Goal: Communication & Community: Share content

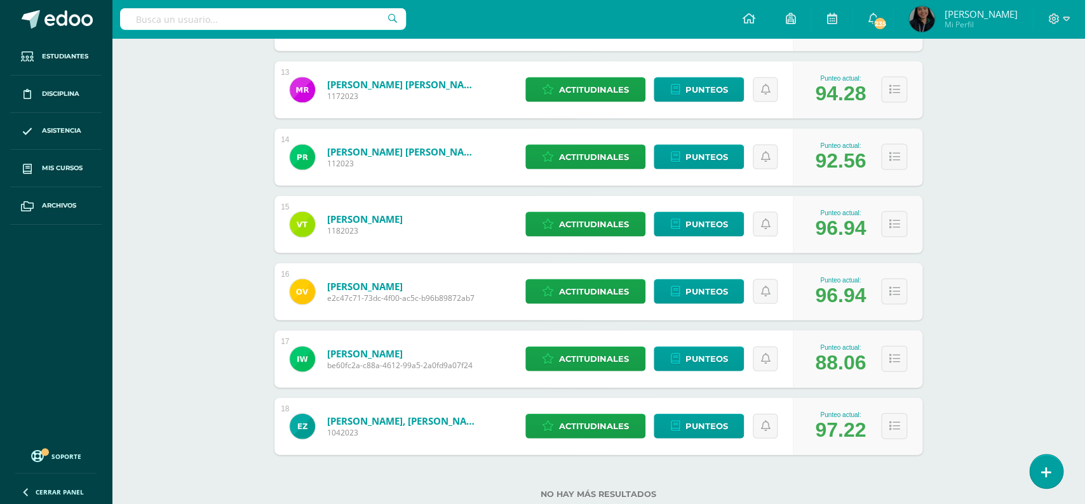
scroll to position [1023, 0]
click at [770, 19] on link at bounding box center [748, 19] width 43 height 38
click at [755, 16] on icon at bounding box center [748, 18] width 13 height 11
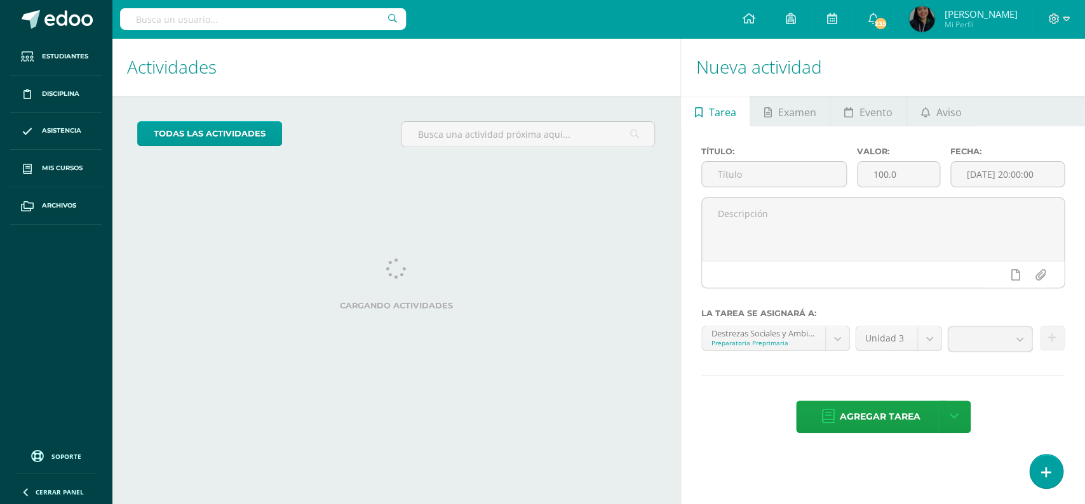
click at [920, 98] on link "Aviso" at bounding box center [941, 111] width 68 height 30
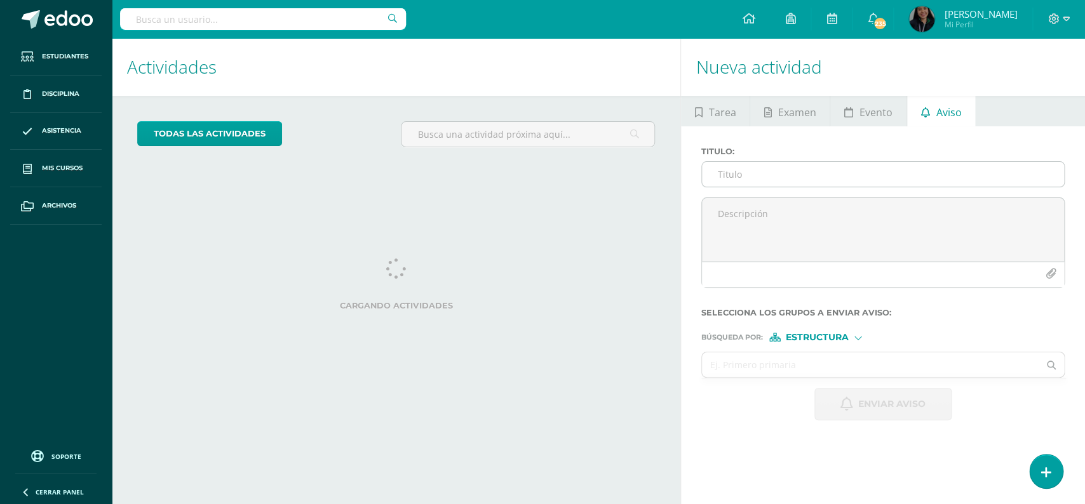
click at [795, 178] on input "Titulo :" at bounding box center [883, 174] width 362 height 25
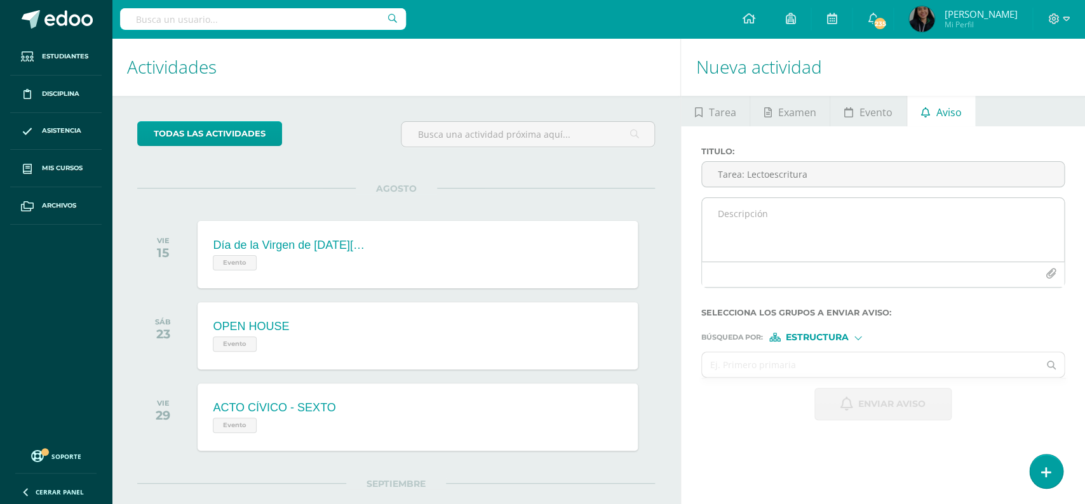
type input "Tarea: Lectoescritura"
click at [797, 215] on textarea at bounding box center [883, 230] width 362 height 64
click at [907, 221] on textarea "Buenos días queridas familias, espero se encuntren muy bien." at bounding box center [883, 230] width 362 height 64
click at [988, 219] on textarea "Buenos días queridas familias, espero se encuentren muy bien." at bounding box center [883, 230] width 362 height 64
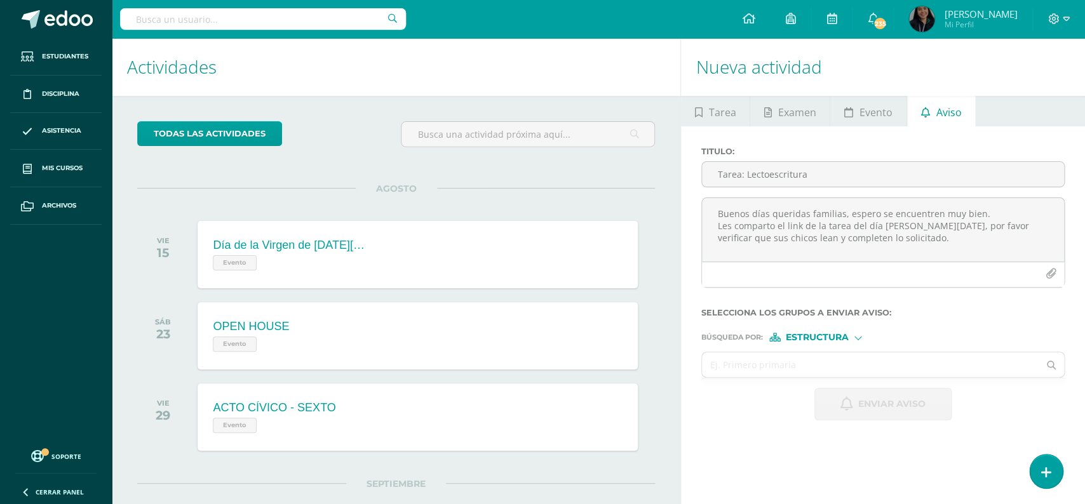
scroll to position [5, 0]
paste textarea "[URL][DOMAIN_NAME]"
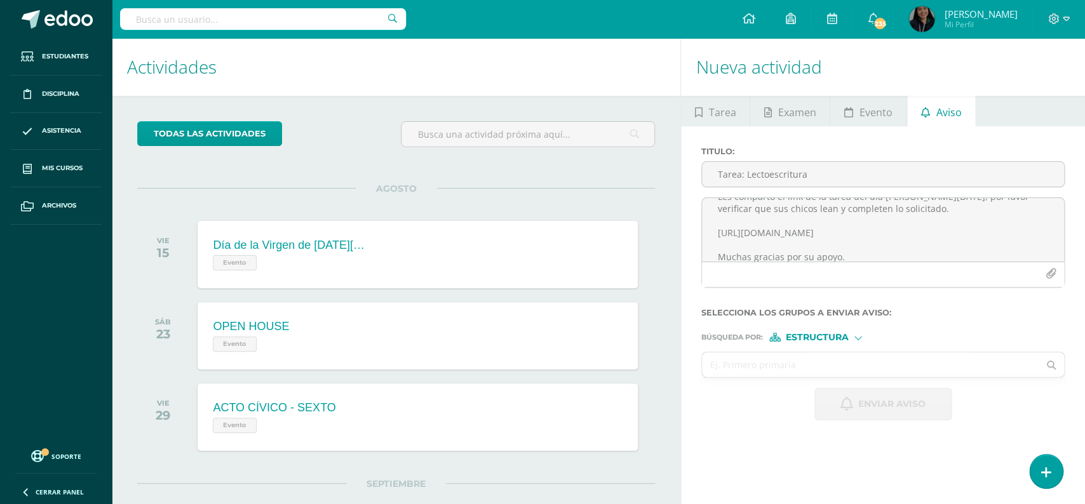
scroll to position [41, 0]
type textarea "Buenos días queridas familias, espero se encuentren muy bien. Les comparto el l…"
click at [746, 372] on input "text" at bounding box center [870, 365] width 337 height 25
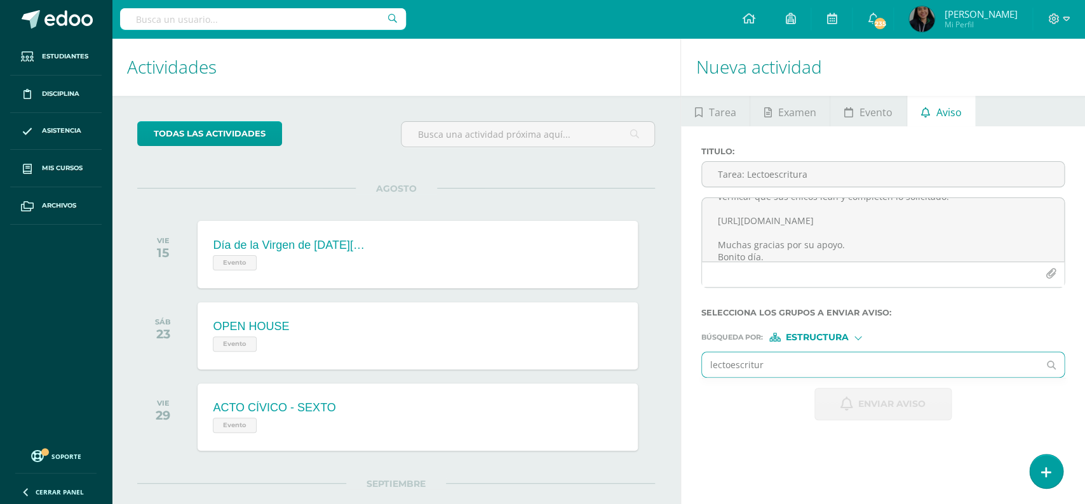
type input "lectoescritura"
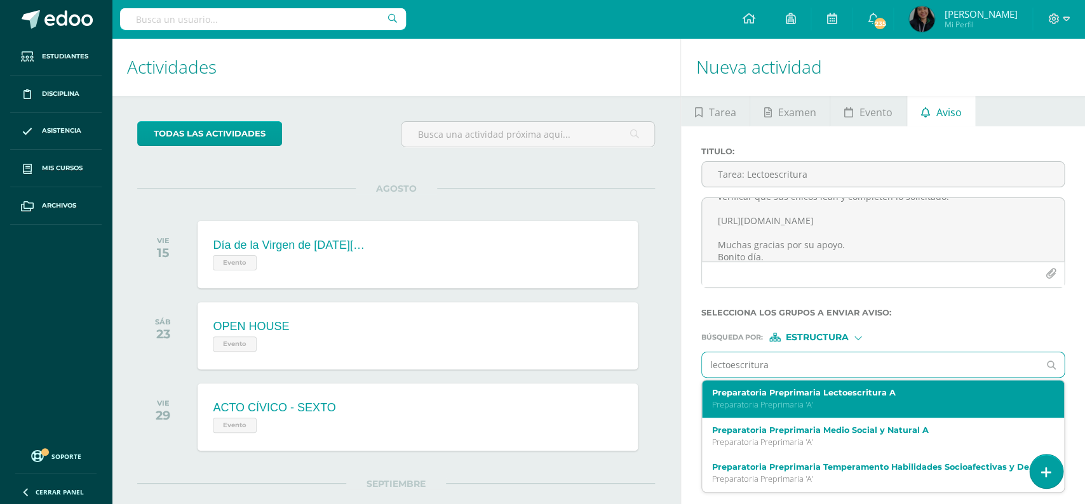
click at [839, 403] on div "Preparatoria Preprimaria Lectoescritura A Preparatoria Preprimaria 'A'" at bounding box center [875, 399] width 327 height 22
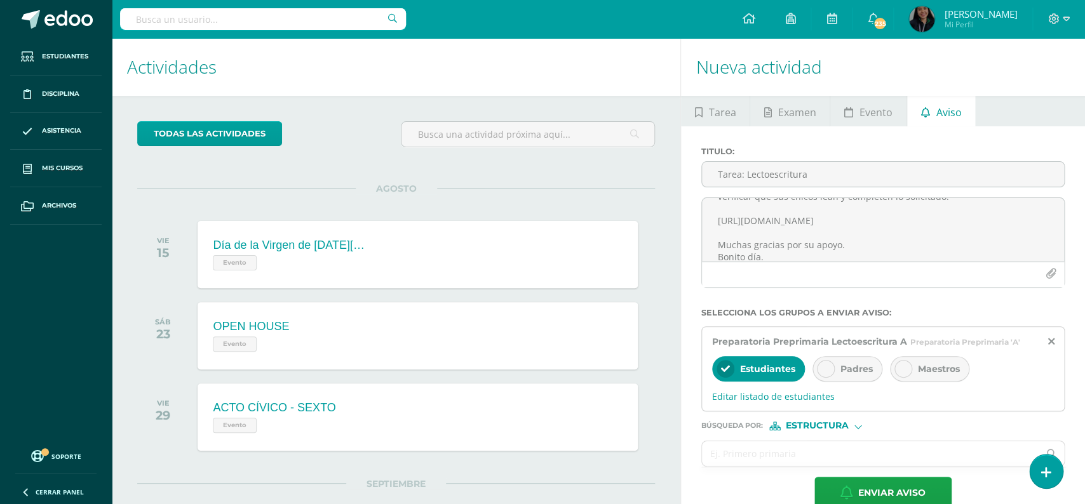
click at [853, 375] on span "Padres" at bounding box center [856, 368] width 32 height 11
click at [828, 372] on icon at bounding box center [825, 369] width 9 height 9
click at [861, 495] on span "Enviar aviso" at bounding box center [891, 493] width 67 height 31
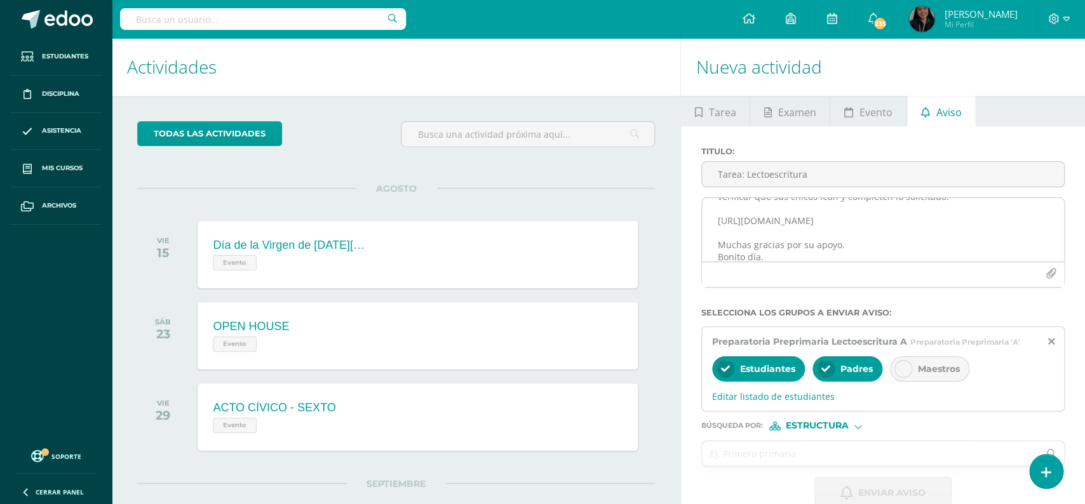
scroll to position [0, 0]
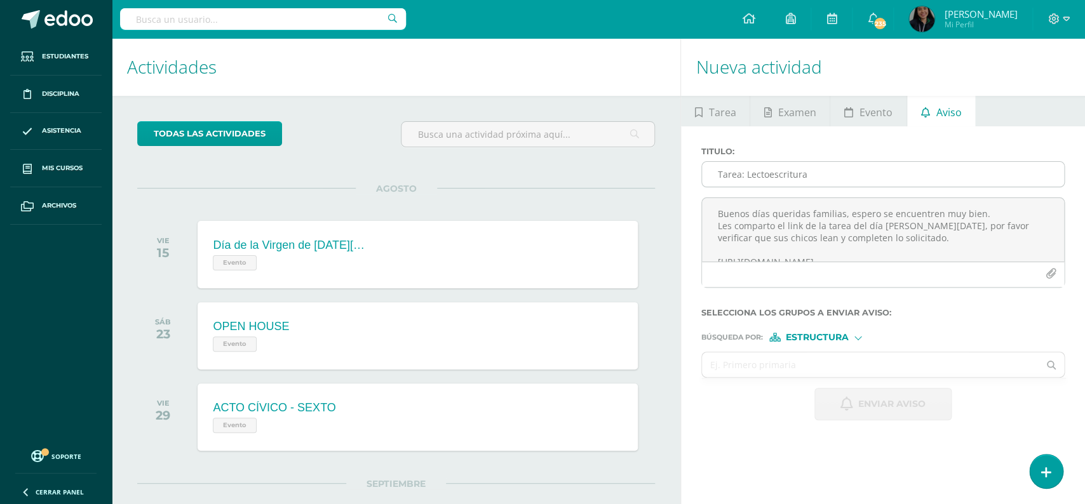
click at [726, 163] on div "Tarea: Lectoescritura" at bounding box center [882, 174] width 363 height 26
click at [734, 174] on input "Tarea: Lectoescritura" at bounding box center [883, 174] width 362 height 25
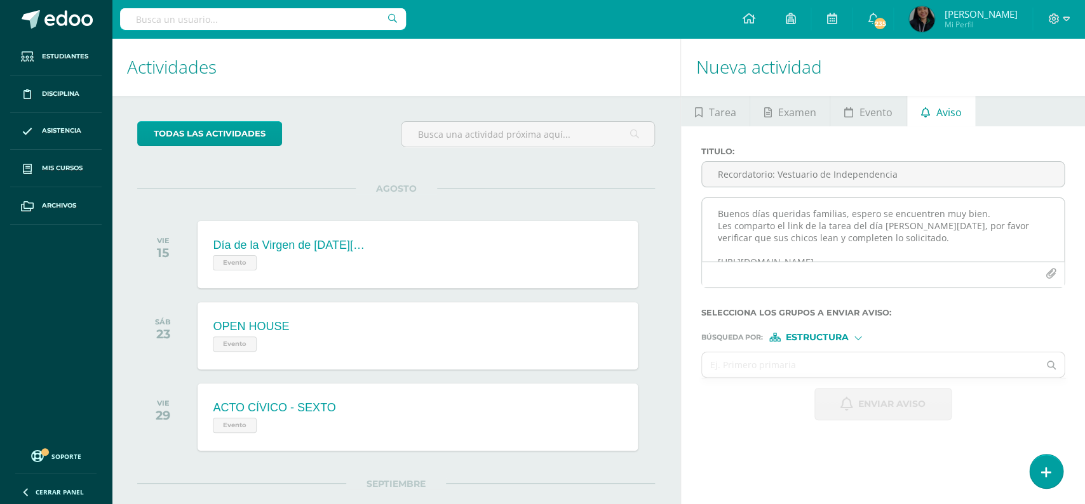
type input "Recordatorio: Vestuario de Independencia"
click at [718, 241] on textarea "Buenos días queridas familias, espero se encuentren muy bien. Les comparto el l…" at bounding box center [883, 230] width 362 height 64
click at [724, 217] on textarea "Queridas familias, espero se encuentren muy bien." at bounding box center [883, 230] width 362 height 64
click at [792, 240] on textarea "Buenos días, queridas familias, espero se encuentren muy bien." at bounding box center [883, 230] width 362 height 64
click at [772, 221] on textarea "Buenos días, queridas familias, espero se encuentren muy bien." at bounding box center [883, 230] width 362 height 64
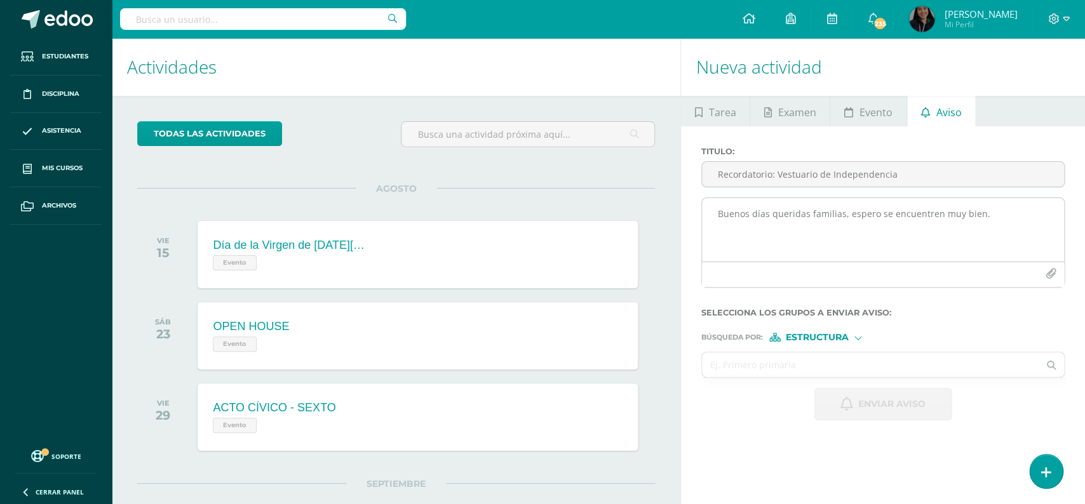
click at [762, 231] on textarea "Buenos días queridas familias, espero se encuentren muy bien." at bounding box center [883, 230] width 362 height 64
click at [762, 234] on textarea "Buenos días queridas familias, espero se encuentren muy bien. Paso a recordarle…" at bounding box center [883, 230] width 362 height 64
click at [742, 224] on textarea "Buenos días queridas familias, espero se encuentren muy bien. Paso a recordarle…" at bounding box center [883, 230] width 362 height 64
click at [795, 227] on textarea "Buenos días queridas familias, espero se encuentren muy bien. Paso hacer un rec…" at bounding box center [883, 230] width 362 height 64
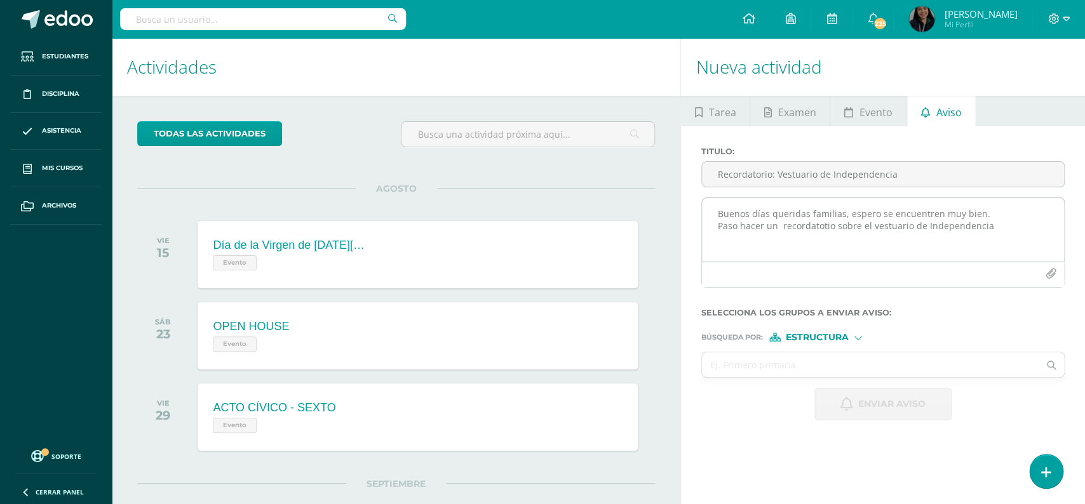
click at [812, 224] on textarea "Buenos días queridas familias, espero se encuentren muy bien. Paso hacer un rec…" at bounding box center [883, 230] width 362 height 64
click at [997, 226] on textarea "Buenos días queridas familias, espero se encuentren muy bien. Paso hacer un rec…" at bounding box center [883, 230] width 362 height 64
click at [908, 233] on textarea "Buenos días queridas familias, espero se encuentren muy bien. Paso hacer un rec…" at bounding box center [883, 230] width 362 height 64
click at [777, 253] on textarea "Buenos días queridas familias, espero se encuentren muy bien. Paso hacer un rec…" at bounding box center [883, 230] width 362 height 64
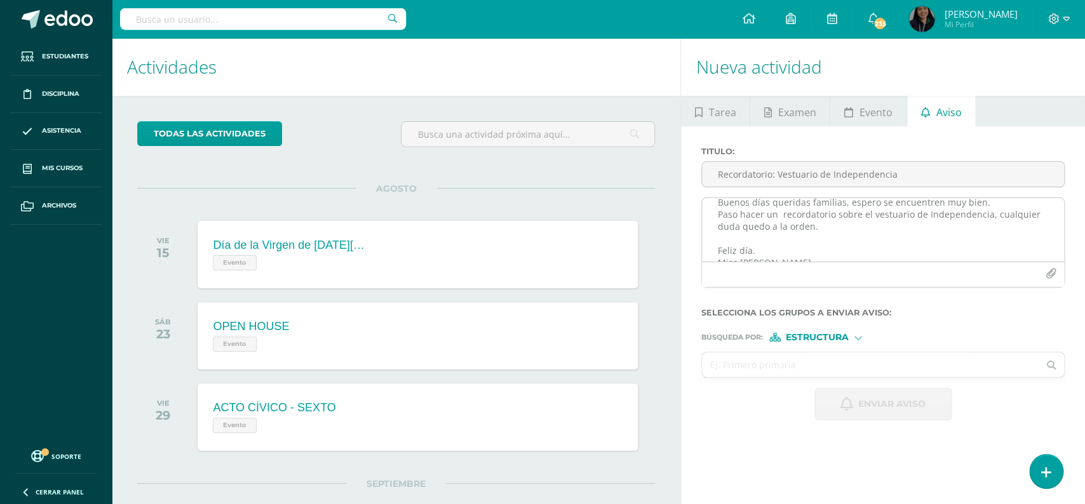
scroll to position [0, 0]
drag, startPoint x: 839, startPoint y: 255, endPoint x: 718, endPoint y: 210, distance: 129.4
click at [718, 210] on textarea "Buenos días queridas familias, espero se encuentren muy bien. Paso hacer un rec…" at bounding box center [883, 230] width 362 height 64
click at [879, 237] on textarea "Buenos días queridas familias, espero se encuentren muy bien. Paso hacer un rec…" at bounding box center [883, 230] width 362 height 64
click at [728, 227] on textarea "Buenos días queridas familias, espero se encuentren muy bien. Paso hacer un rec…" at bounding box center [883, 230] width 362 height 64
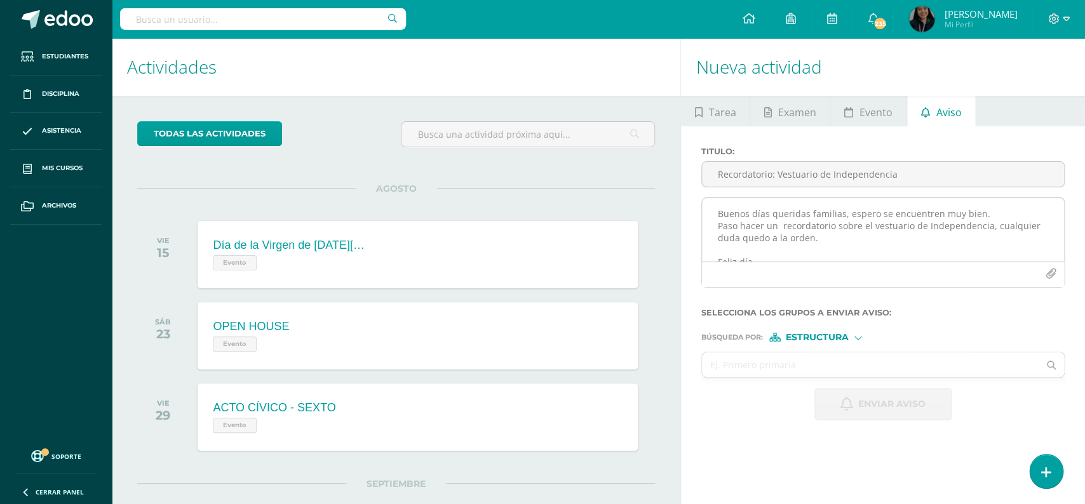
click at [728, 227] on textarea "Buenos días queridas familias, espero se encuentren muy bien. Paso hacer un rec…" at bounding box center [883, 230] width 362 height 64
click at [799, 239] on textarea "Buenos días queridas familias, espero se encuentren muy bien. El motivo del pre…" at bounding box center [883, 230] width 362 height 64
click at [849, 257] on textarea "Buenos días queridas familias, espero se encuentren muy bien. El motivo del pre…" at bounding box center [883, 230] width 362 height 64
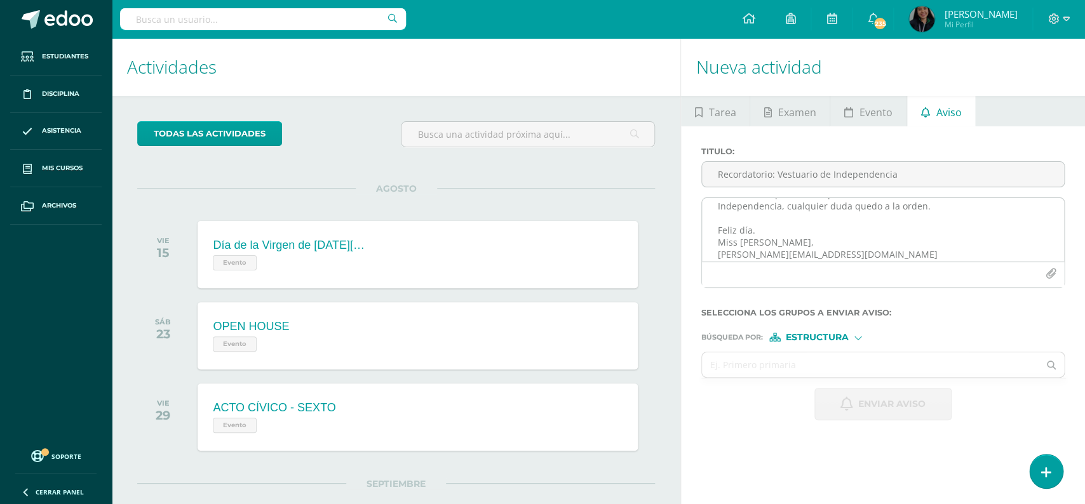
scroll to position [39, 0]
drag, startPoint x: 714, startPoint y: 206, endPoint x: 832, endPoint y: 248, distance: 124.8
click at [832, 248] on textarea "Buenos días queridas familias, espero se encuentren muy bien. El motivo del pre…" at bounding box center [883, 230] width 362 height 64
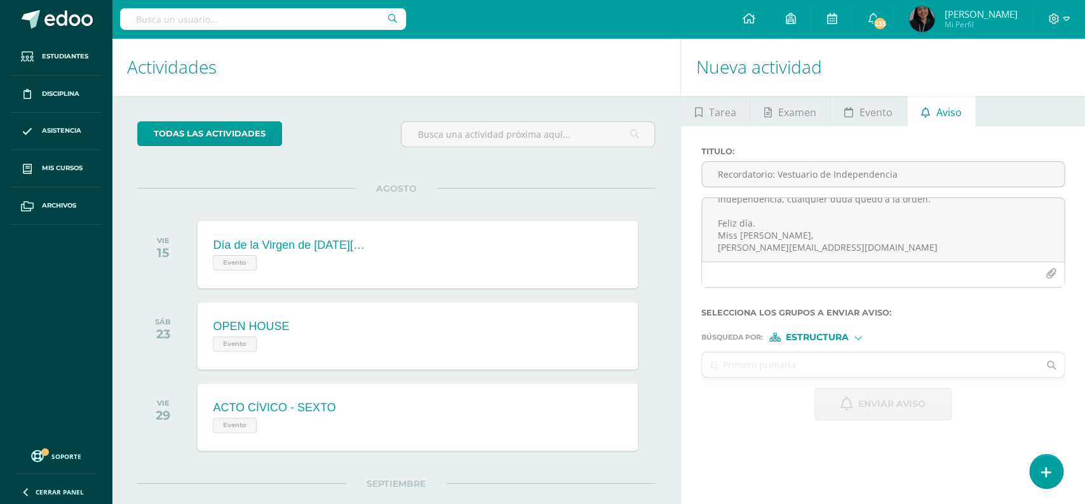
type textarea "Buenos días queridas familias, espero se encuentren muy bien. El motivo del pre…"
click at [339, 76] on h1 "Actividades" at bounding box center [396, 67] width 538 height 58
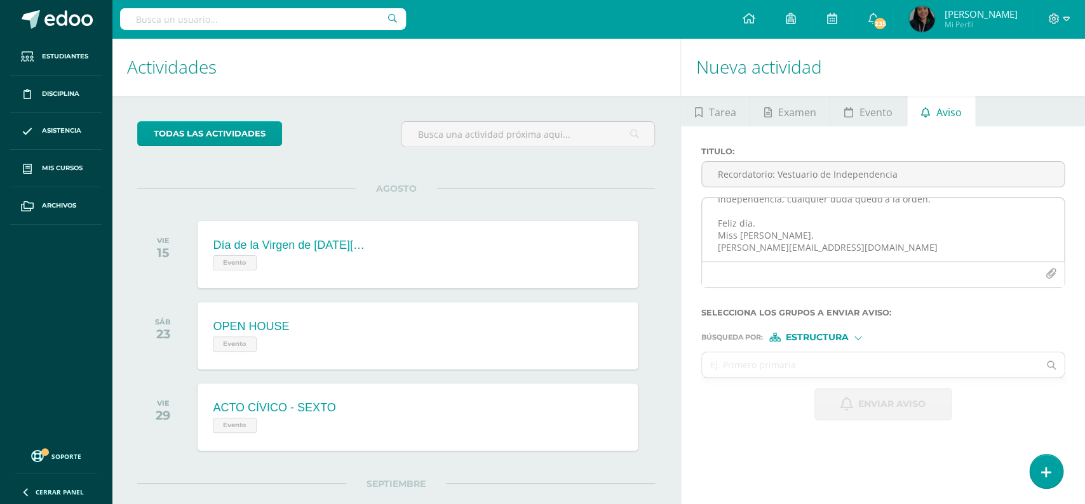
click at [788, 245] on textarea "Buenos días queridas familias, espero se encuentren muy bien. El motivo del pre…" at bounding box center [883, 230] width 362 height 64
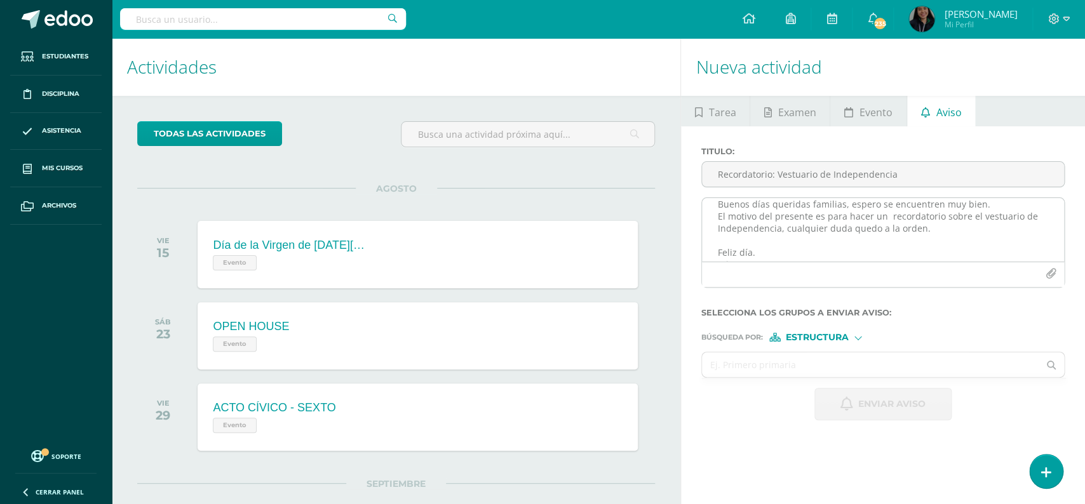
click at [1051, 279] on icon "button" at bounding box center [1051, 274] width 11 height 11
click at [1054, 272] on icon "button" at bounding box center [1051, 274] width 11 height 11
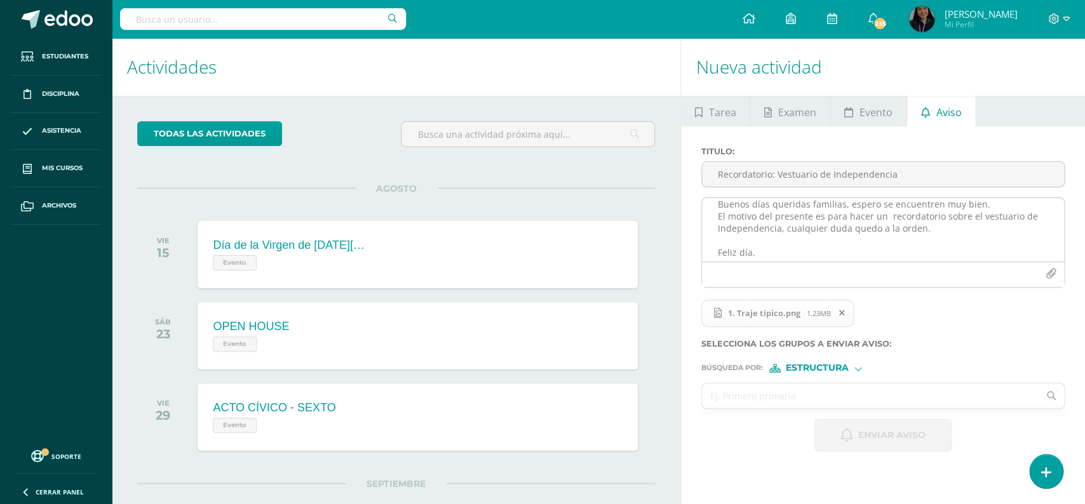
click at [879, 241] on textarea "Buenos días queridas familias, espero se encuentren muy bien. El motivo del pre…" at bounding box center [883, 230] width 362 height 64
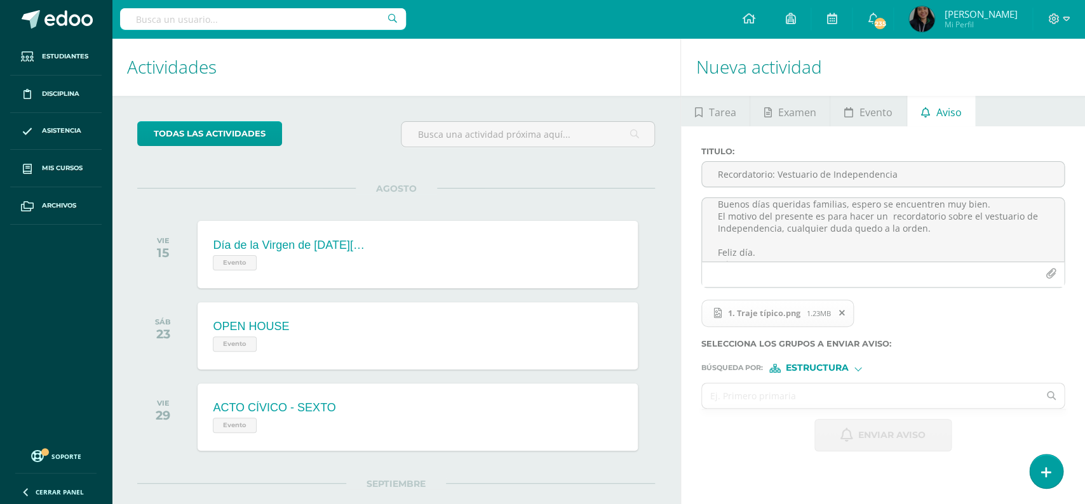
click at [819, 365] on div "Búsqueda por : Estructura Estructura Persona" at bounding box center [882, 363] width 363 height 19
click at [823, 372] on span "Estructura" at bounding box center [817, 368] width 63 height 7
click at [828, 401] on span "Persona" at bounding box center [822, 404] width 46 height 7
click at [797, 398] on input "text" at bounding box center [870, 396] width 337 height 25
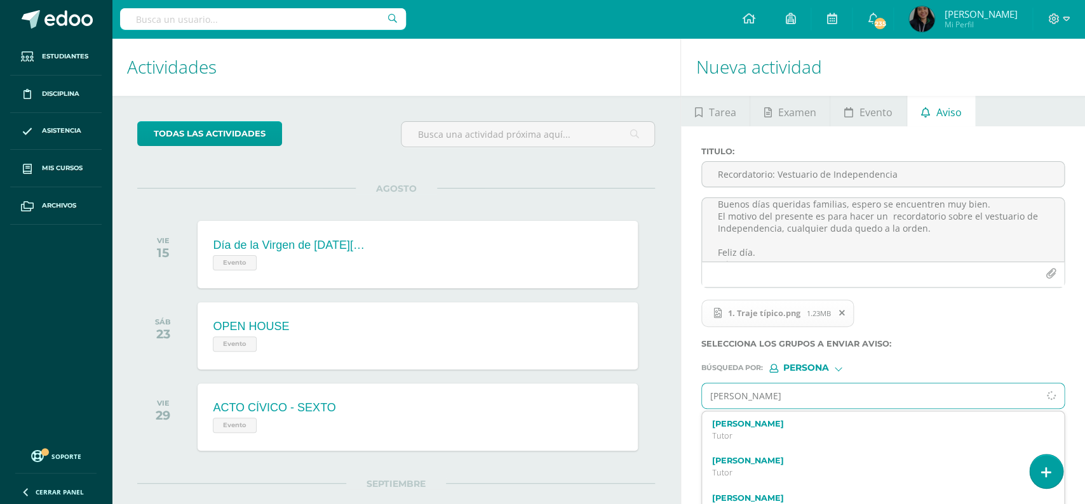
type input "[PERSON_NAME]"
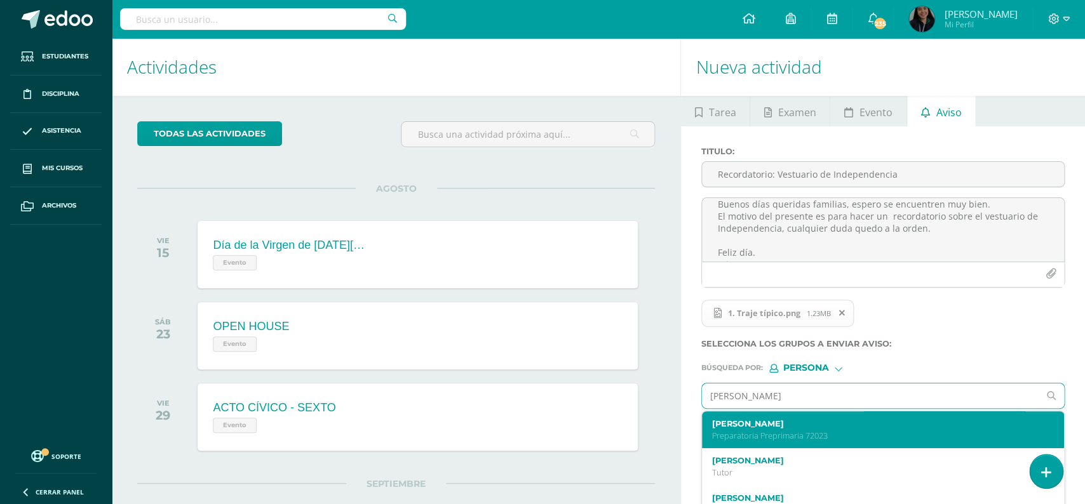
click at [794, 420] on div "[PERSON_NAME] Preparatoria Preprimaria 72023" at bounding box center [883, 430] width 362 height 37
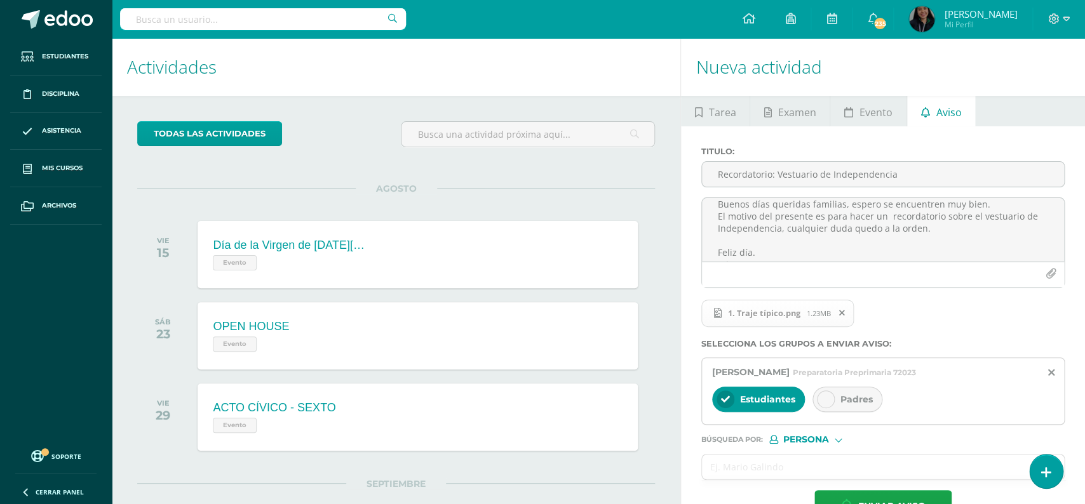
click at [834, 396] on div "Padres" at bounding box center [847, 399] width 70 height 25
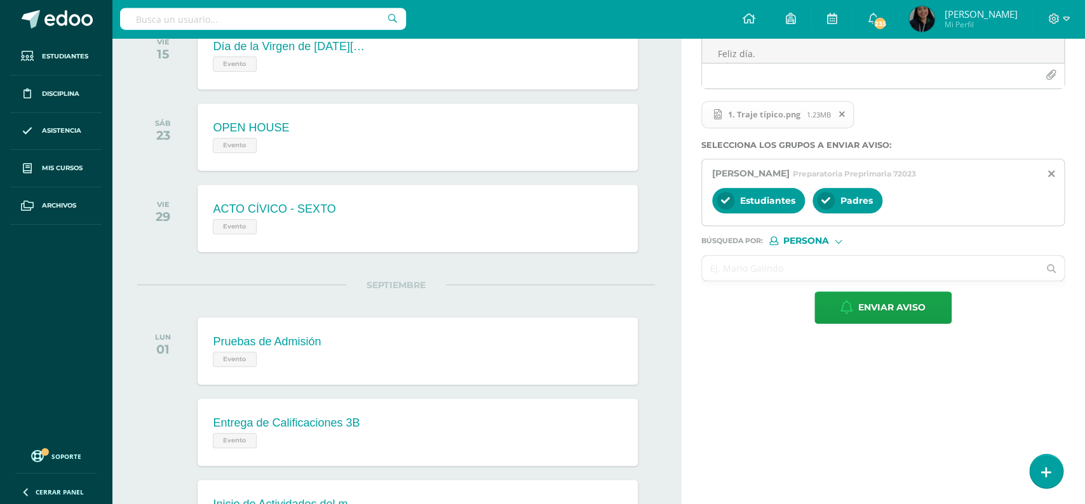
scroll to position [252, 0]
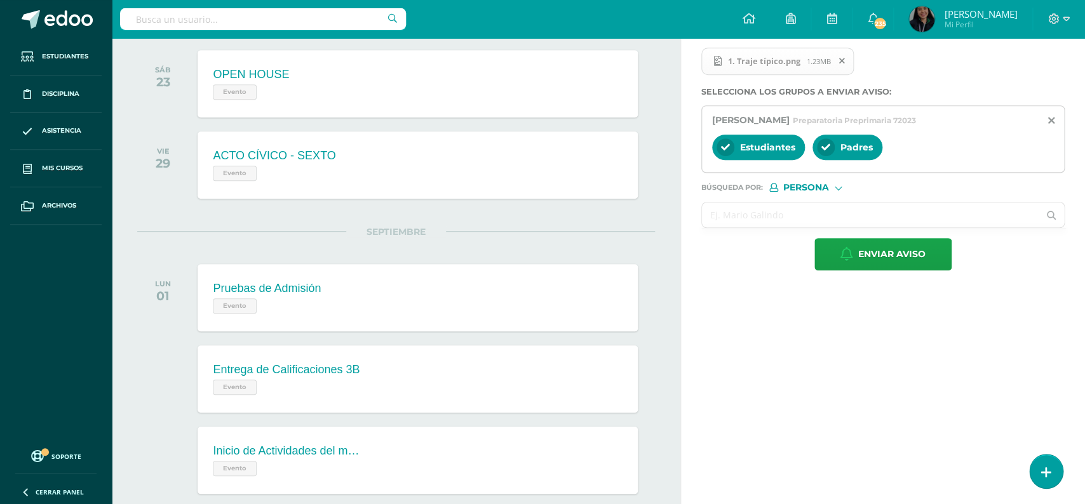
click at [884, 227] on input "text" at bounding box center [870, 215] width 337 height 25
type input "dasha"
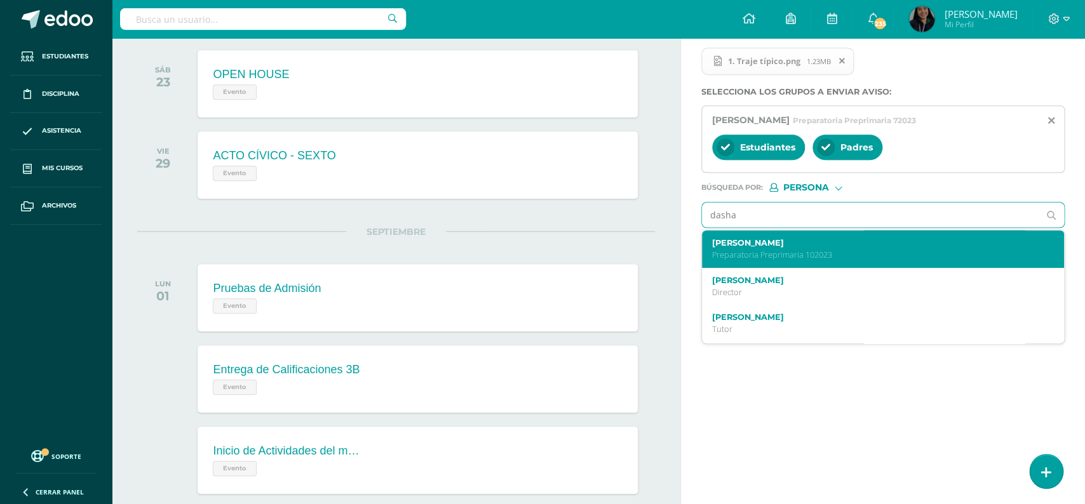
click at [832, 268] on div "[PERSON_NAME] Preparatoria Preprimaria 102023" at bounding box center [883, 249] width 362 height 37
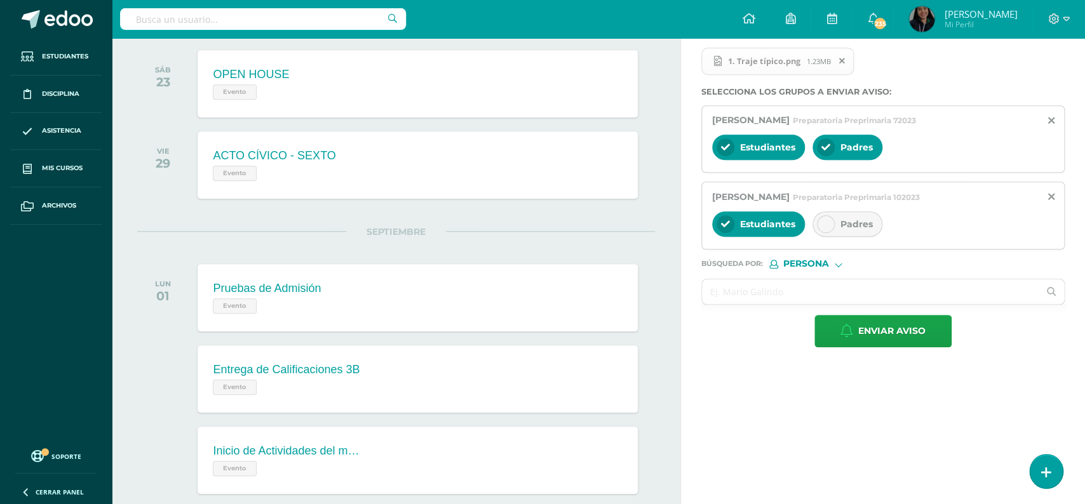
click at [850, 234] on div "Padres" at bounding box center [847, 224] width 70 height 25
click at [769, 297] on input "text" at bounding box center [870, 292] width 337 height 25
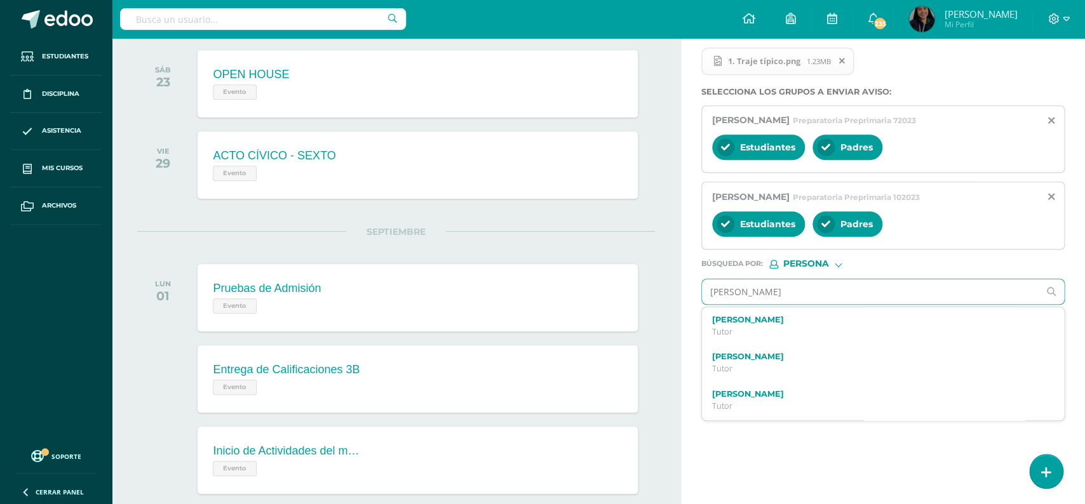
type input "[PERSON_NAME]"
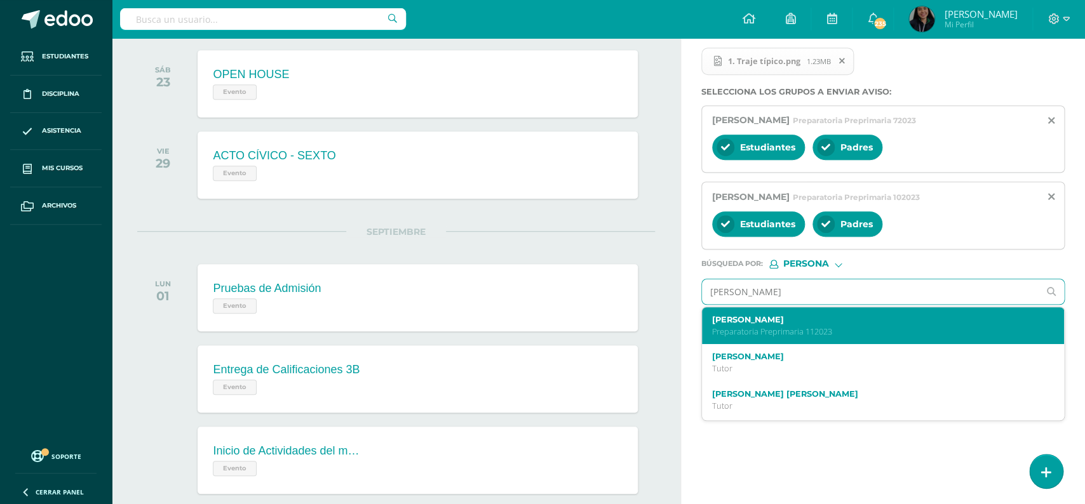
click at [785, 324] on label "[PERSON_NAME]" at bounding box center [875, 320] width 327 height 10
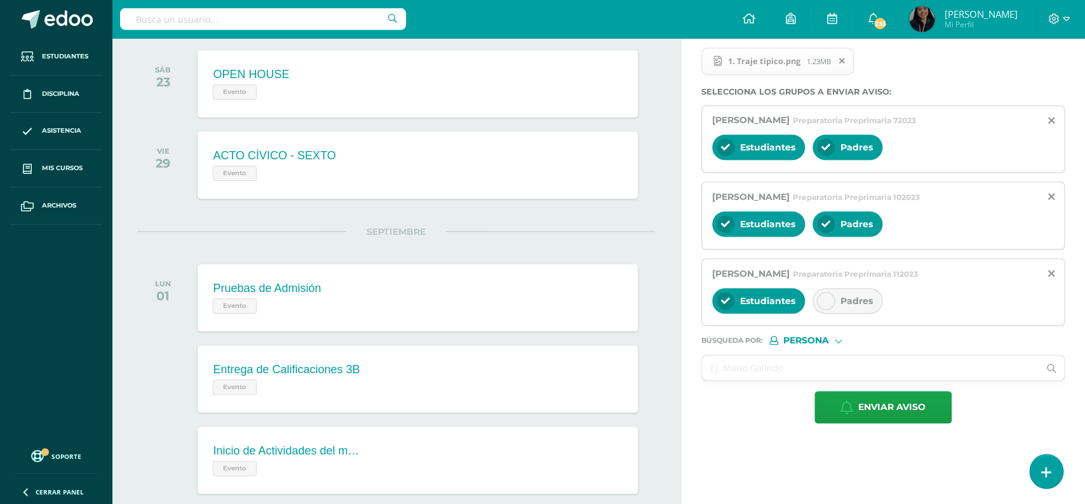
click at [832, 309] on div at bounding box center [826, 301] width 18 height 18
click at [778, 374] on input "text" at bounding box center [870, 368] width 337 height 25
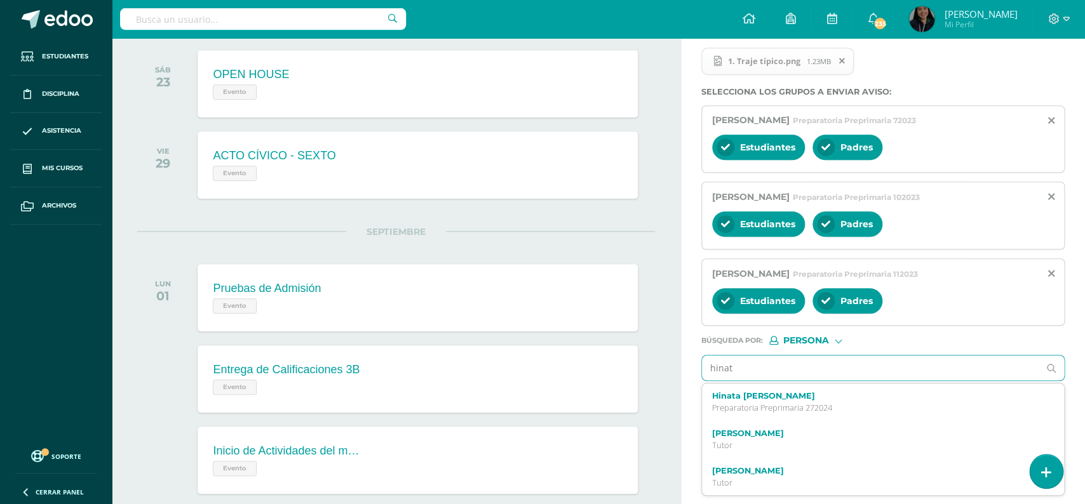
type input "hinata"
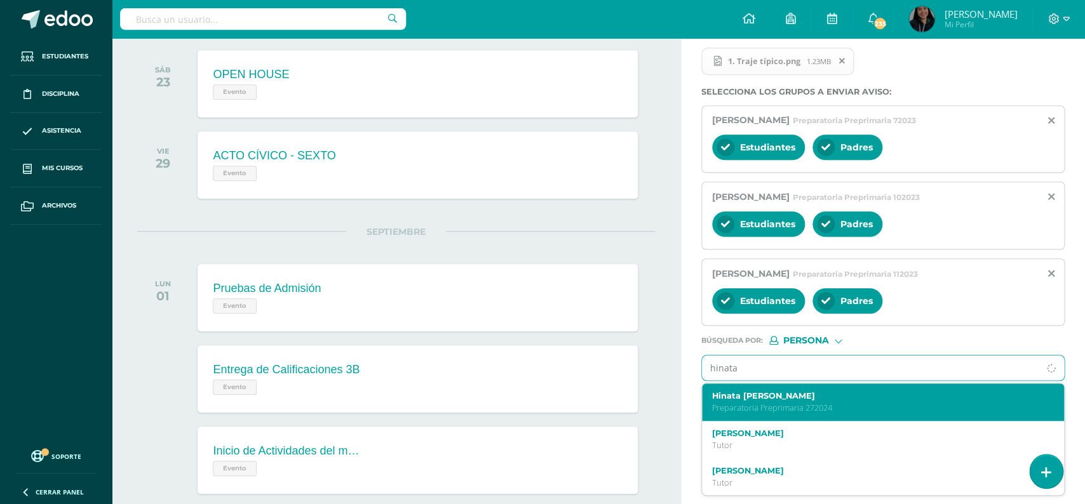
click at [776, 410] on p "Preparatoria Preprimaria 272024" at bounding box center [875, 408] width 327 height 11
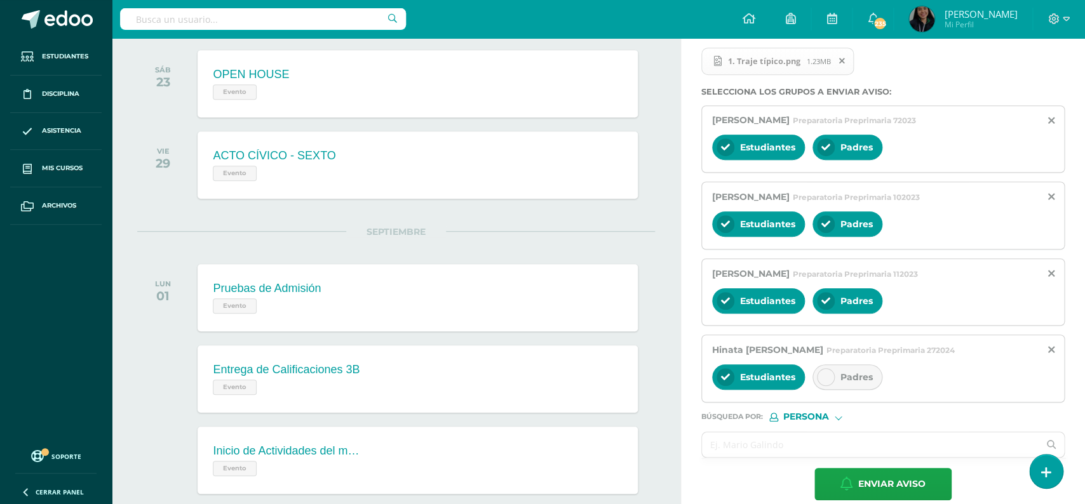
click at [825, 386] on div at bounding box center [826, 377] width 18 height 18
click at [800, 452] on input "text" at bounding box center [870, 445] width 337 height 25
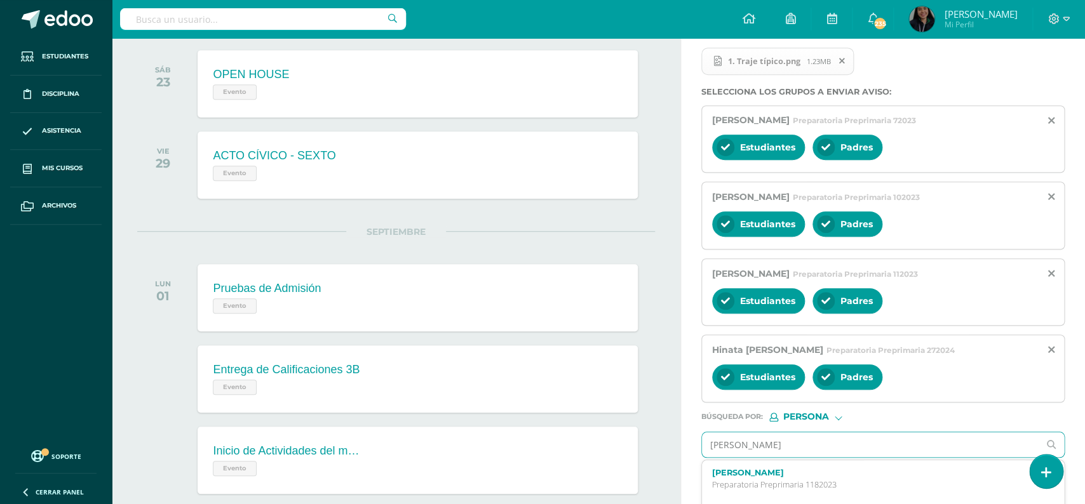
type input "[PERSON_NAME]"
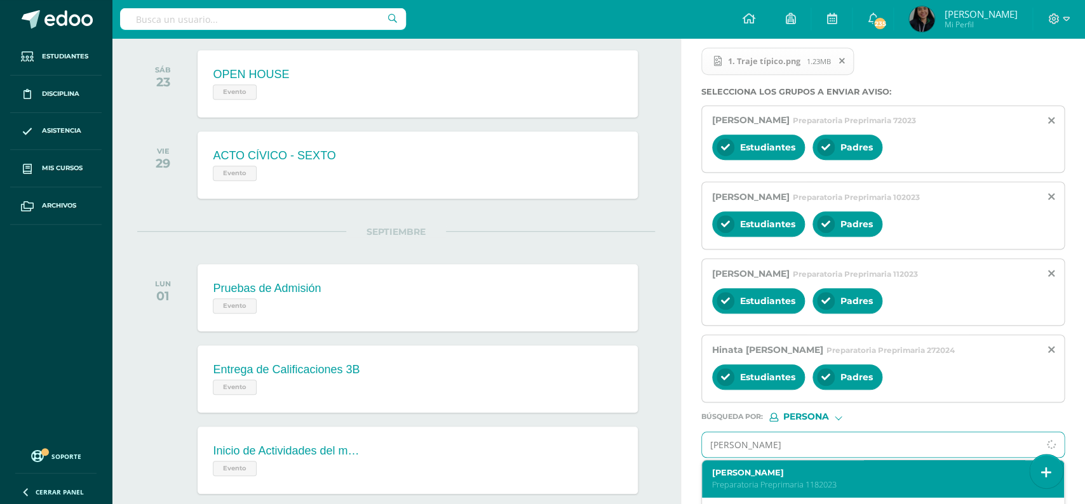
click at [800, 478] on label "[PERSON_NAME]" at bounding box center [875, 473] width 327 height 10
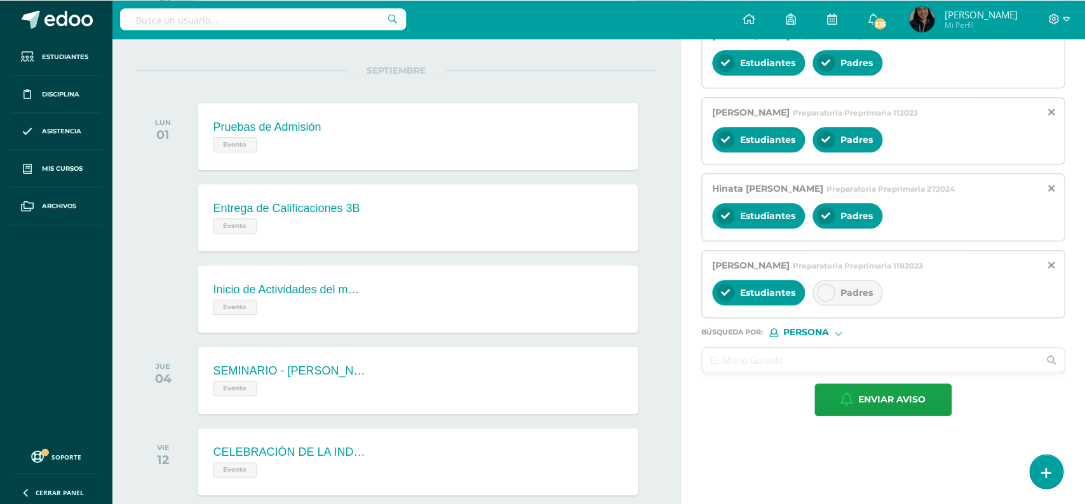
scroll to position [558, 0]
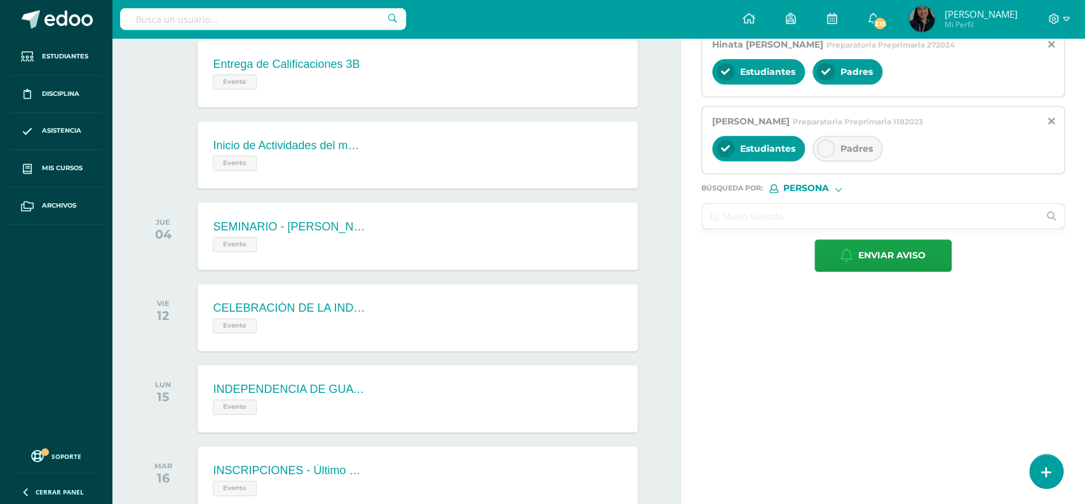
click at [861, 159] on div "Padres" at bounding box center [847, 148] width 70 height 25
click at [815, 217] on input "text" at bounding box center [870, 216] width 337 height 25
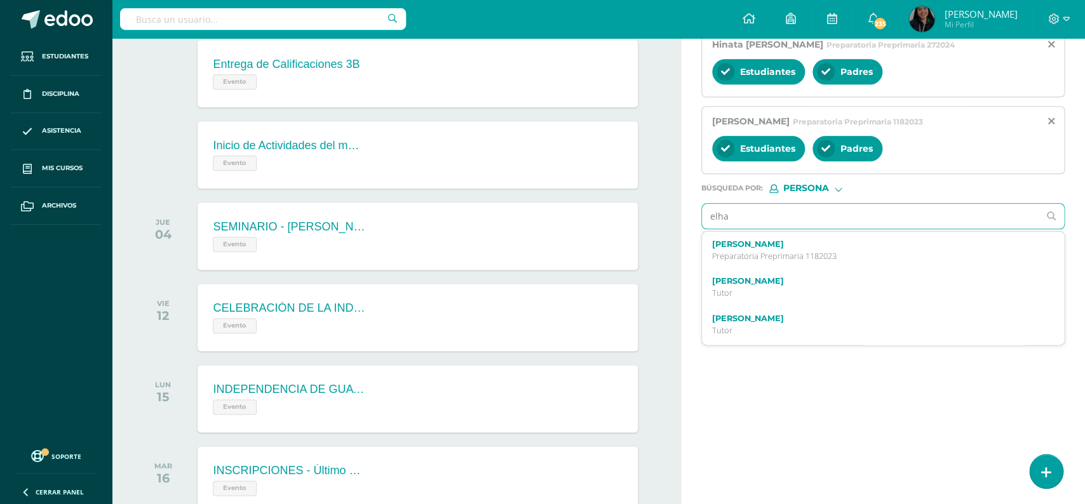
type input "elhan"
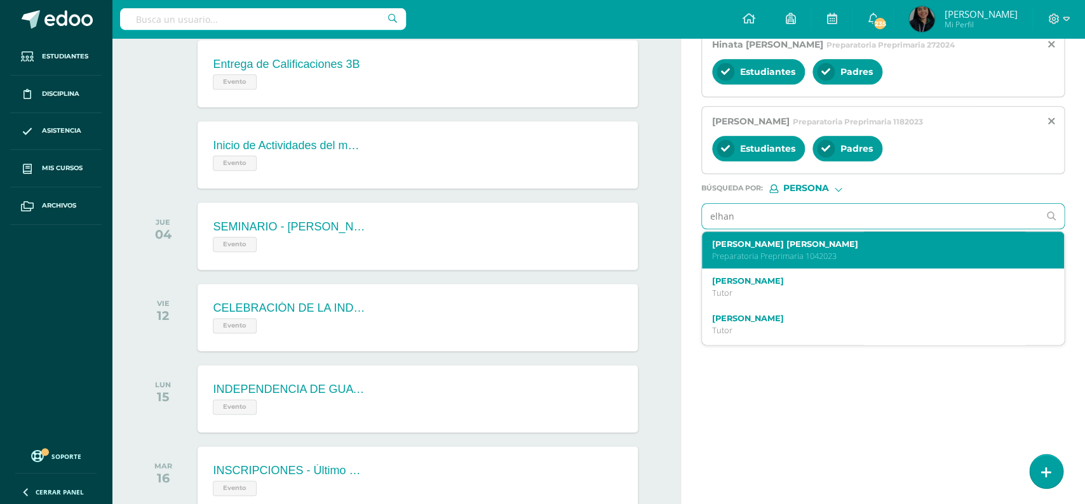
click at [797, 258] on p "Preparatoria Preprimaria 1042023" at bounding box center [875, 256] width 327 height 11
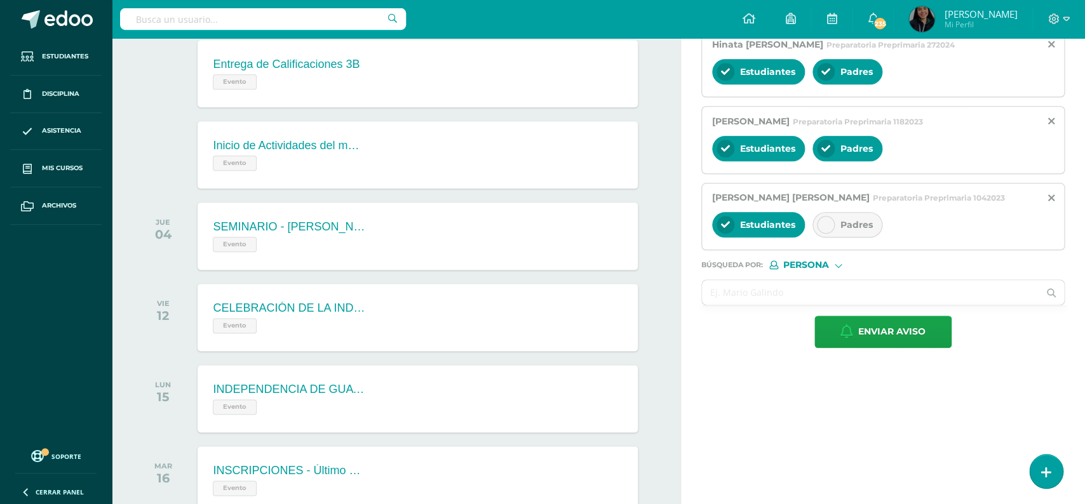
click at [847, 229] on span "Padres" at bounding box center [856, 224] width 32 height 11
click at [777, 298] on input "text" at bounding box center [870, 292] width 337 height 25
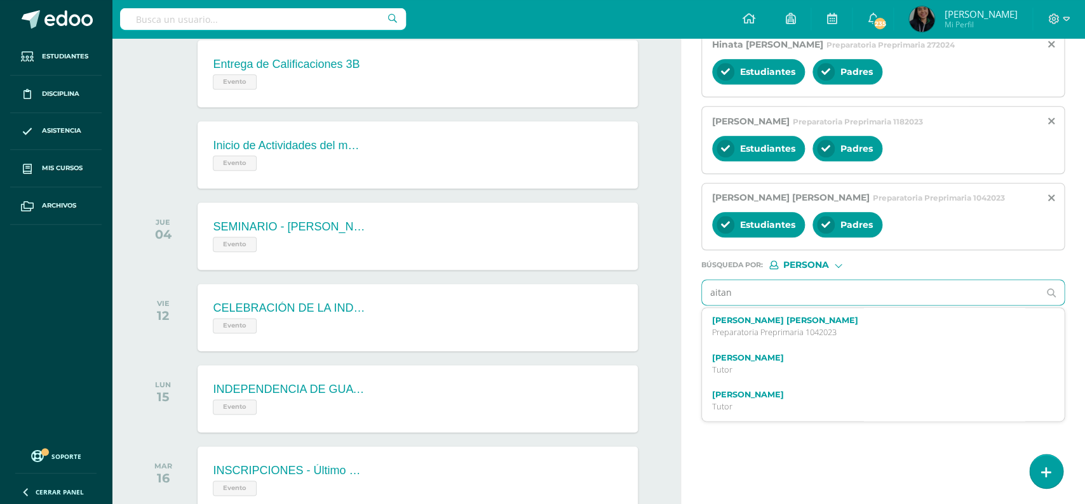
type input "aitana"
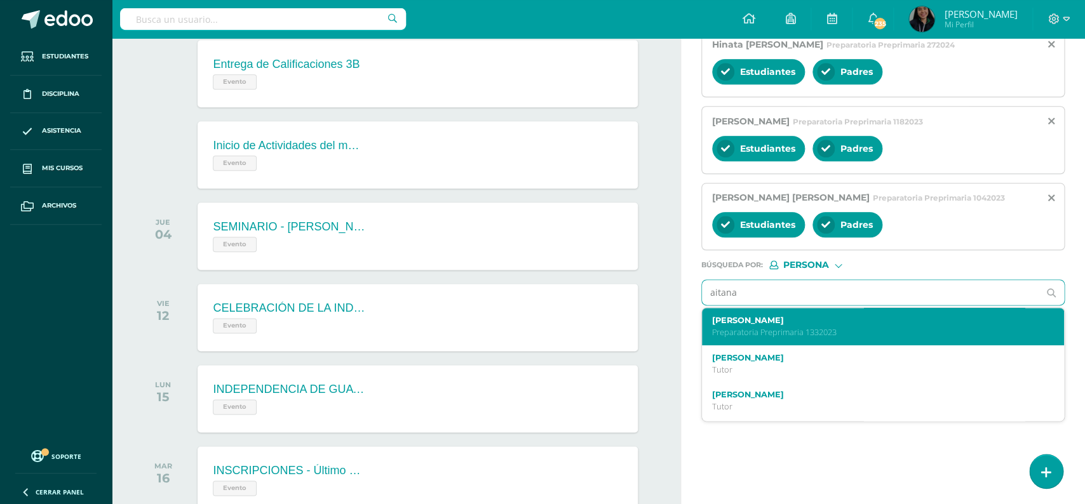
click at [778, 323] on label "[PERSON_NAME]" at bounding box center [875, 321] width 327 height 10
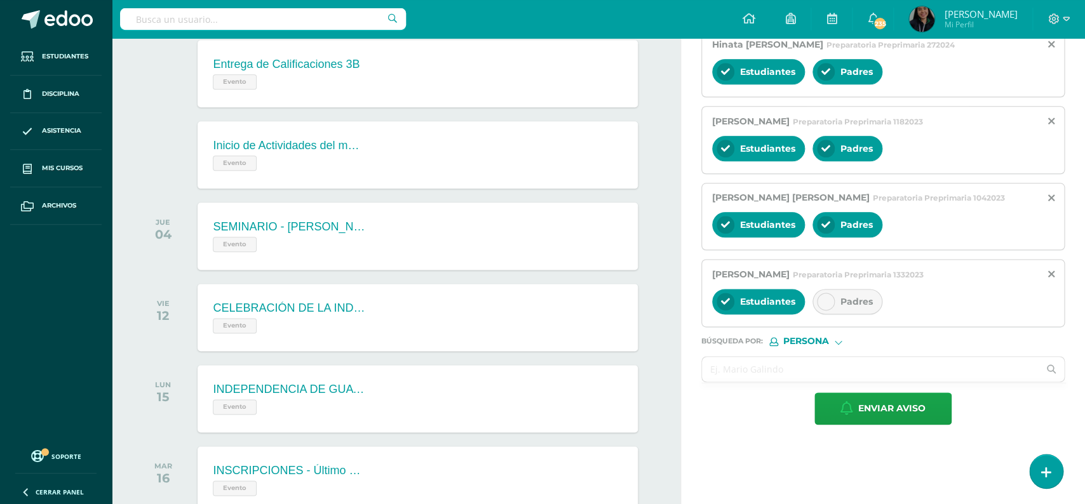
click at [828, 304] on icon at bounding box center [825, 301] width 9 height 9
click at [755, 382] on input "text" at bounding box center [870, 369] width 337 height 25
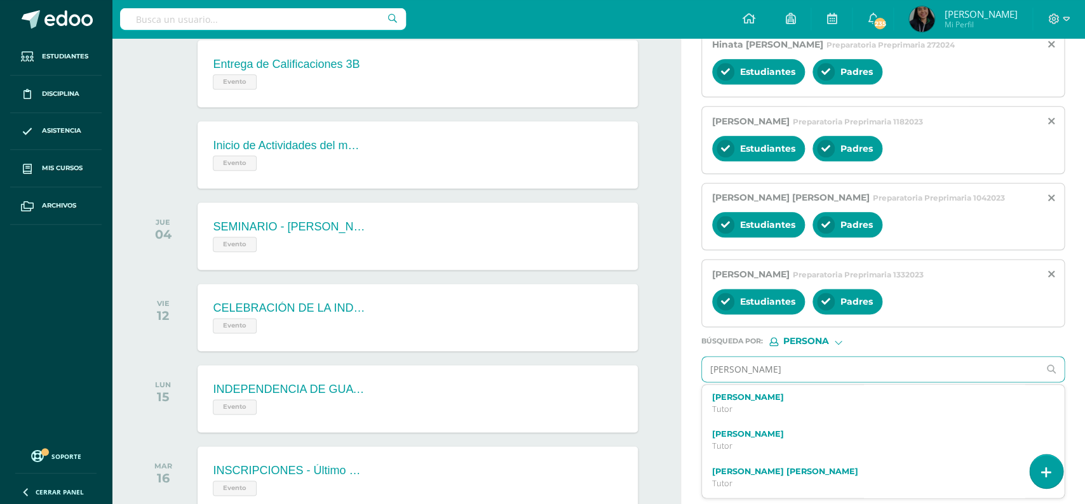
type input "[PERSON_NAME] river"
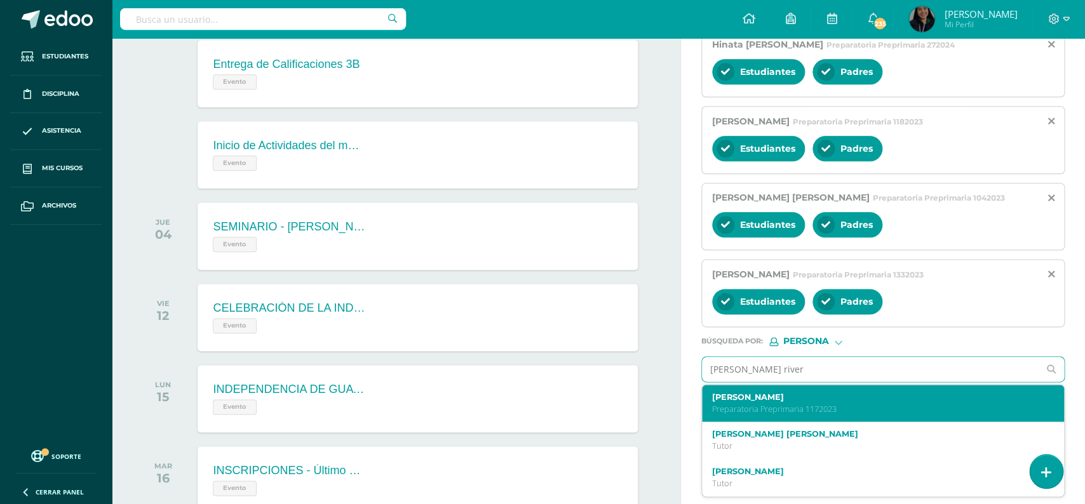
click at [755, 402] on label "[PERSON_NAME]" at bounding box center [875, 398] width 327 height 10
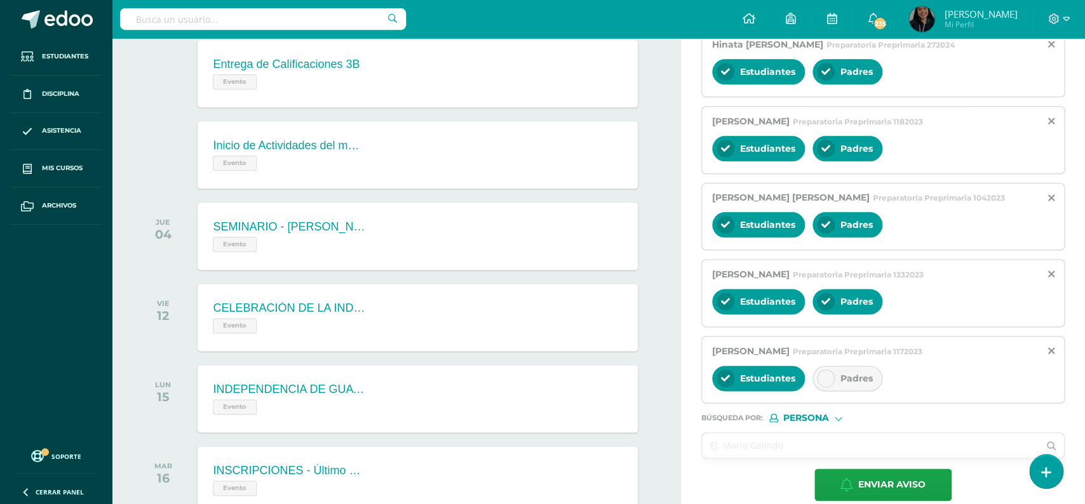
click at [829, 383] on icon at bounding box center [825, 378] width 9 height 9
click at [779, 455] on input "text" at bounding box center [870, 445] width 337 height 25
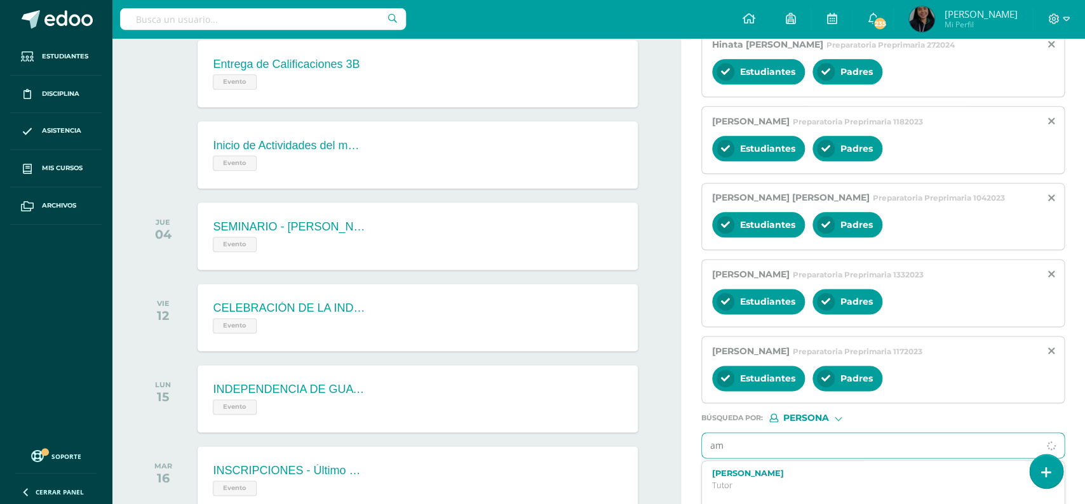
type input "a"
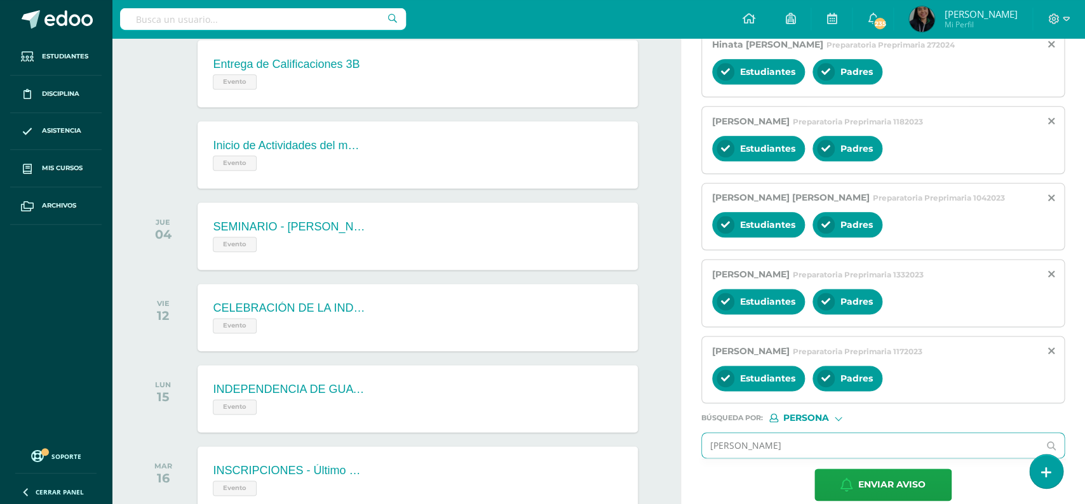
type input "[PERSON_NAME]"
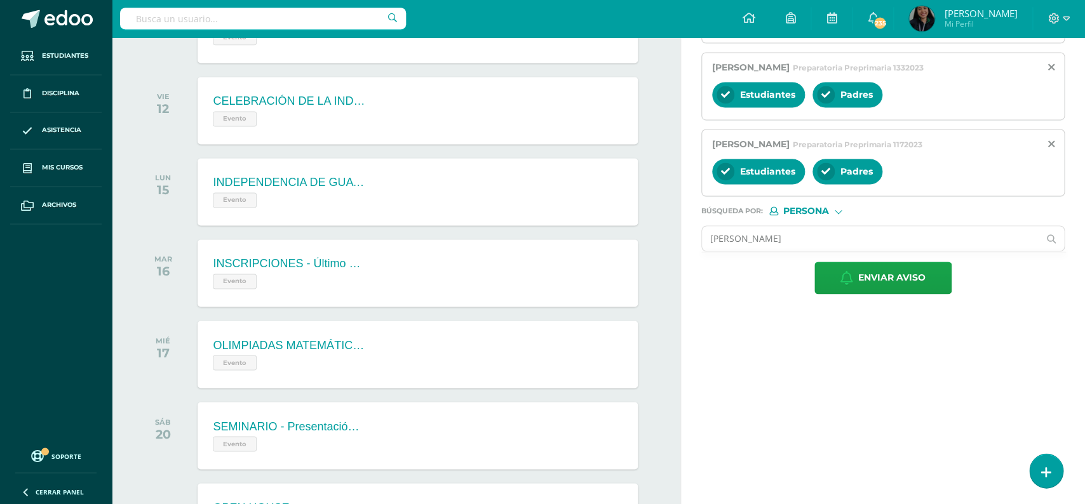
scroll to position [831, 0]
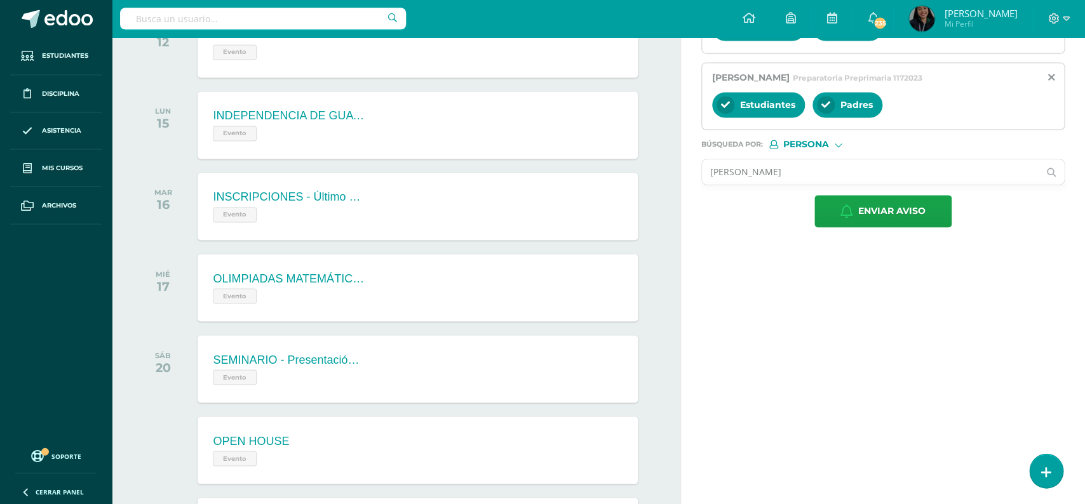
click at [776, 182] on input "[PERSON_NAME]" at bounding box center [870, 172] width 337 height 25
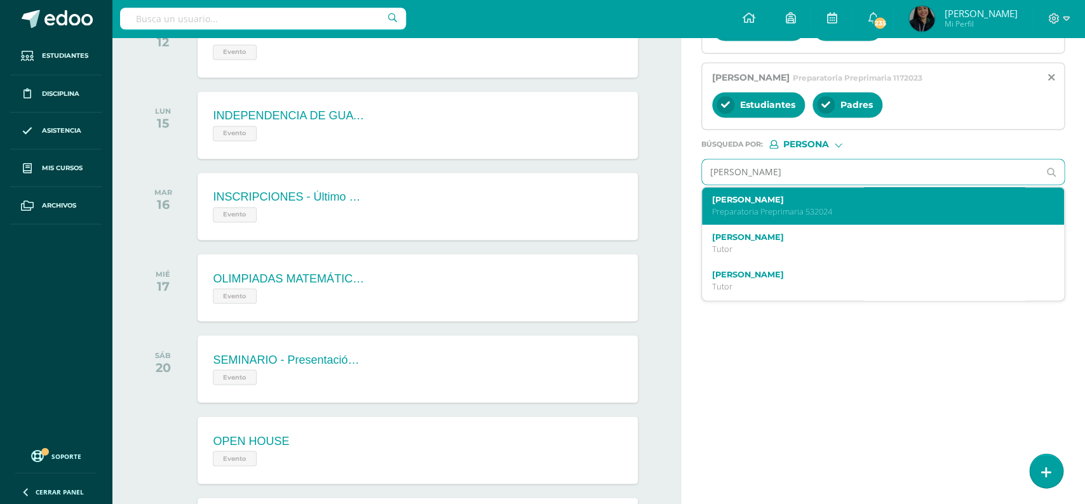
click at [774, 205] on label "[PERSON_NAME]" at bounding box center [875, 201] width 327 height 10
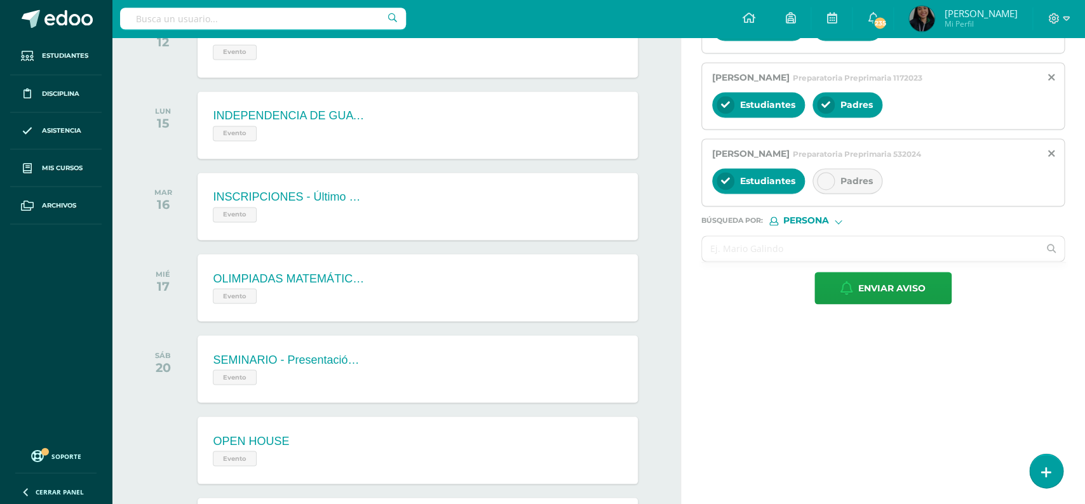
click at [842, 187] on span "Padres" at bounding box center [856, 181] width 32 height 11
click at [744, 255] on input "text" at bounding box center [870, 249] width 337 height 25
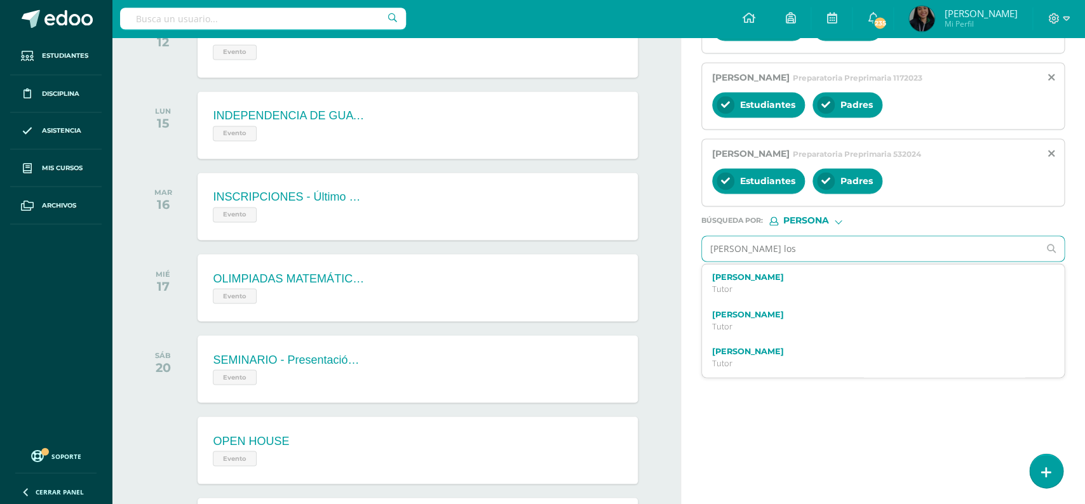
type input "[PERSON_NAME]"
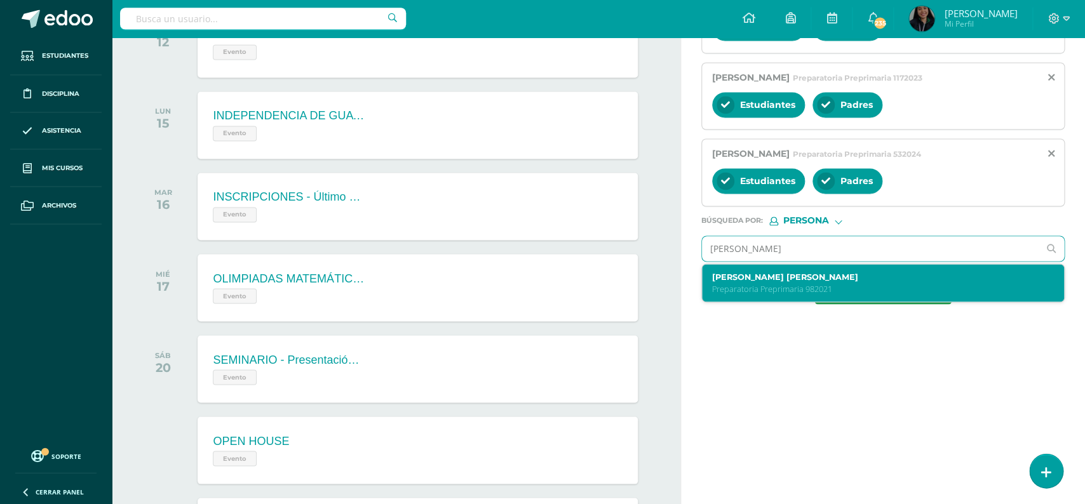
click at [741, 282] on label "[PERSON_NAME] [PERSON_NAME]" at bounding box center [875, 278] width 327 height 10
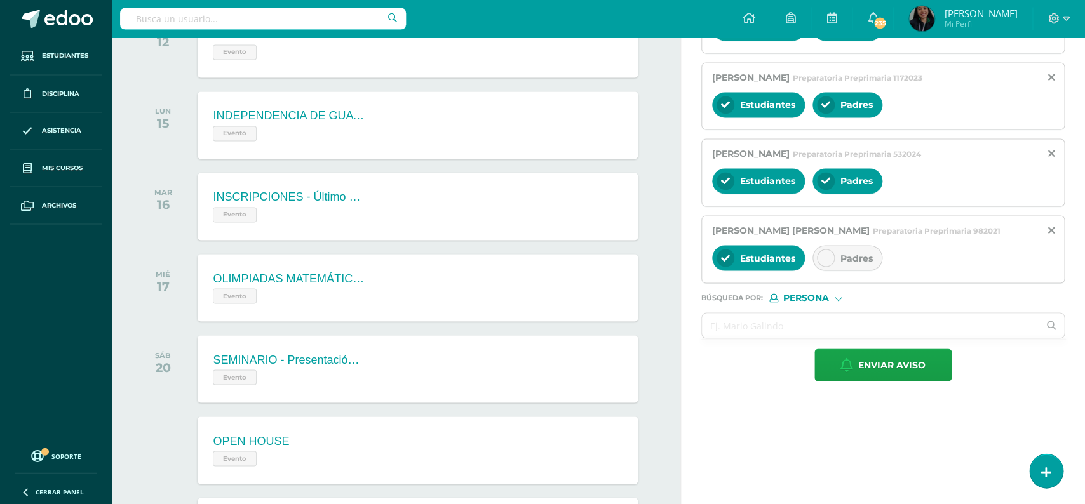
click at [828, 263] on icon at bounding box center [825, 258] width 9 height 9
click at [757, 335] on input "text" at bounding box center [870, 326] width 337 height 25
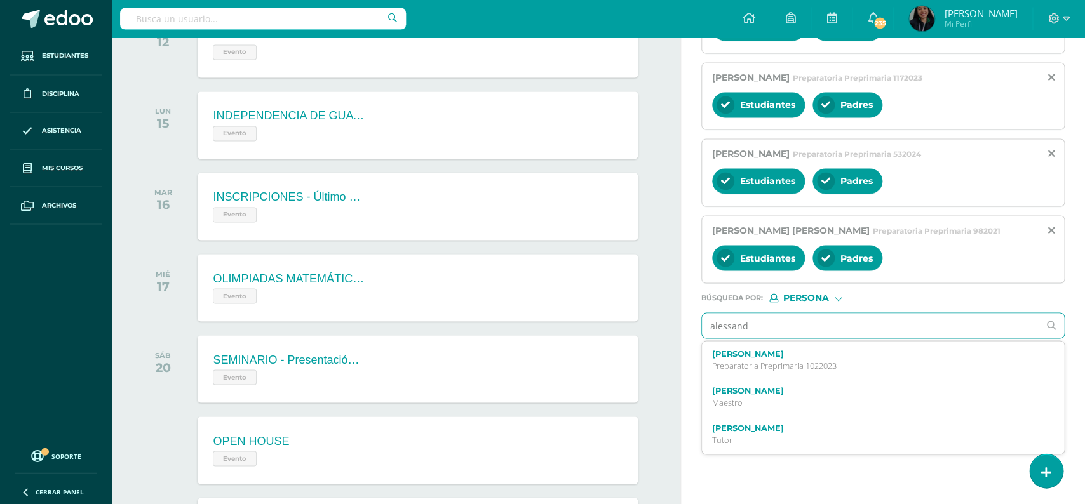
type input "alessandr"
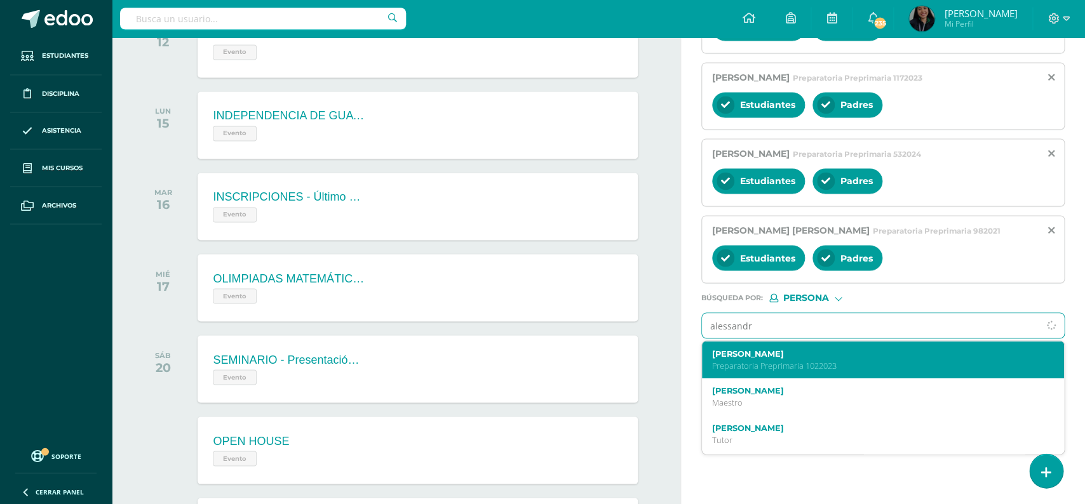
click at [736, 372] on p "Preparatoria Preprimaria 1022023" at bounding box center [875, 366] width 327 height 11
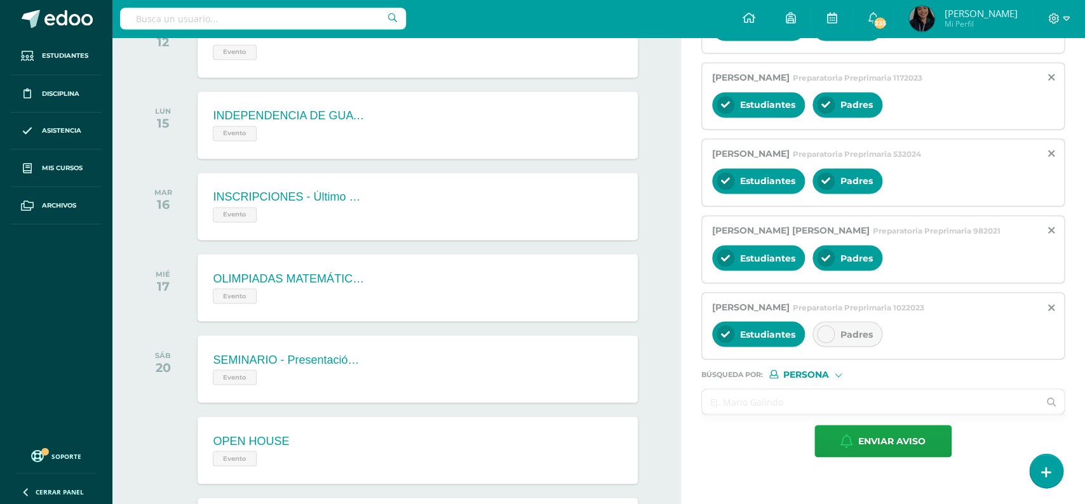
click at [834, 344] on div at bounding box center [826, 335] width 18 height 18
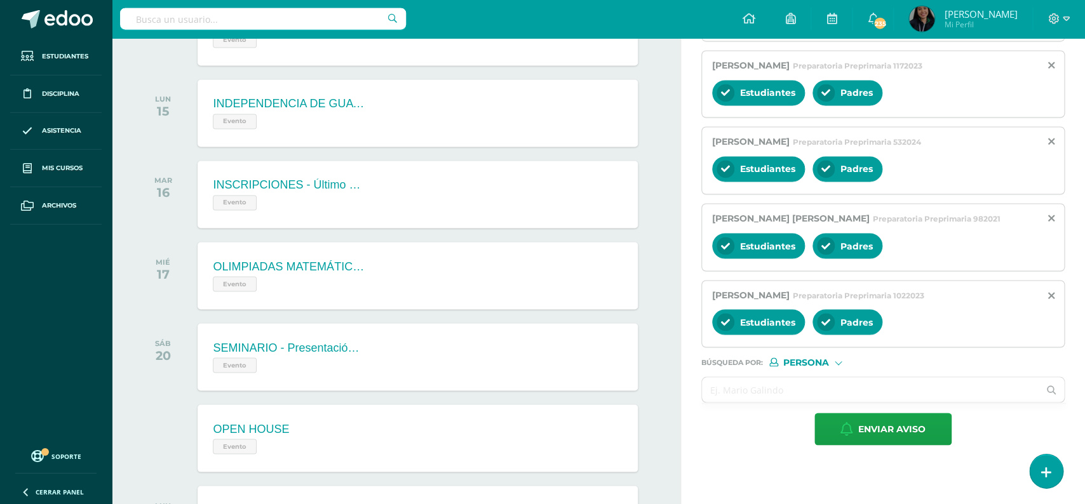
scroll to position [1113, 0]
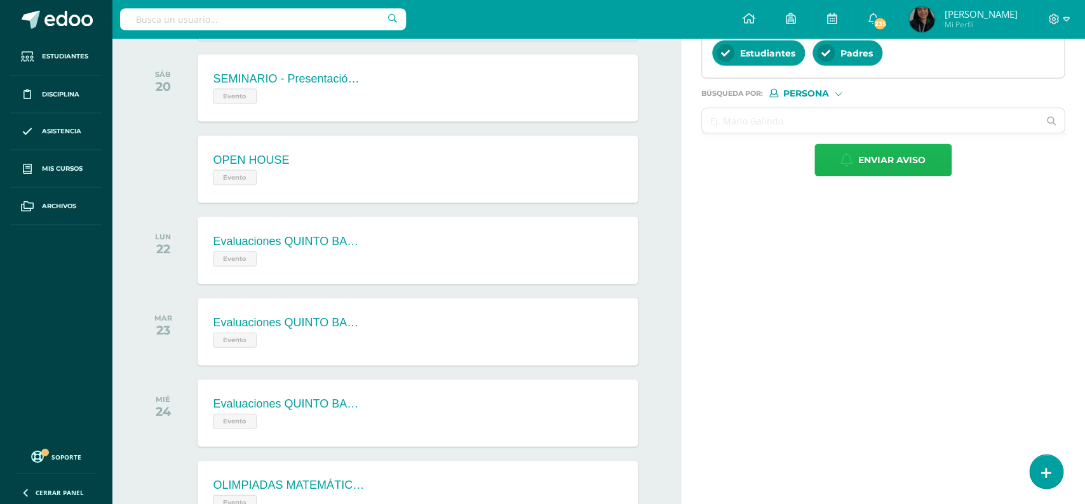
click at [870, 165] on span "Enviar aviso" at bounding box center [891, 159] width 67 height 31
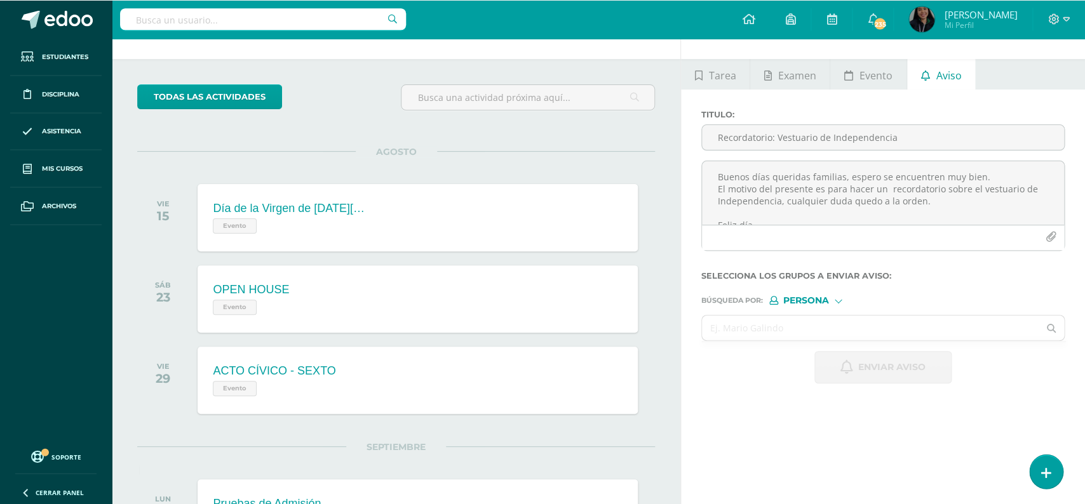
scroll to position [15, 0]
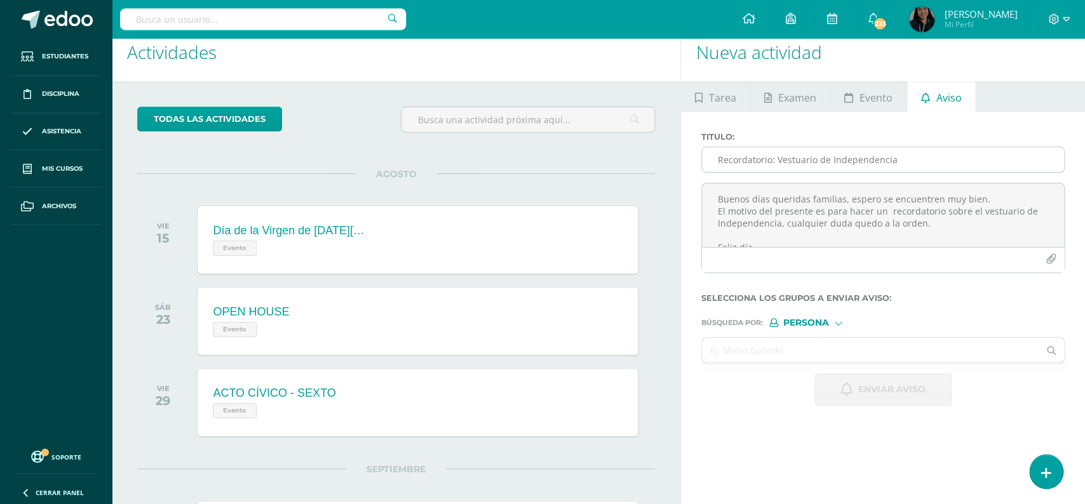
click at [852, 157] on input "Recordatorio: Vestuario de Independencia" at bounding box center [883, 159] width 362 height 25
type input "Recordatorio: Vestuario de Independencia"
click at [822, 205] on textarea "Buenos días queridas familias, espero se encuentren muy bien. El motivo del pre…" at bounding box center [883, 216] width 362 height 64
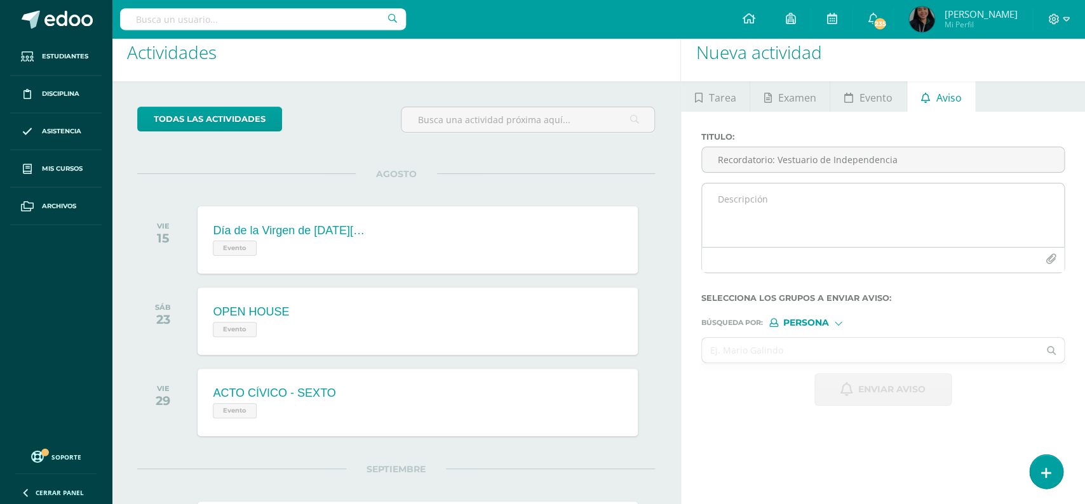
paste textarea "Buenos días queridas familias, espero se encuentren muy bien. El motivo del pre…"
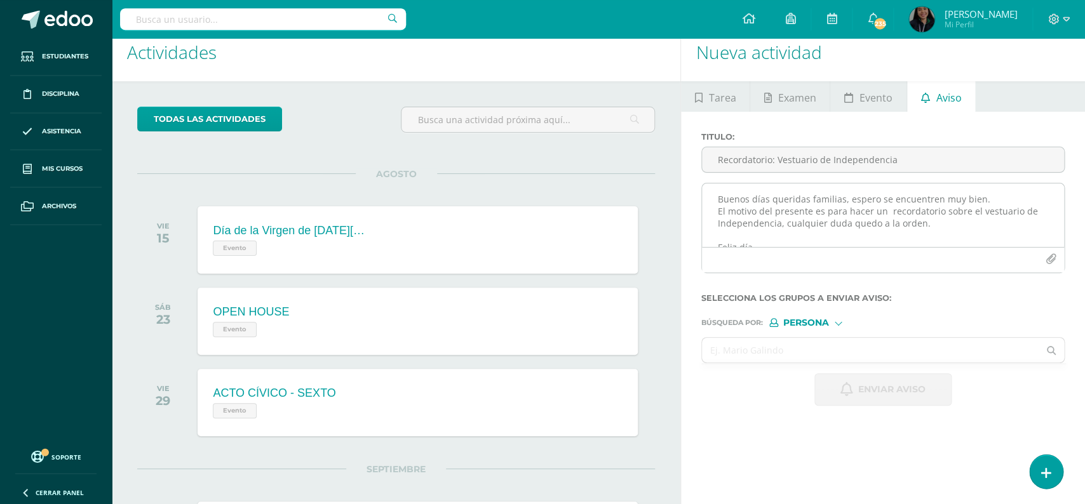
scroll to position [29, 0]
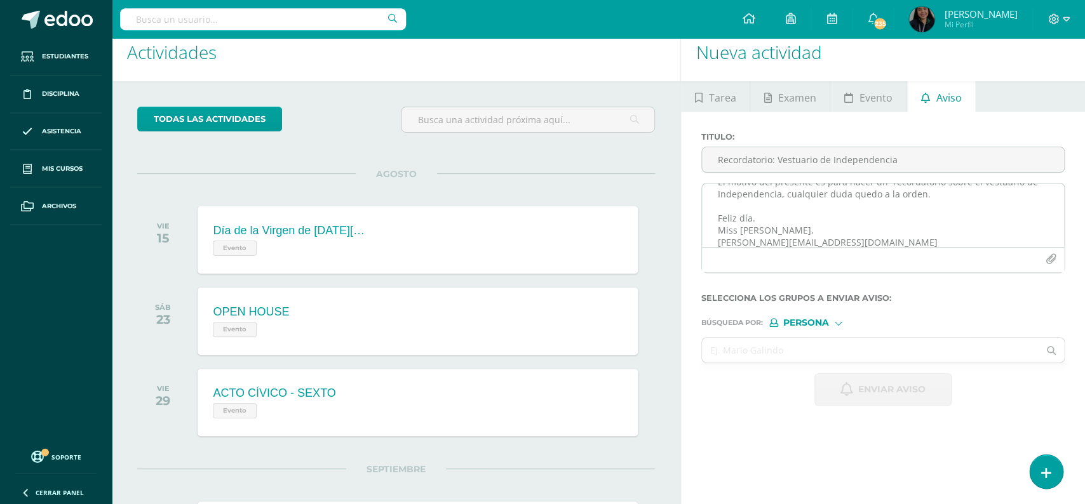
click at [822, 205] on textarea "Buenos días queridas familias, espero se encuentren muy bien. El motivo del pre…" at bounding box center [883, 216] width 362 height 64
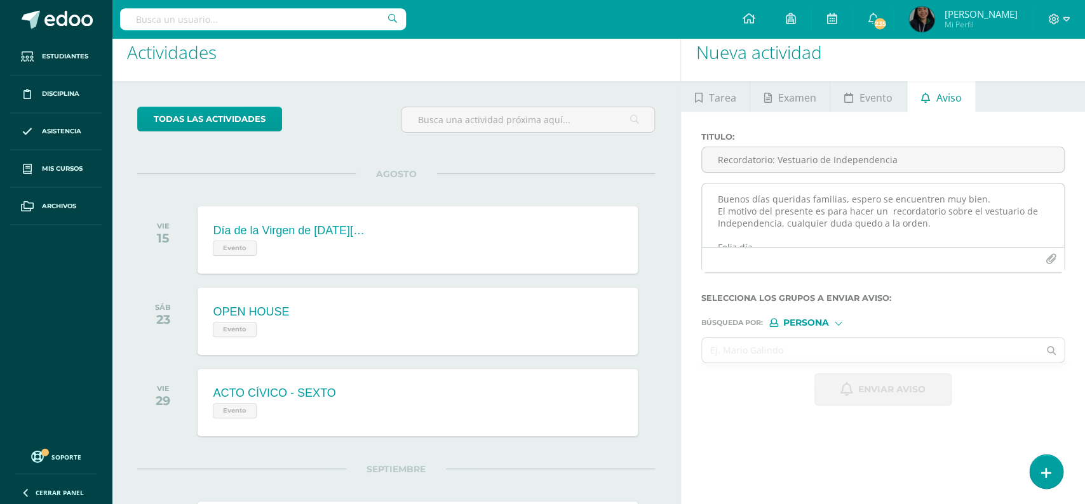
scroll to position [6, 0]
click at [923, 205] on textarea "Buenos días queridas familias, espero se encuentren muy bien. El motivo del pre…" at bounding box center [883, 216] width 362 height 64
click at [850, 220] on textarea "Buenos días queridas familias, espero se encuentren muy bien. El motivo del pre…" at bounding box center [883, 216] width 362 height 64
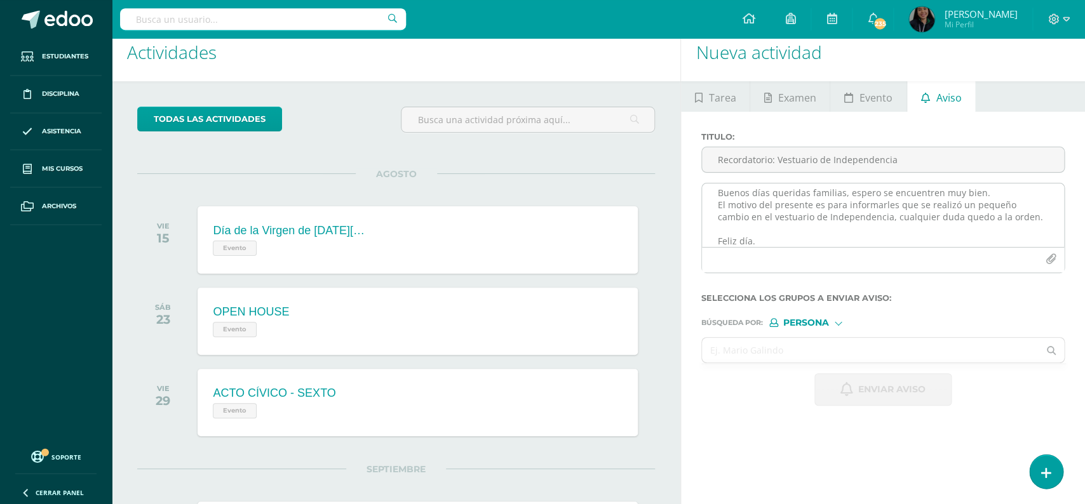
click at [860, 219] on textarea "Buenos días queridas familias, espero se encuentren muy bien. El motivo del pre…" at bounding box center [883, 216] width 362 height 64
click at [1013, 217] on textarea "Buenos días queridas familias, espero se encuentren muy bien. El motivo del pre…" at bounding box center [883, 216] width 362 height 64
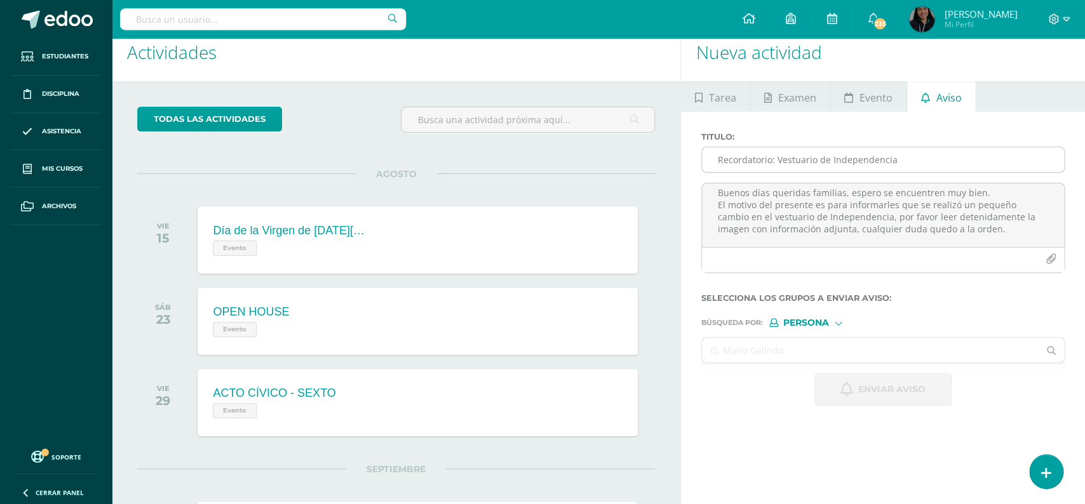
type textarea "Buenos días queridas familias, espero se encuentren muy bien. El motivo del pre…"
drag, startPoint x: 777, startPoint y: 161, endPoint x: 685, endPoint y: 163, distance: 91.5
click at [702, 163] on input "Recordatorio: Vestuario de Independencia" at bounding box center [883, 159] width 362 height 25
type input "Vestuario de Independencia"
click at [973, 232] on textarea "Buenos días queridas familias, espero se encuentren muy bien. El motivo del pre…" at bounding box center [883, 216] width 362 height 64
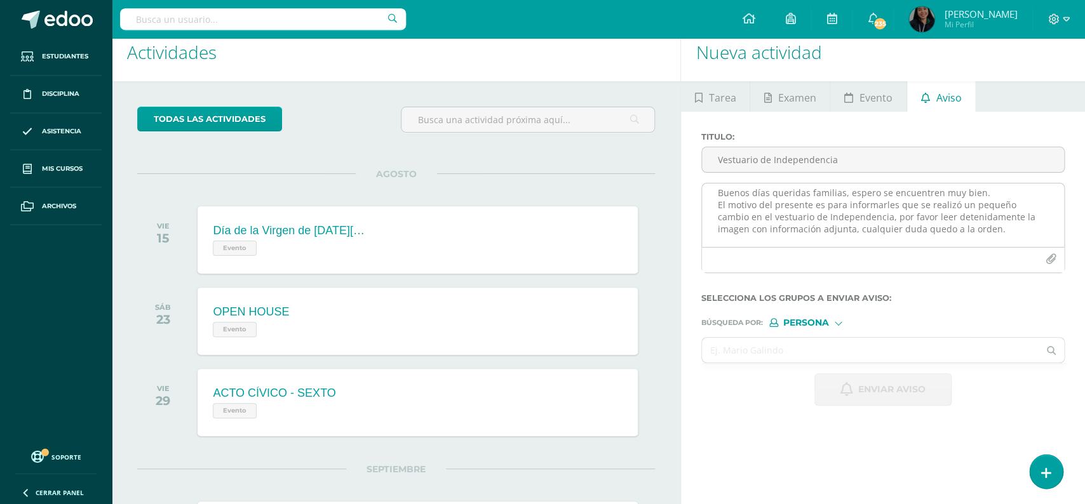
scroll to position [41, 0]
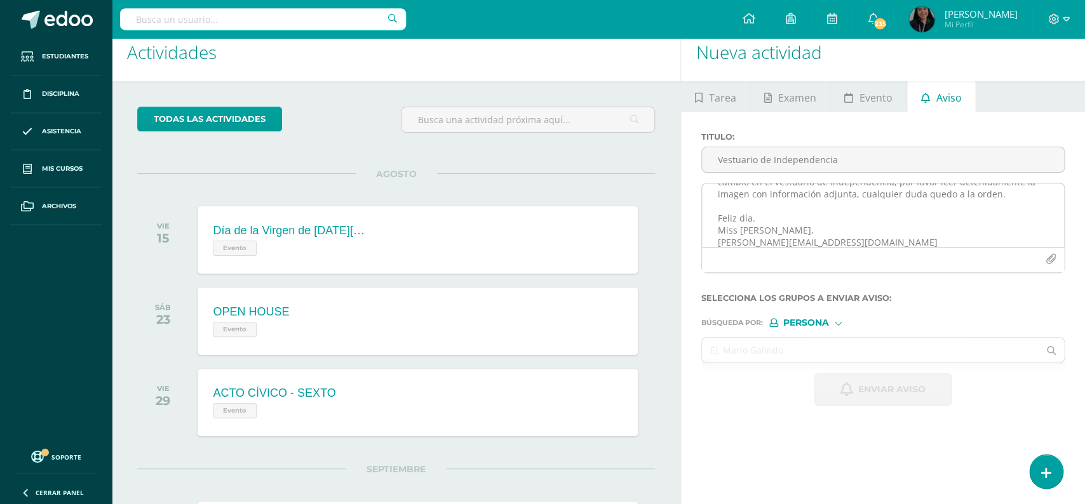
click at [1051, 258] on icon "button" at bounding box center [1051, 259] width 11 height 11
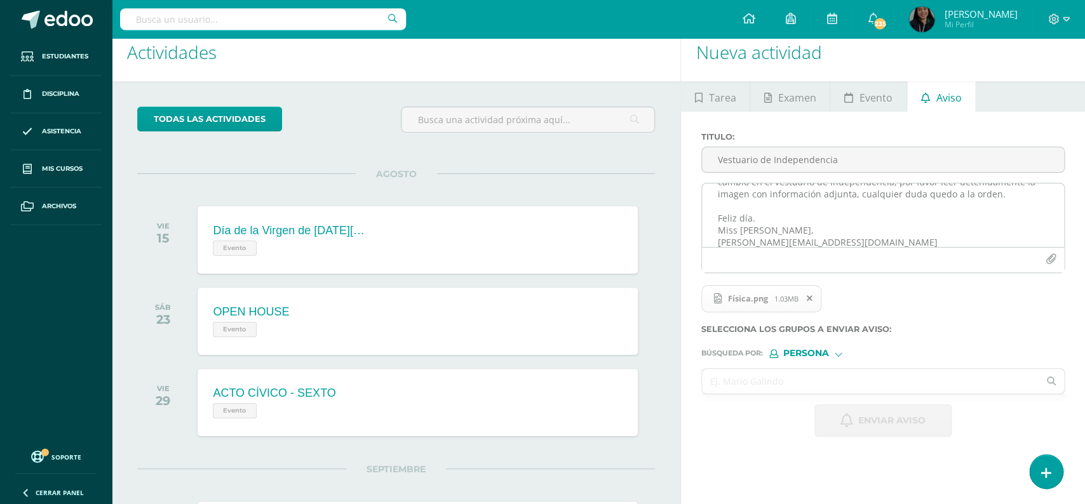
click at [816, 220] on textarea "Buenos días queridas familias, espero se encuentren muy bien. El motivo del pre…" at bounding box center [883, 216] width 362 height 64
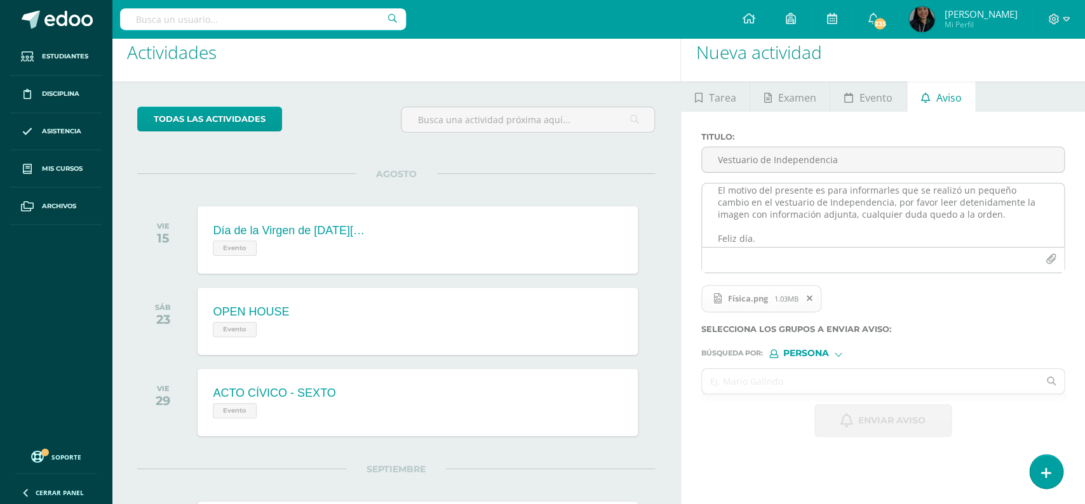
click at [858, 201] on textarea "Buenos días queridas familias, espero se encuentren muy bien. El motivo del pre…" at bounding box center [883, 216] width 362 height 64
click at [950, 205] on textarea "Buenos días queridas familias, espero se encuentren muy bien. El motivo del pre…" at bounding box center [883, 216] width 362 height 64
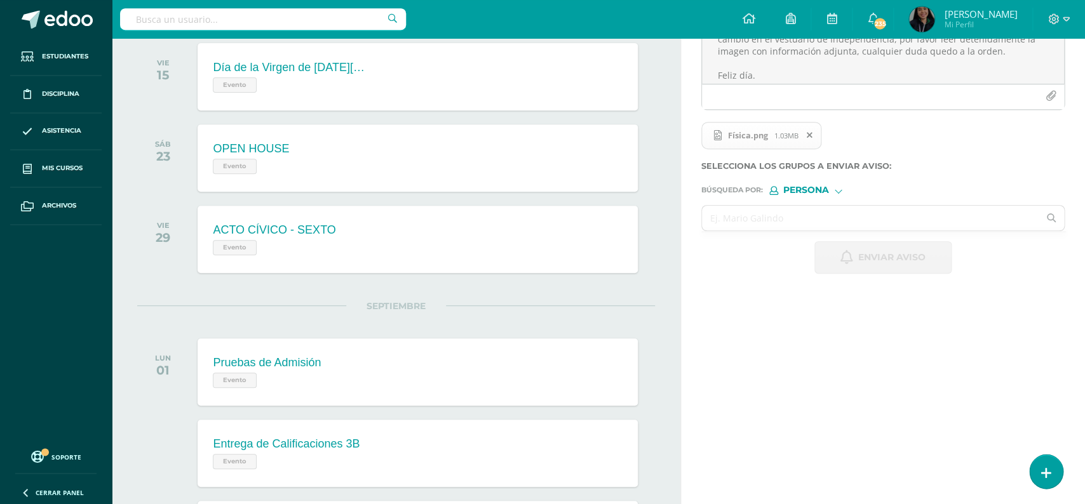
scroll to position [222, 0]
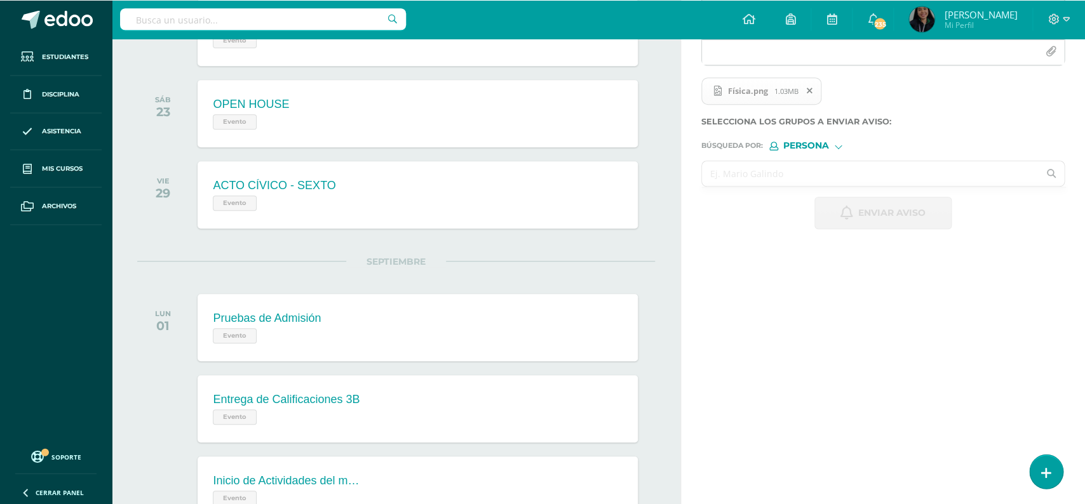
click at [861, 175] on input "text" at bounding box center [870, 173] width 337 height 25
type input "t"
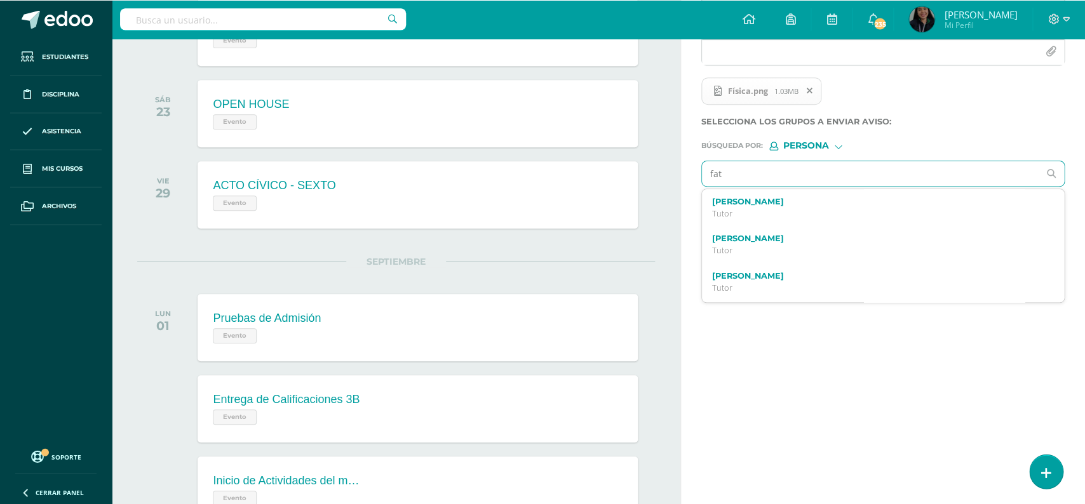
type input "fati"
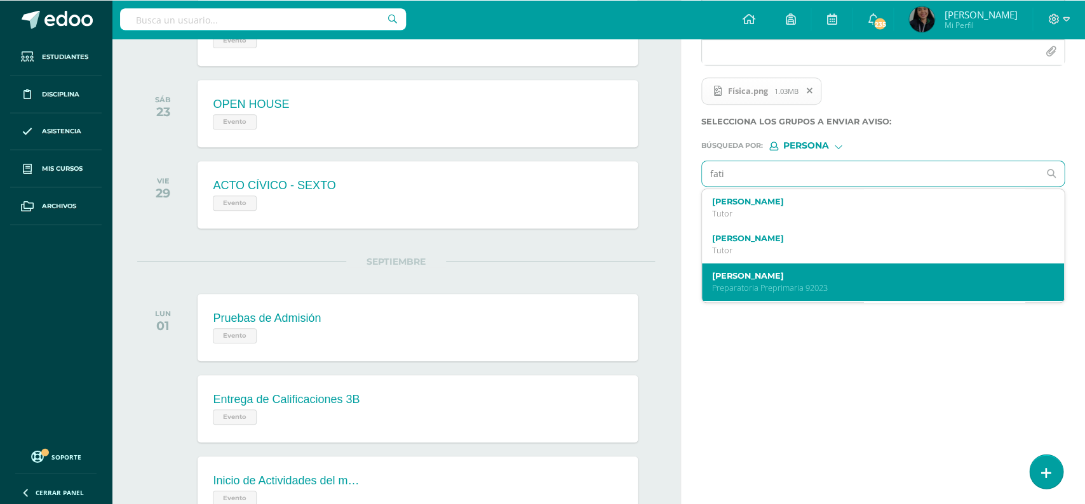
click at [833, 278] on label "[PERSON_NAME]" at bounding box center [875, 276] width 327 height 10
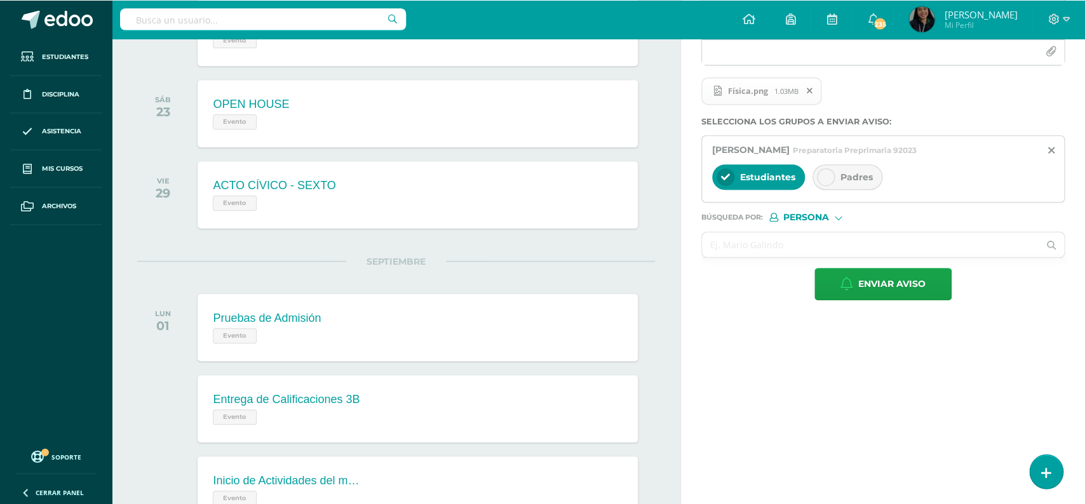
click at [830, 180] on icon at bounding box center [825, 177] width 9 height 9
click at [777, 255] on input "text" at bounding box center [870, 245] width 337 height 25
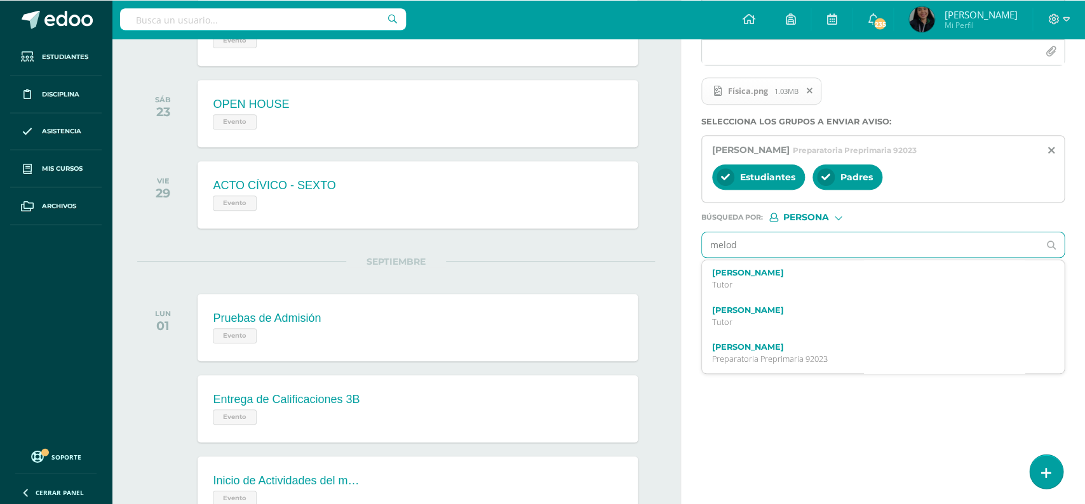
type input "[PERSON_NAME]"
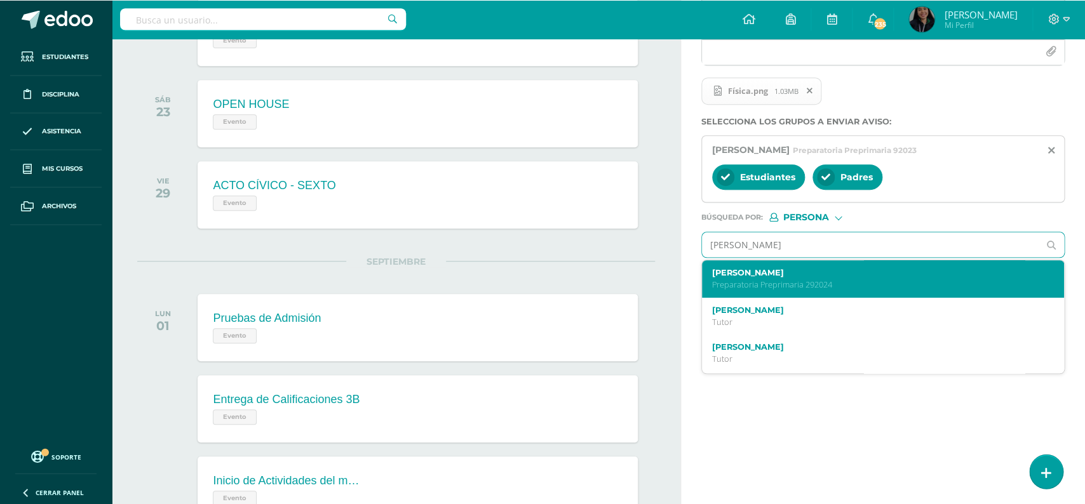
click at [772, 290] on p "Preparatoria Preprimaria 292024" at bounding box center [875, 285] width 327 height 11
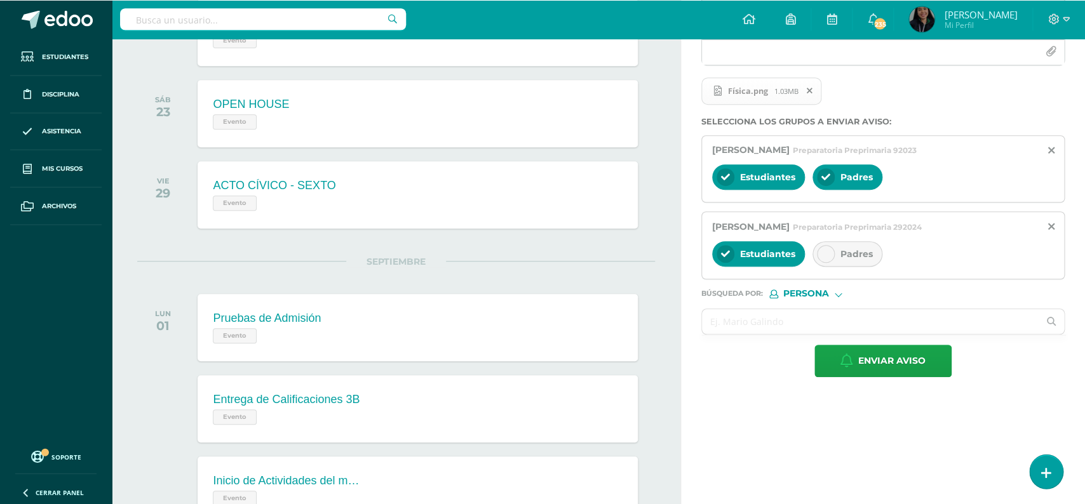
click at [839, 248] on div "Padres" at bounding box center [847, 253] width 70 height 25
click at [753, 320] on input "text" at bounding box center [870, 321] width 337 height 25
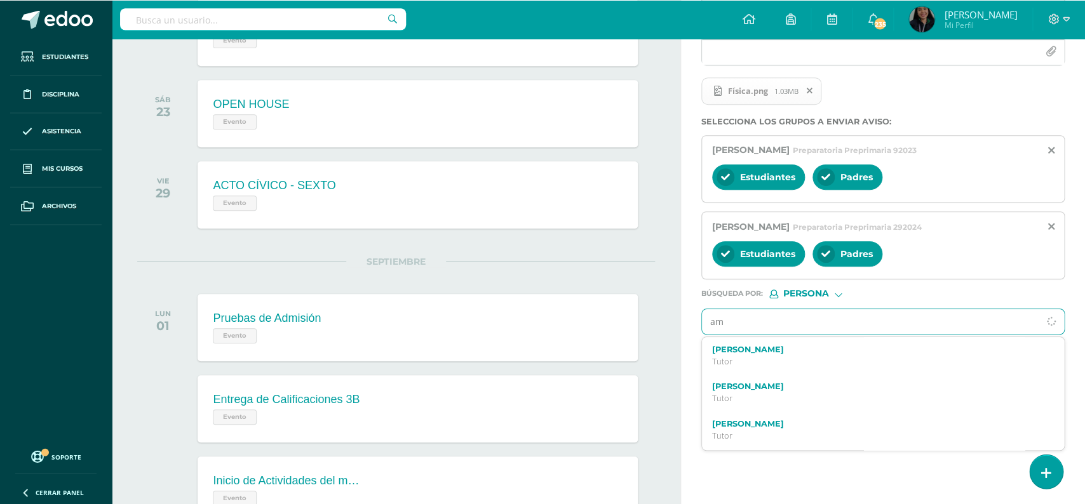
type input "a"
type input "[PERSON_NAME]"
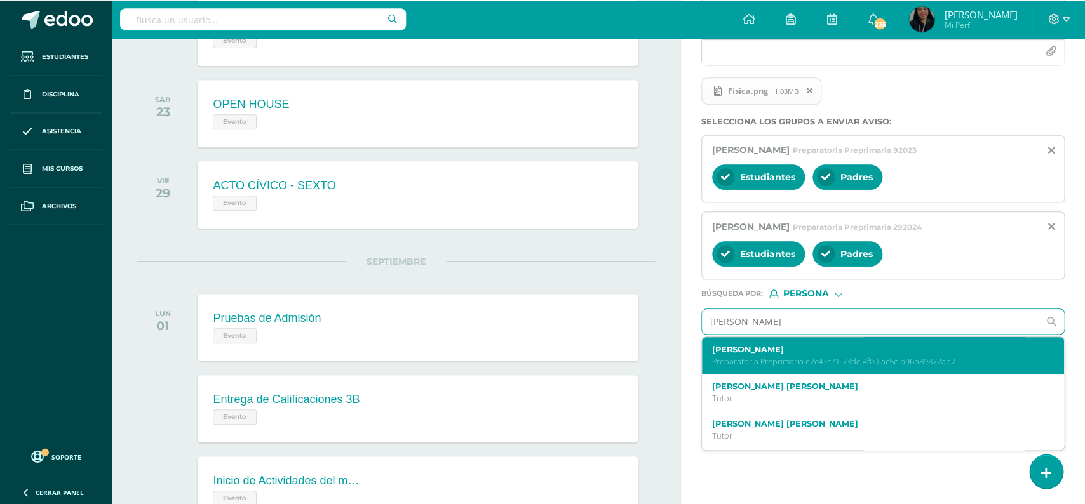
click at [764, 354] on label "[PERSON_NAME]" at bounding box center [875, 350] width 327 height 10
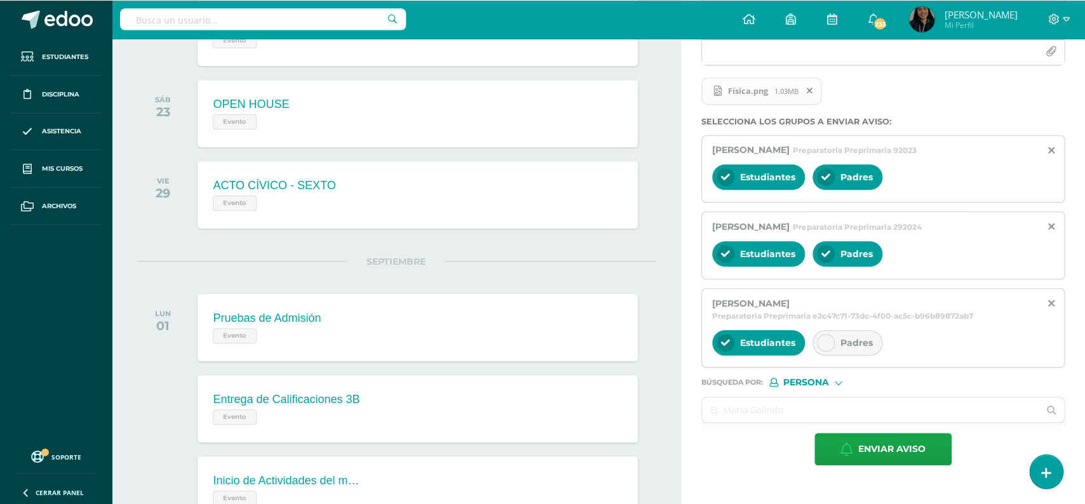
click at [832, 348] on div at bounding box center [826, 343] width 18 height 18
click at [783, 418] on input "text" at bounding box center [870, 410] width 337 height 25
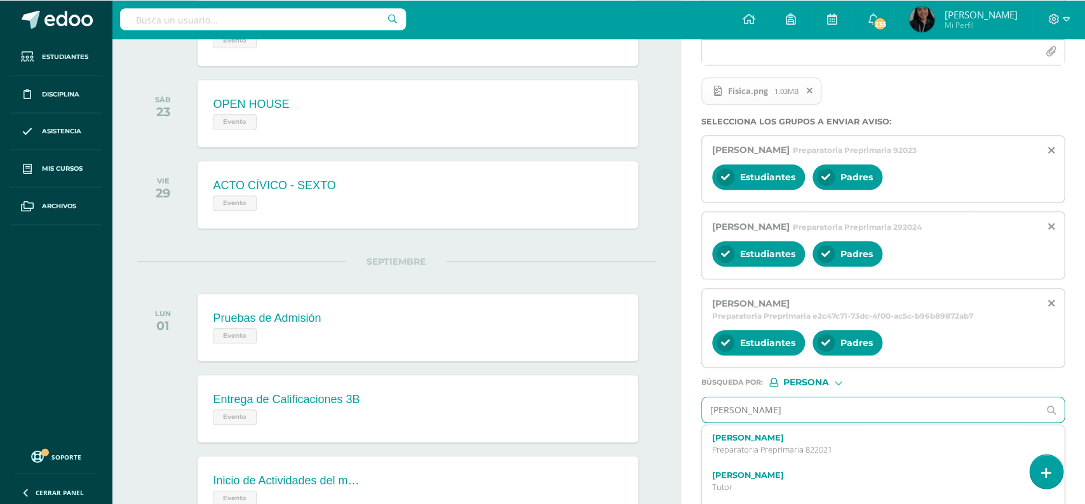
type input "[PERSON_NAME]"
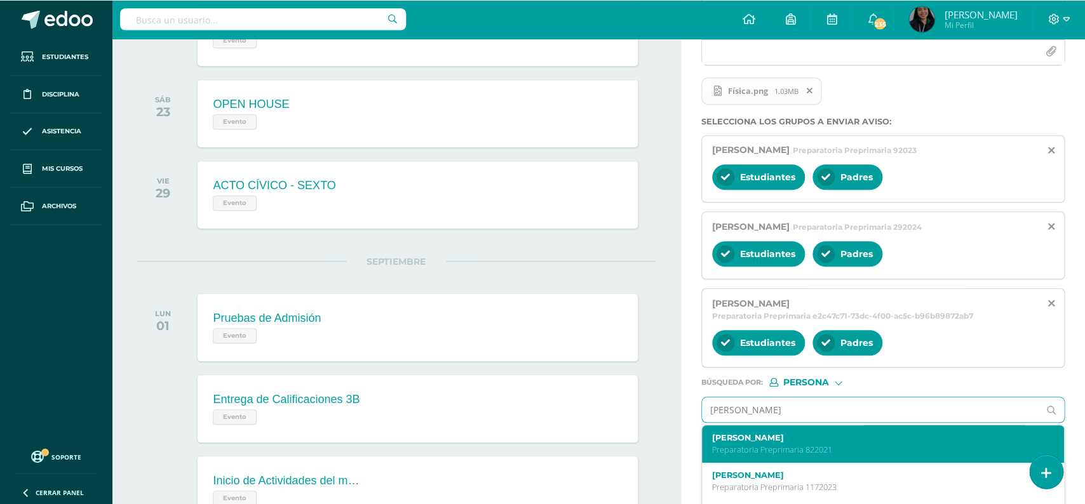
click at [801, 449] on div "[PERSON_NAME] Preparatoria Preprimaria 822021" at bounding box center [875, 444] width 327 height 22
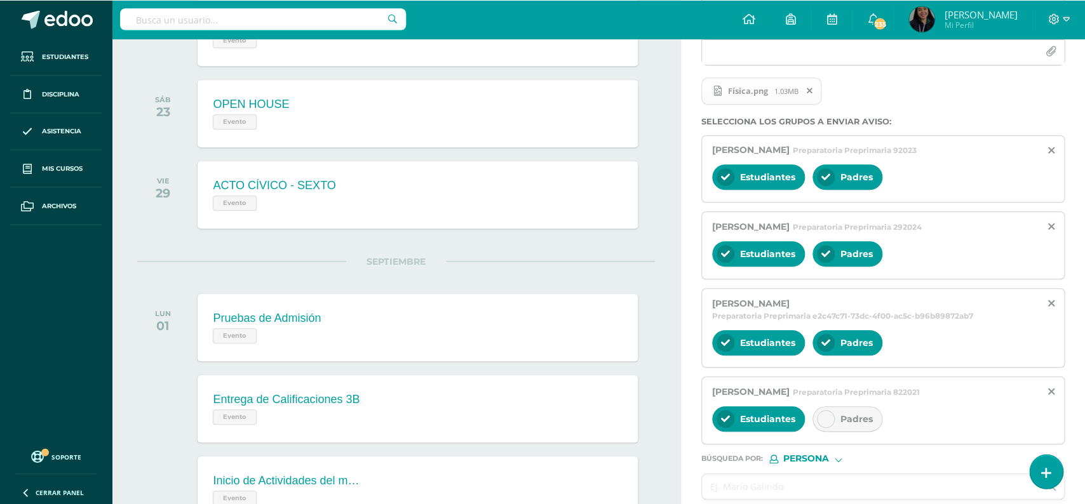
click at [835, 426] on div at bounding box center [826, 419] width 18 height 18
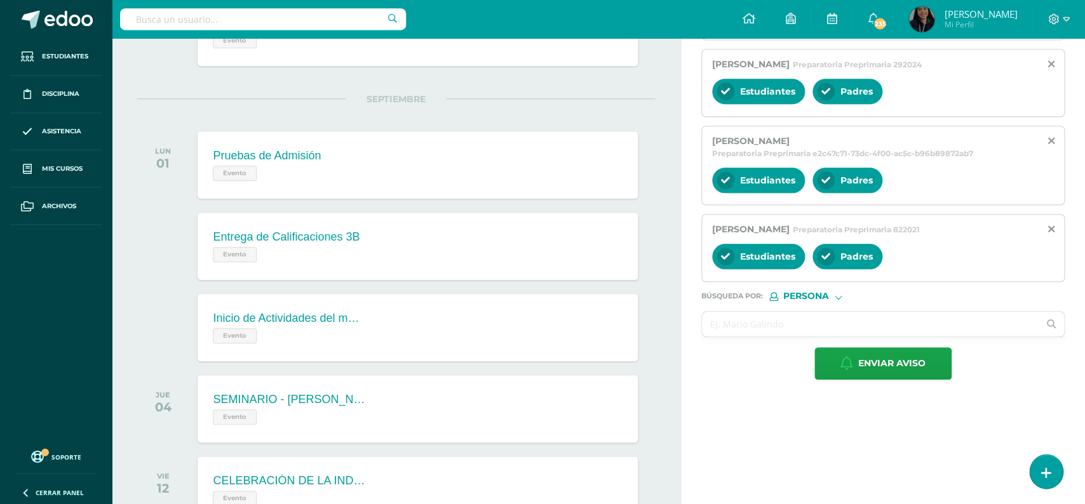
scroll to position [518, 0]
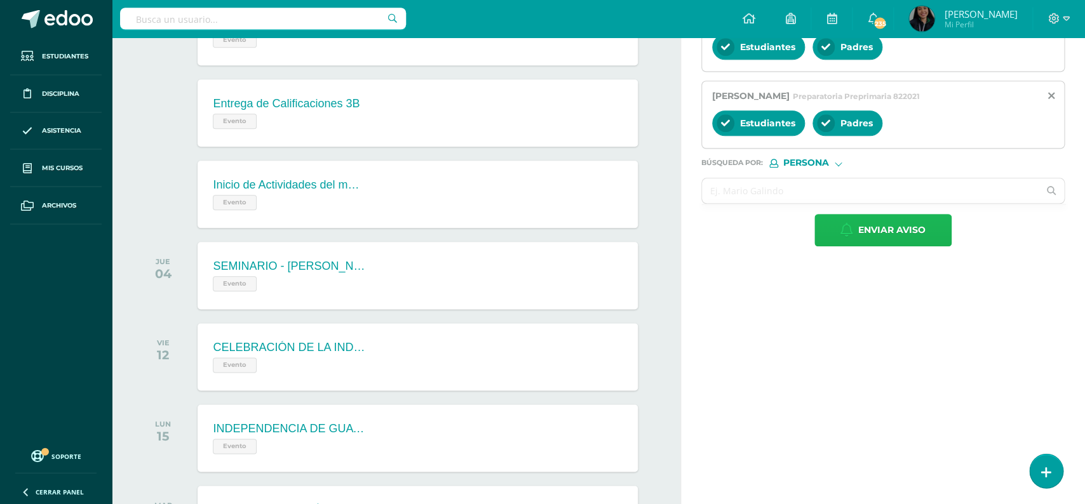
click at [938, 238] on button "Enviar aviso" at bounding box center [882, 231] width 137 height 32
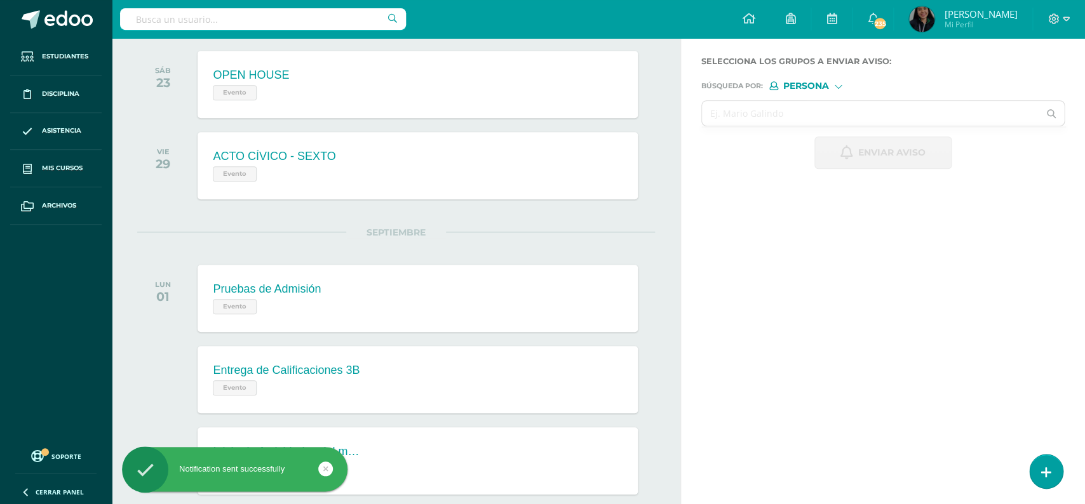
scroll to position [0, 0]
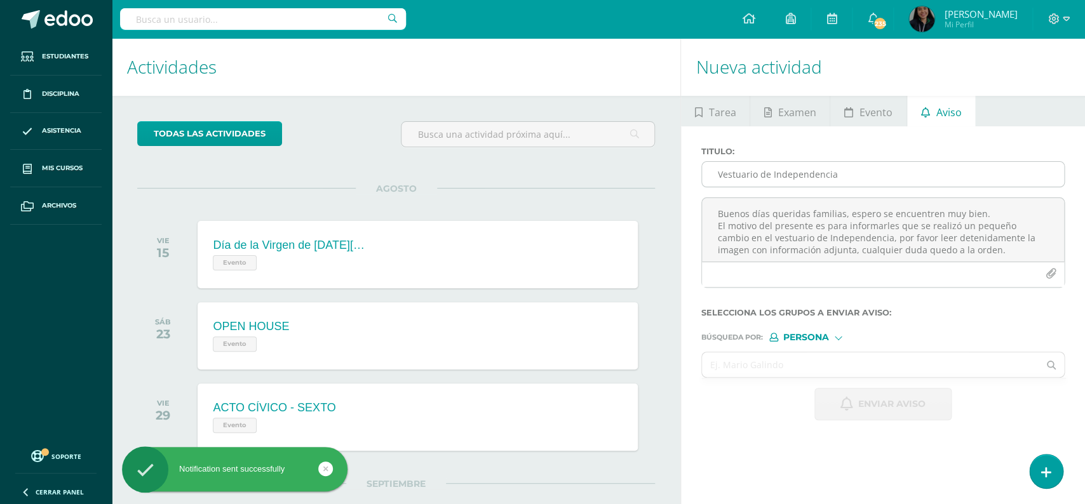
click at [857, 172] on input "Vestuario de Independencia" at bounding box center [883, 174] width 362 height 25
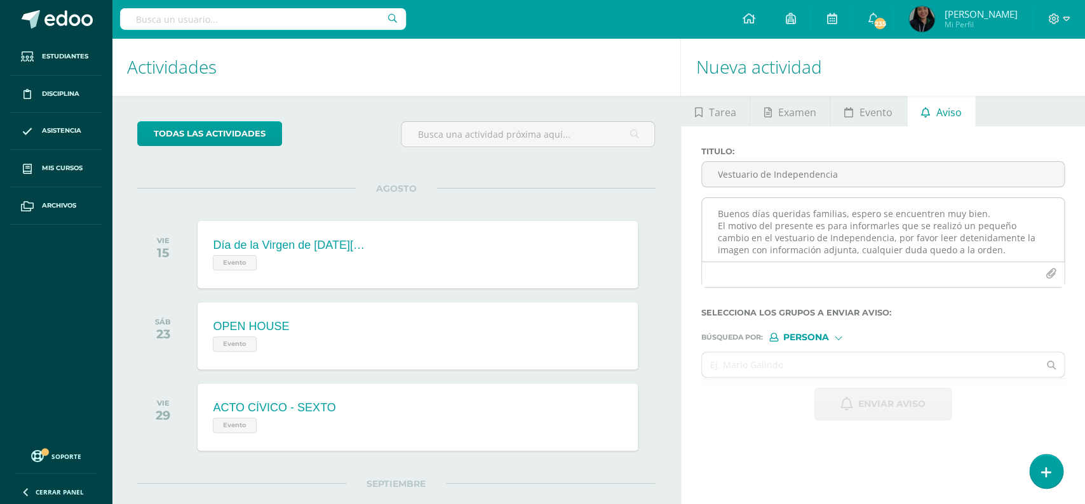
type input "Vestuario de Independencia"
click at [842, 231] on textarea "Buenos días queridas familias, espero se encuentren muy bien. El motivo del pre…" at bounding box center [883, 230] width 362 height 64
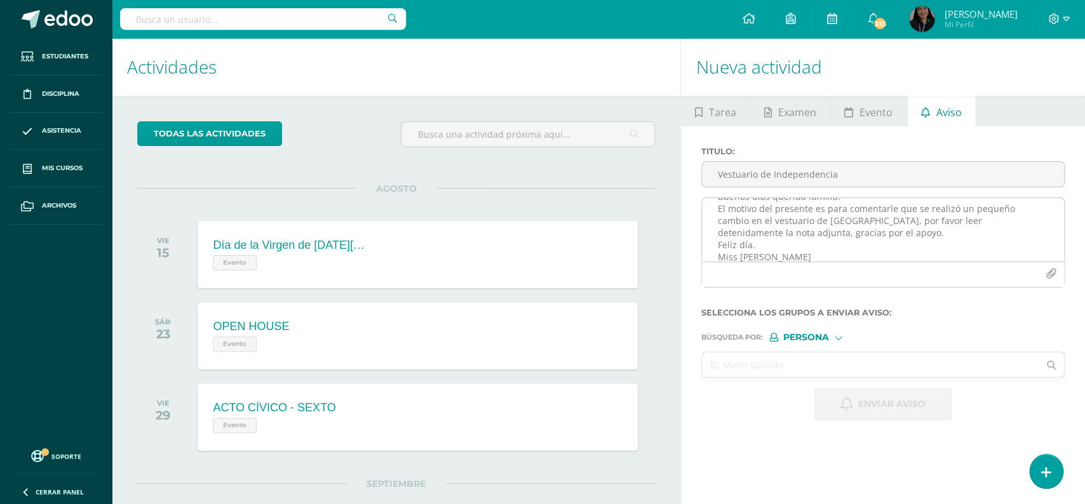
scroll to position [29, 0]
click at [822, 219] on textarea "Buenos días querida familia. El motivo del presente es para comentarle que se r…" at bounding box center [883, 230] width 362 height 64
click at [756, 222] on textarea "Buenos días querida familia. El motivo del presente es para comentarle que se r…" at bounding box center [883, 230] width 362 height 64
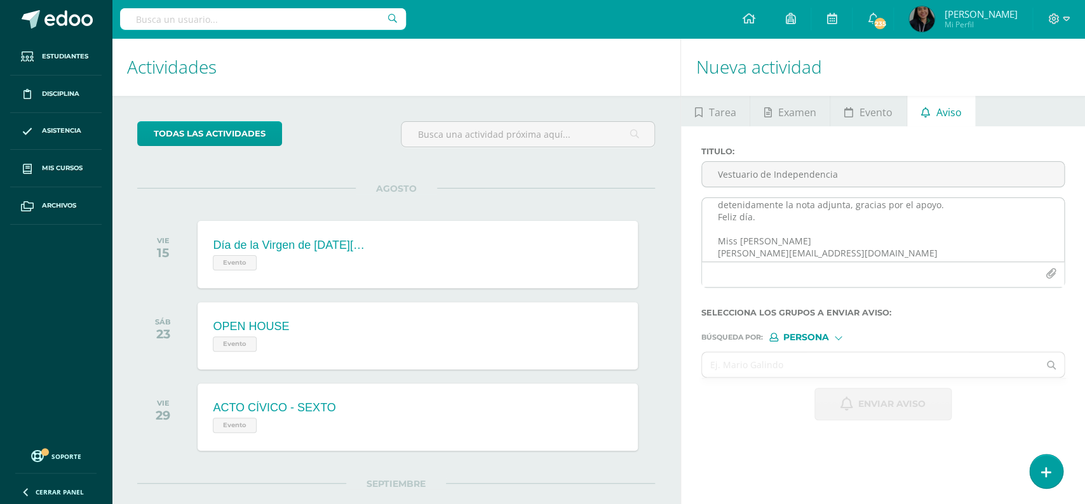
scroll to position [51, 0]
type textarea "Buenos días querida familia. El motivo del presente es para comentarle que se r…"
click at [1050, 276] on icon "button" at bounding box center [1051, 274] width 11 height 11
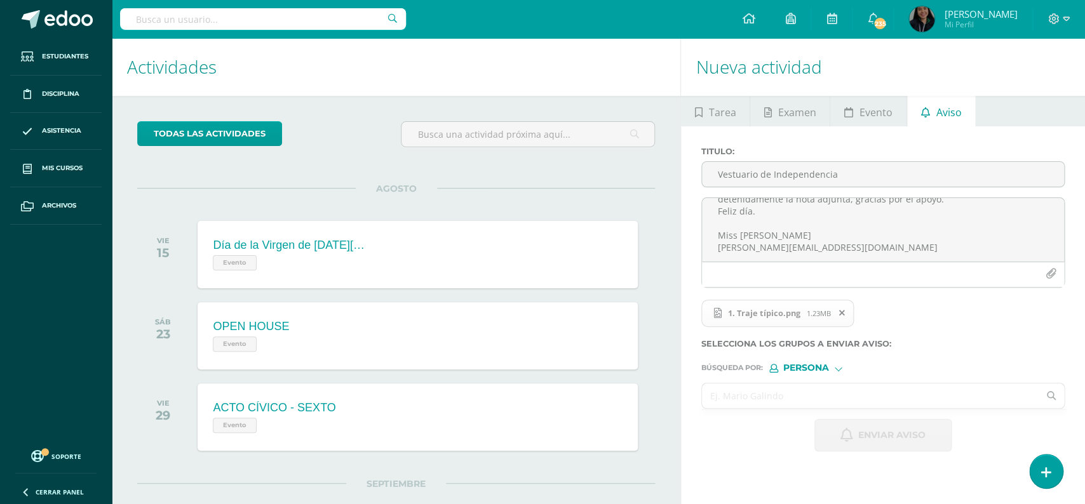
click at [911, 390] on input "text" at bounding box center [870, 396] width 337 height 25
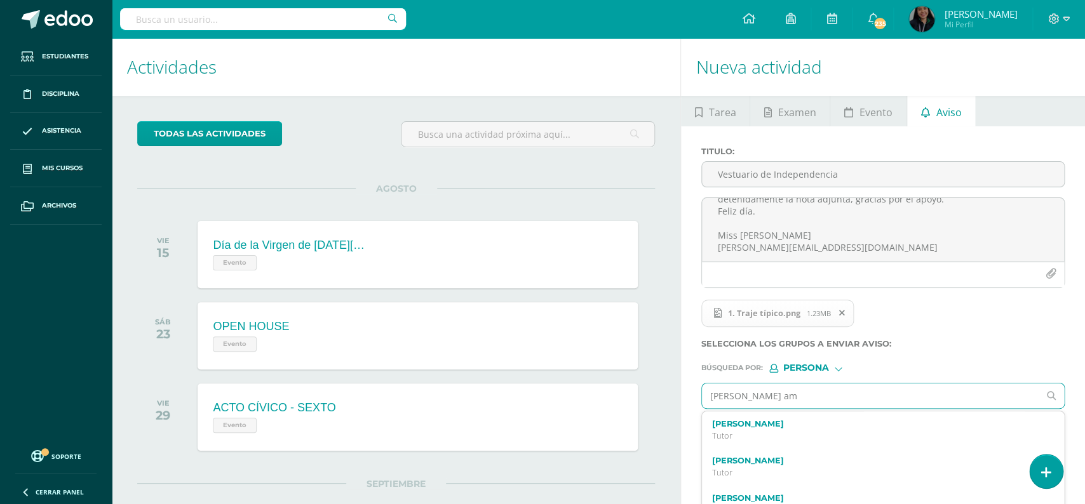
type input "[PERSON_NAME]"
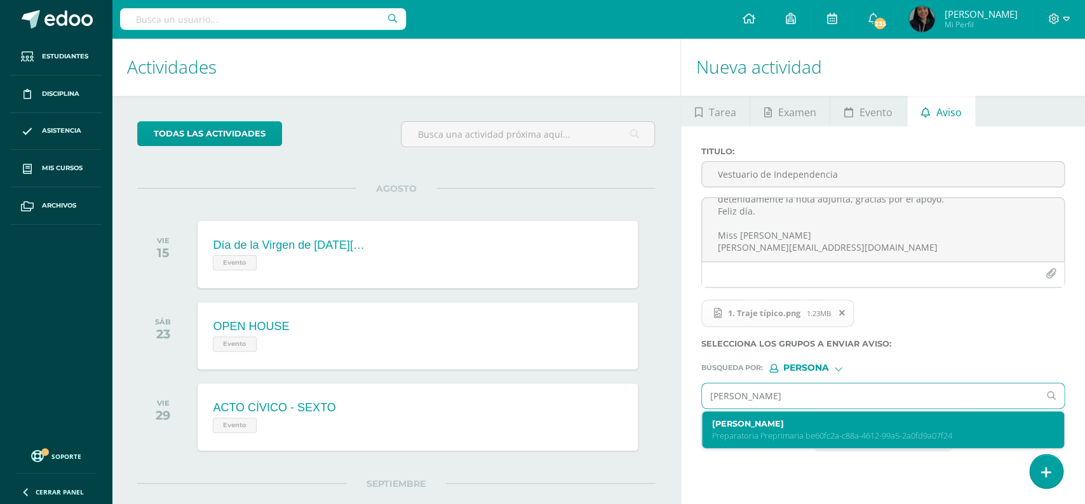
click at [793, 438] on p "Preparatoria Preprimaria be60fc2a-c88a-4612-99a5-2a0fd9a07f24" at bounding box center [875, 436] width 327 height 11
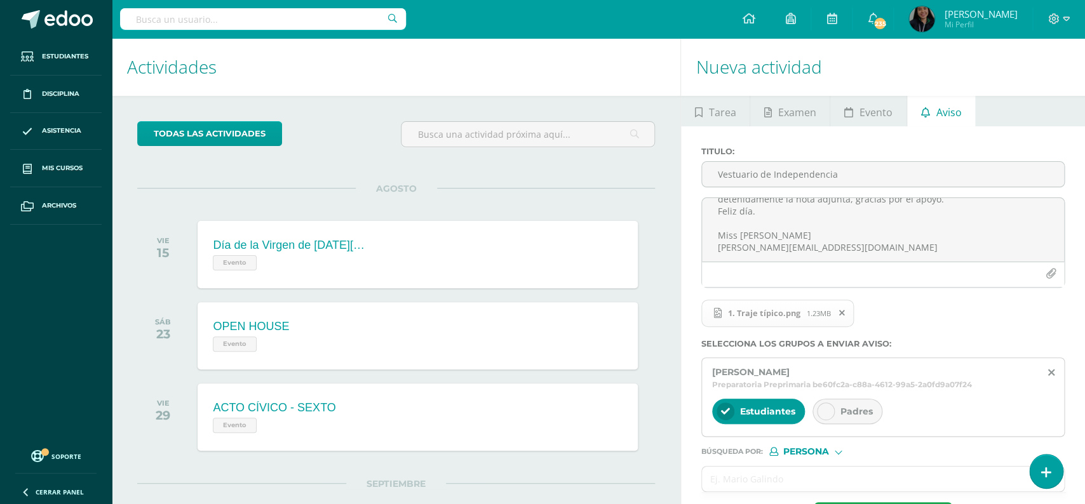
click at [867, 415] on span "Padres" at bounding box center [856, 411] width 32 height 11
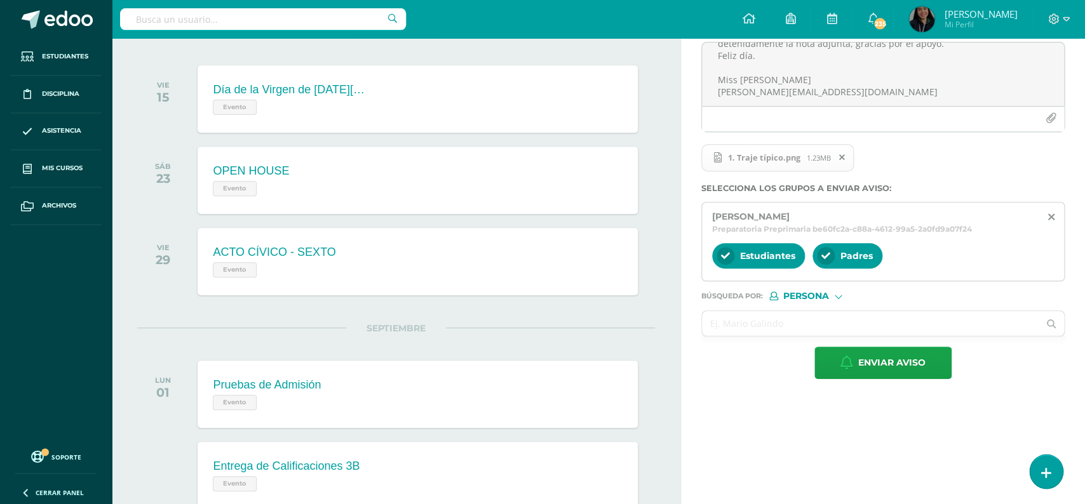
scroll to position [192, 0]
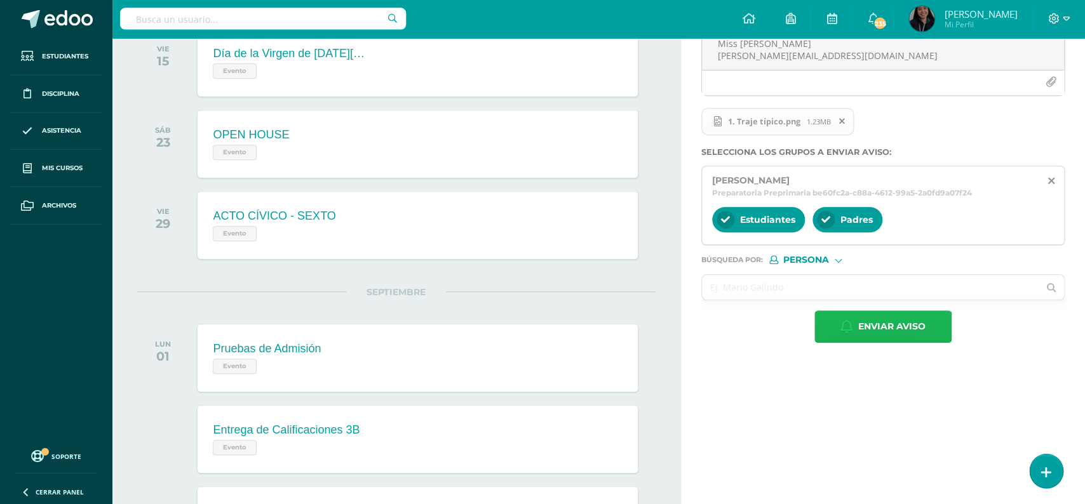
click at [834, 338] on button "Enviar aviso" at bounding box center [882, 327] width 137 height 32
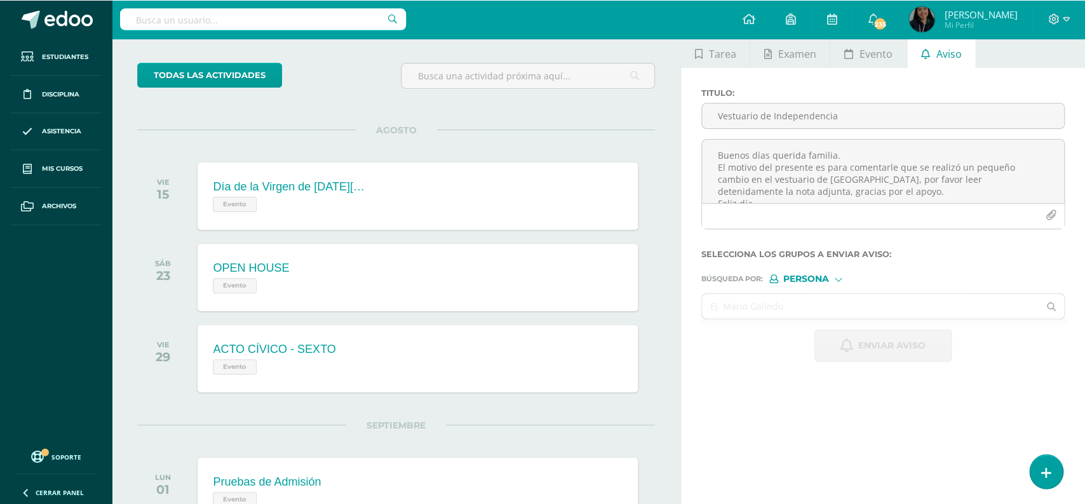
scroll to position [0, 0]
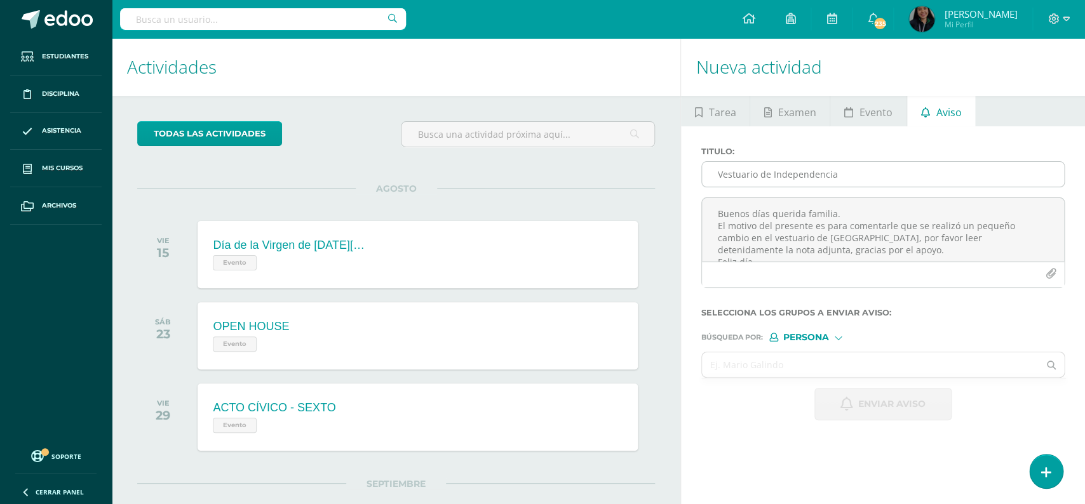
click at [823, 181] on input "Vestuario de Independencia" at bounding box center [883, 174] width 362 height 25
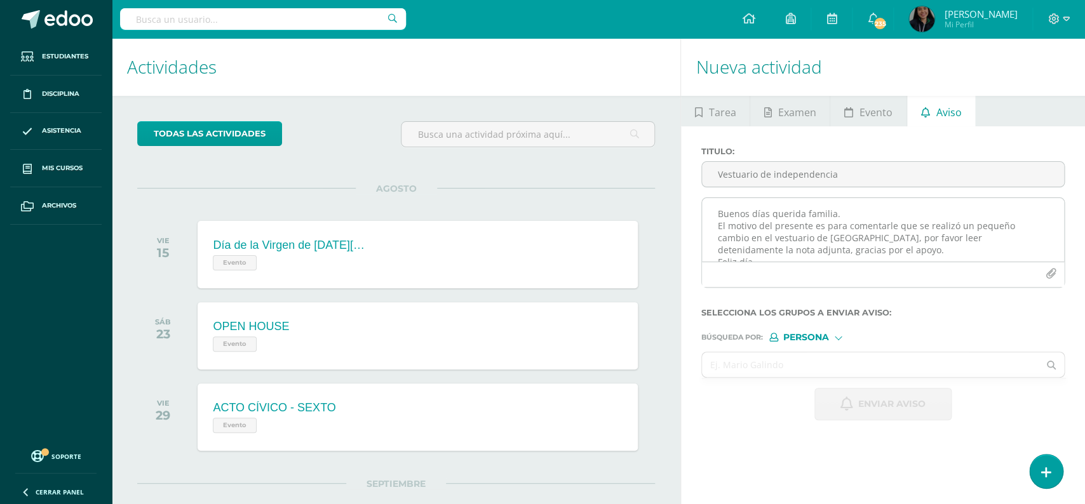
type input "Vestuario de independencia"
click at [812, 217] on textarea "Buenos días querida familia. El motivo del presente es para comentarle que se r…" at bounding box center [883, 230] width 362 height 64
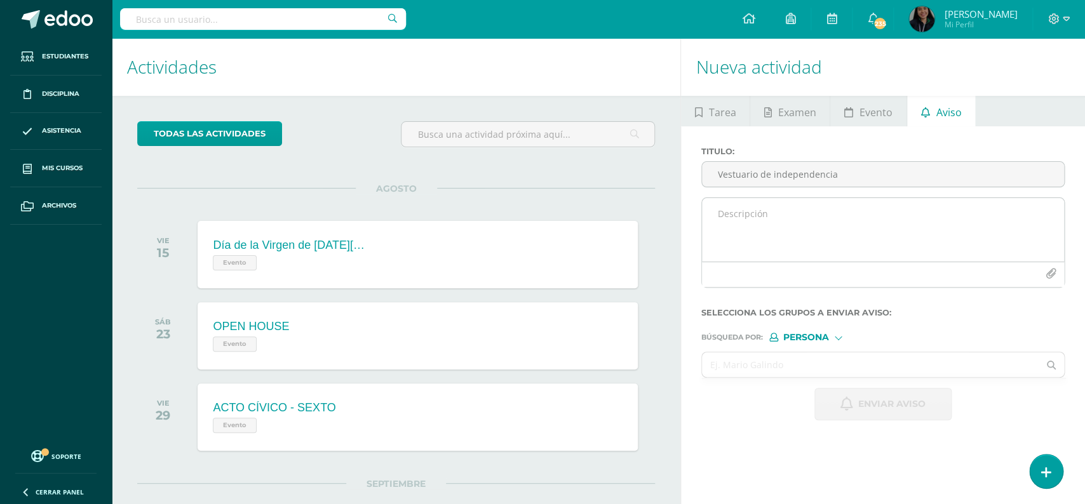
paste textarea "Buenos días queridas familias, espero se encuentren muy bien. El motivo del pre…"
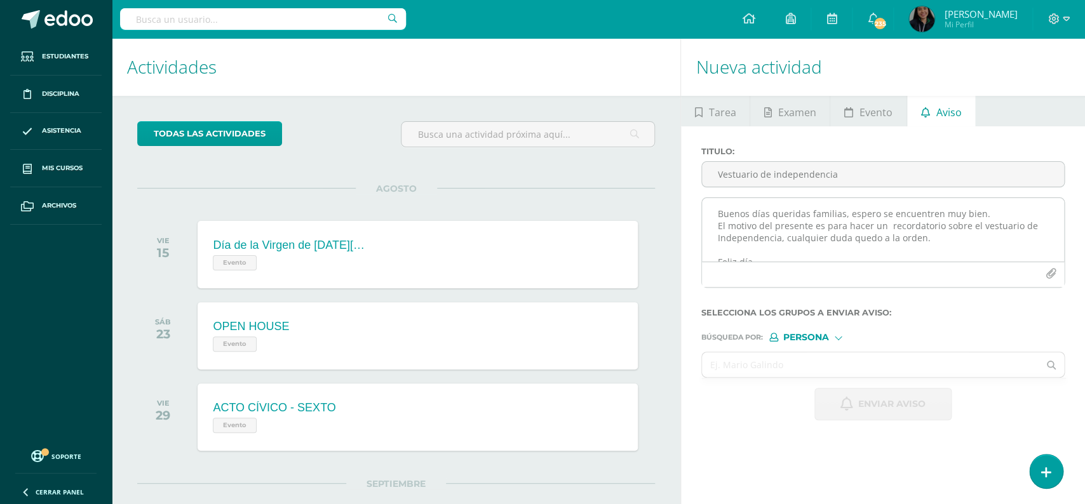
scroll to position [29, 0]
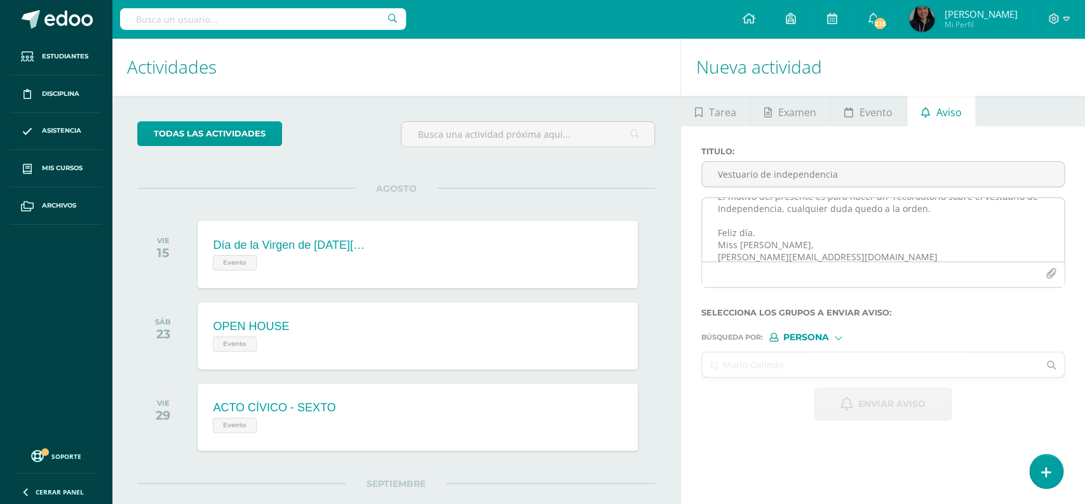
click at [832, 225] on textarea "Buenos días queridas familias, espero se encuentren muy bien. El motivo del pre…" at bounding box center [883, 230] width 362 height 64
type textarea "Buenos días queridas familias, espero se encuentren muy bien. El motivo del pre…"
click at [1045, 276] on button "button" at bounding box center [1051, 274] width 25 height 25
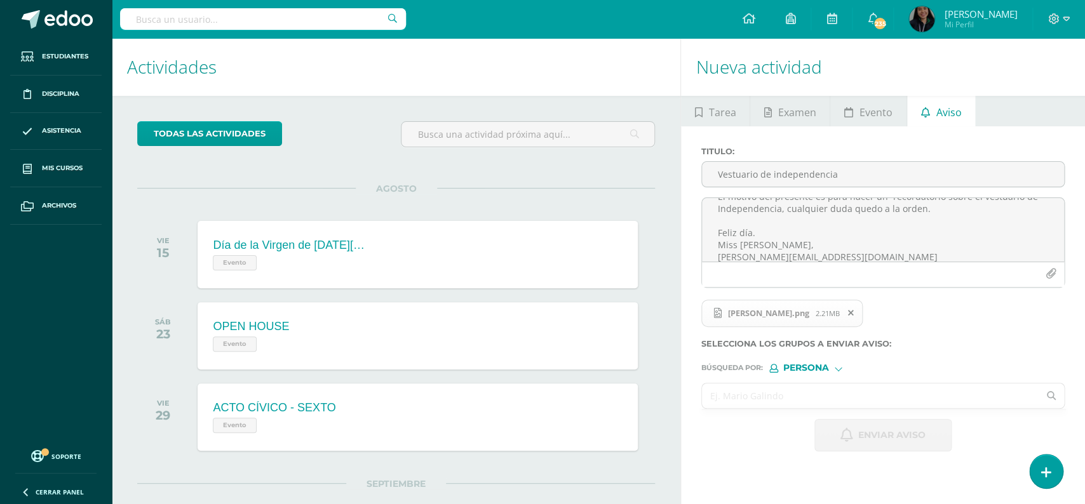
click at [801, 407] on input "text" at bounding box center [870, 396] width 337 height 25
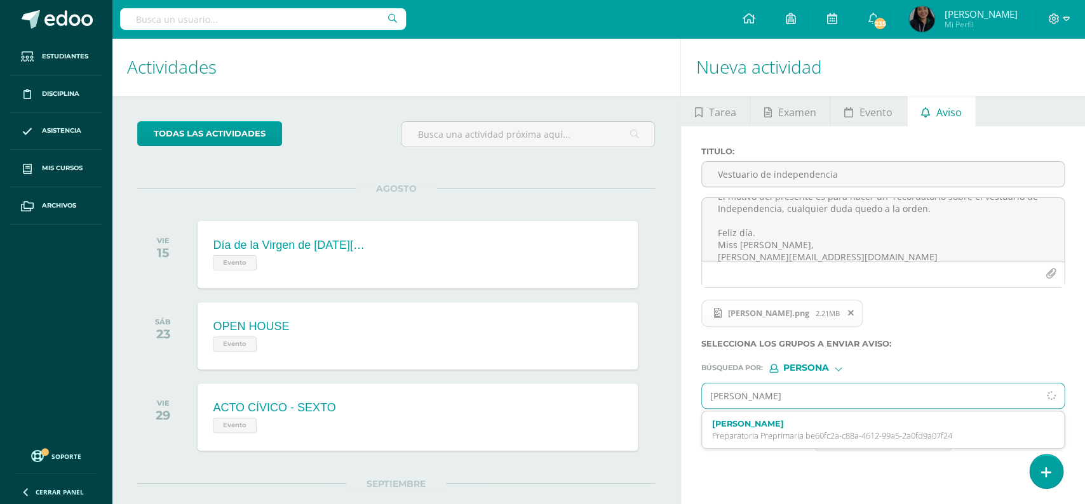
type input "[PERSON_NAME]"
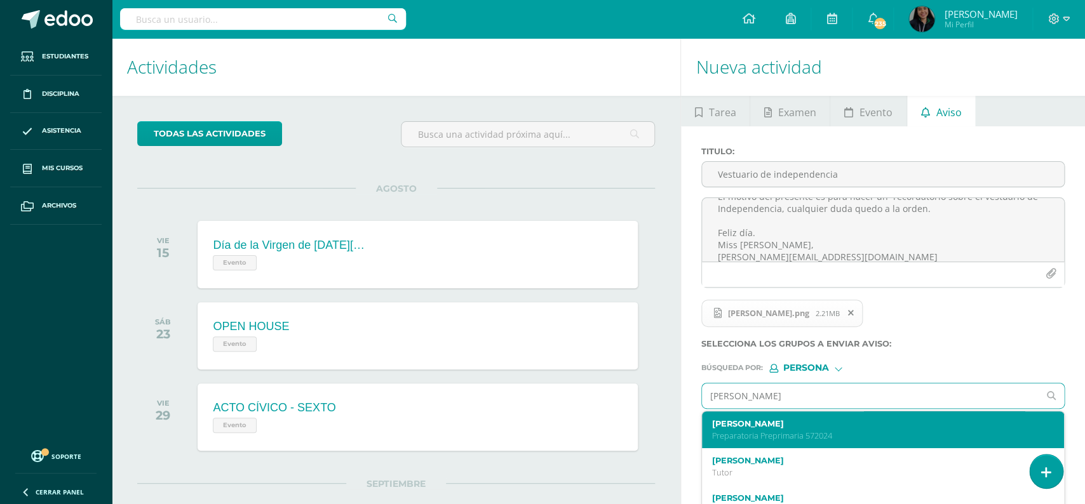
click at [795, 435] on p "Preparatoria Preprimaria 572024" at bounding box center [875, 436] width 327 height 11
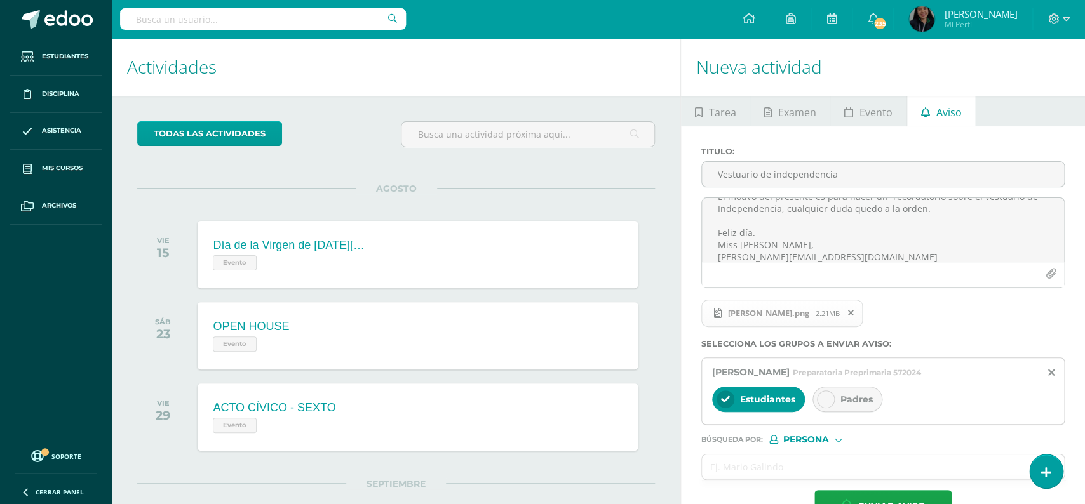
click at [854, 403] on span "Padres" at bounding box center [856, 399] width 32 height 11
click at [848, 318] on icon at bounding box center [851, 313] width 6 height 9
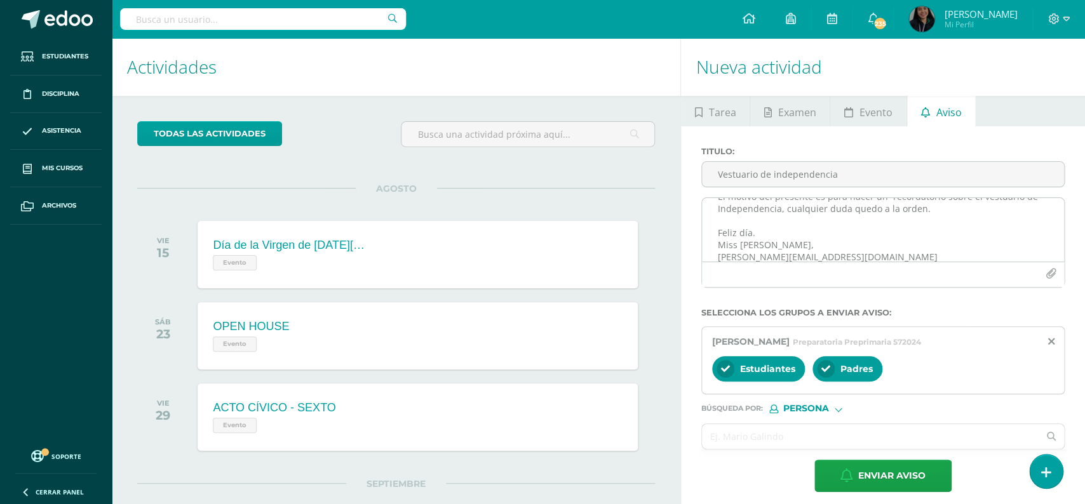
click at [1017, 260] on textarea "Buenos días queridas familias, espero se encuentren muy bien. El motivo del pre…" at bounding box center [883, 230] width 362 height 64
click at [1050, 277] on icon "button" at bounding box center [1051, 274] width 11 height 11
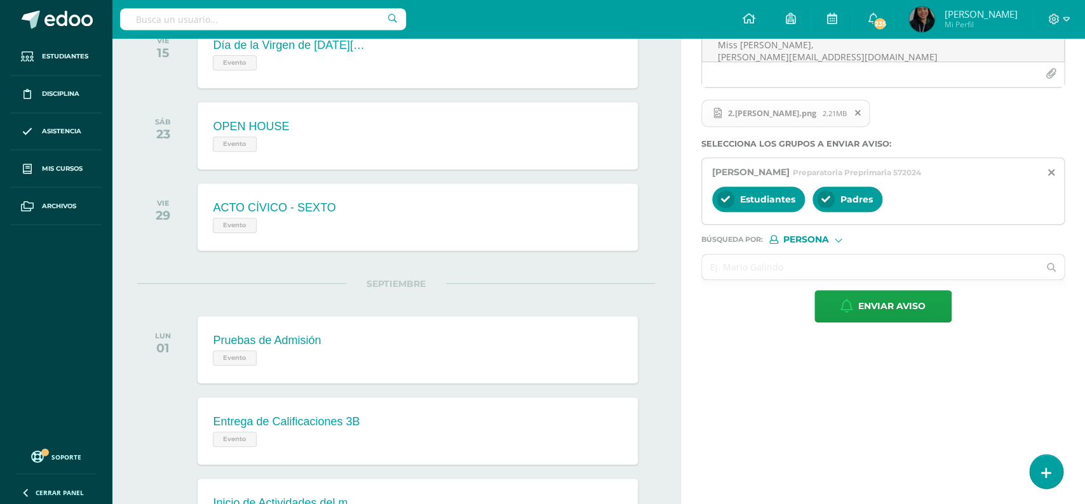
scroll to position [245, 0]
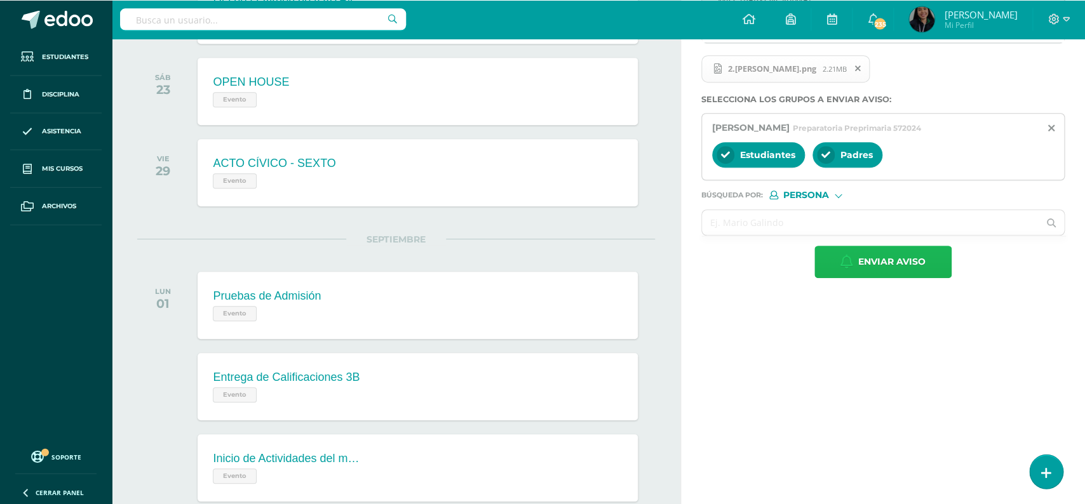
click at [873, 264] on span "Enviar aviso" at bounding box center [891, 261] width 67 height 31
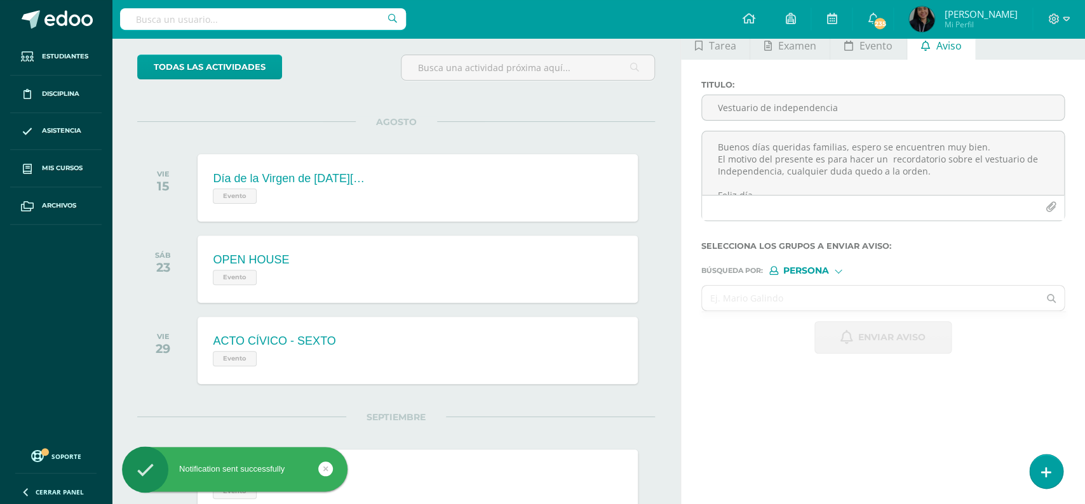
scroll to position [0, 0]
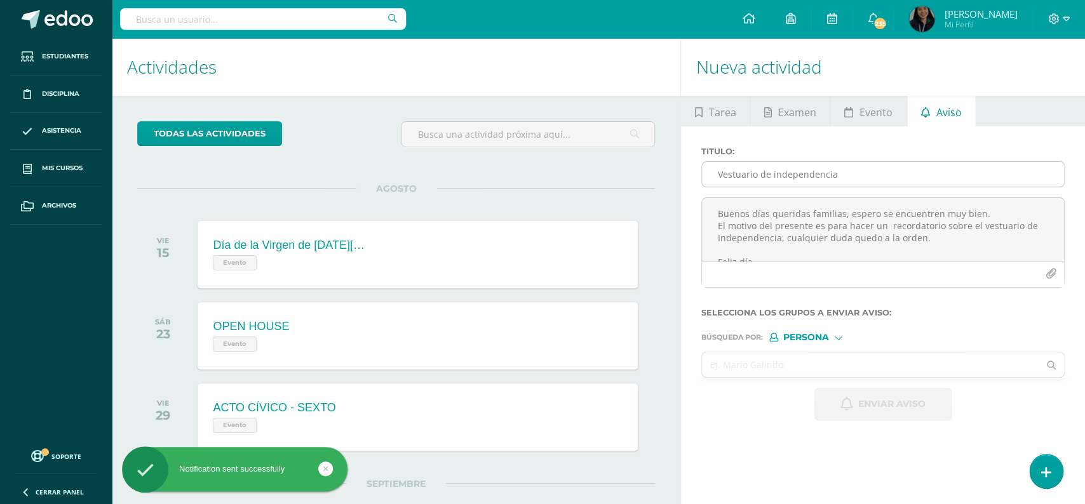
click at [854, 181] on input "Vestuario de independencia" at bounding box center [883, 174] width 362 height 25
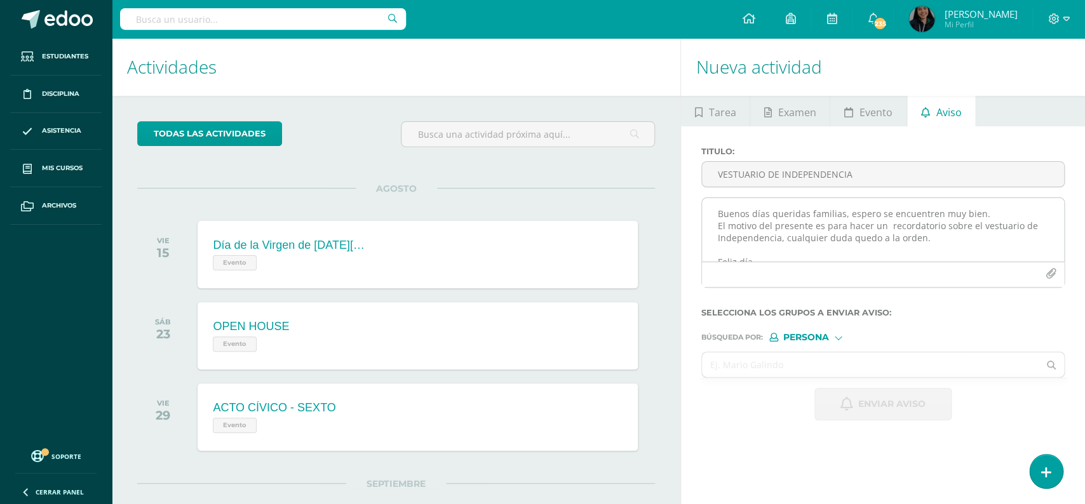
type input "VESTUARIO DE INDEPENDENCIA"
click at [826, 229] on textarea "Buenos días queridas familias, espero se encuentren muy bien. El motivo del pre…" at bounding box center [883, 230] width 362 height 64
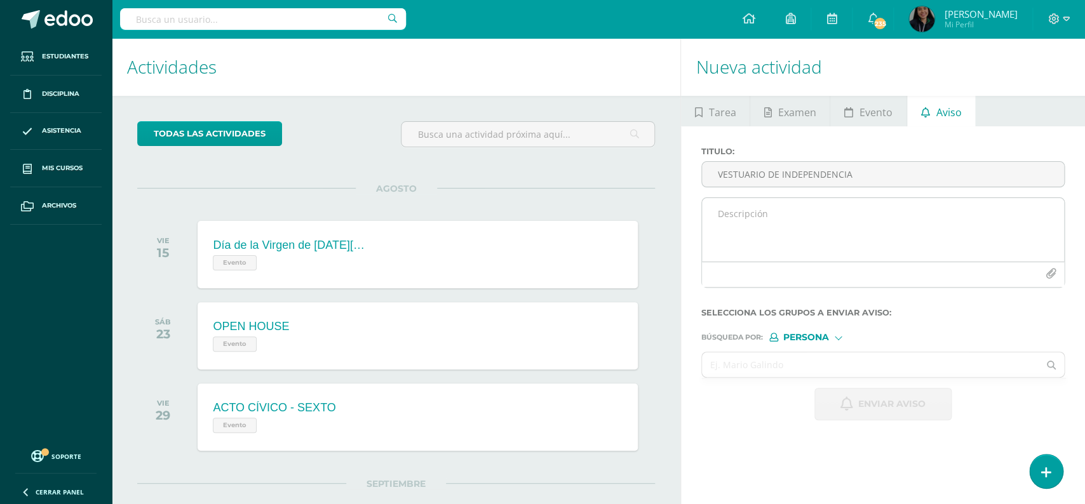
paste textarea "Buenos días queridas familias, espero se encuentren muy bien. El motivo del pre…"
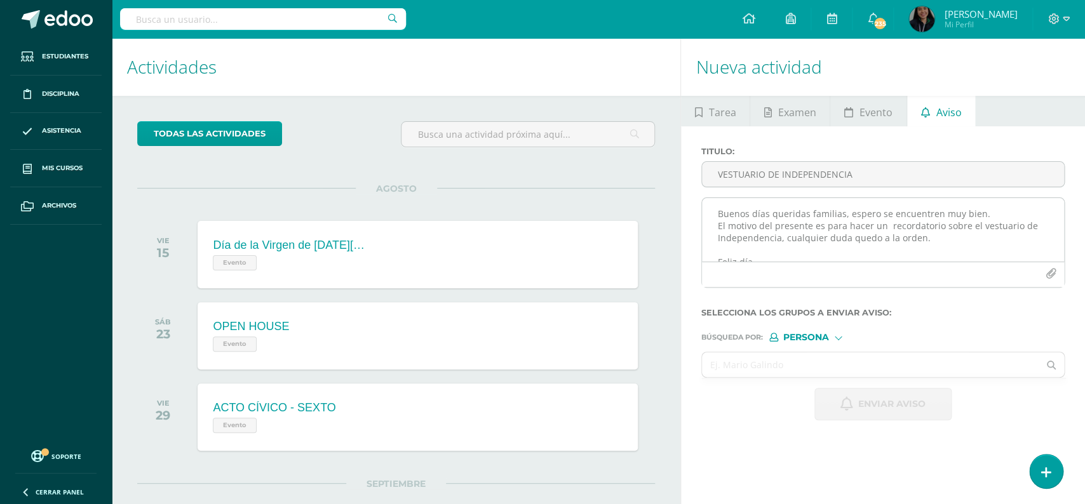
scroll to position [29, 0]
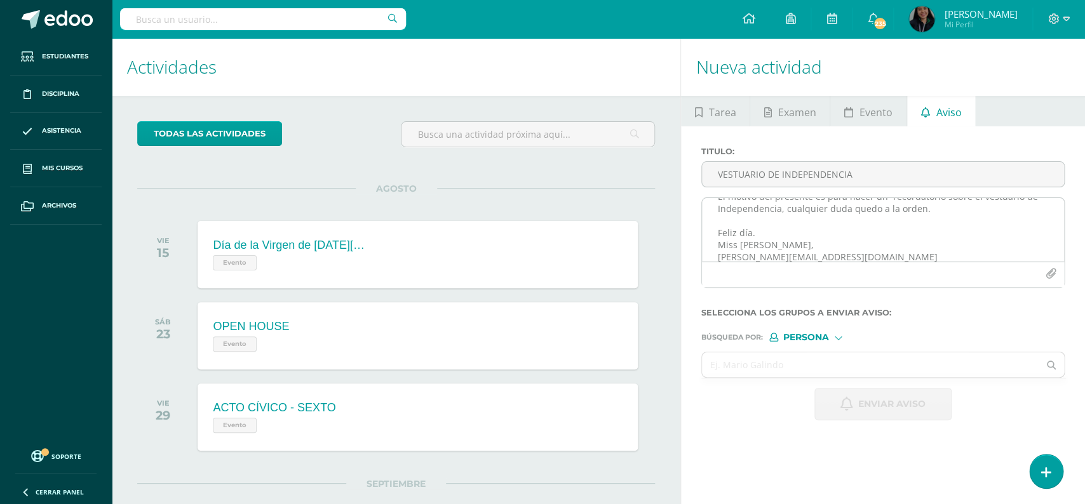
type textarea "Buenos días queridas familias, espero se encuentren muy bien. El motivo del pre…"
click at [1049, 277] on icon "button" at bounding box center [1051, 274] width 11 height 11
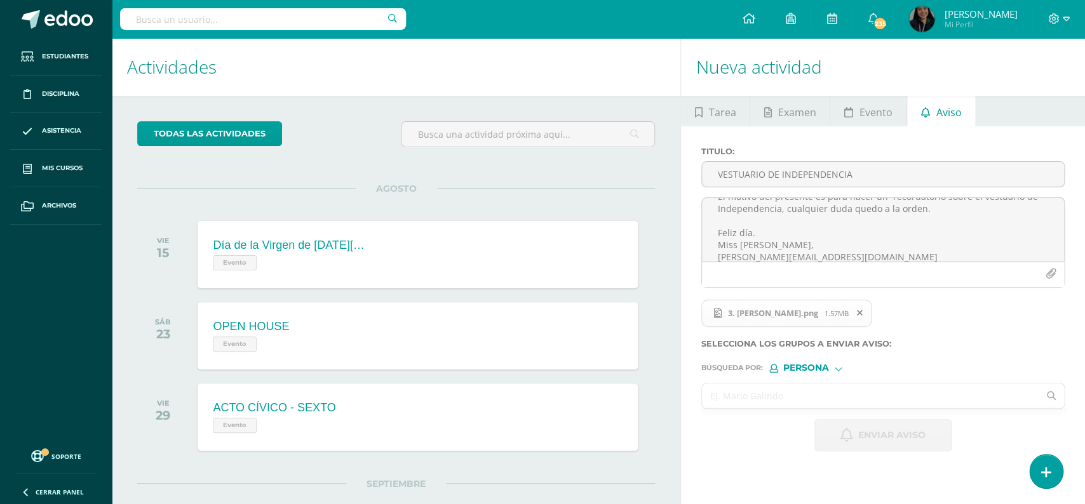
click at [804, 393] on input "text" at bounding box center [870, 396] width 337 height 25
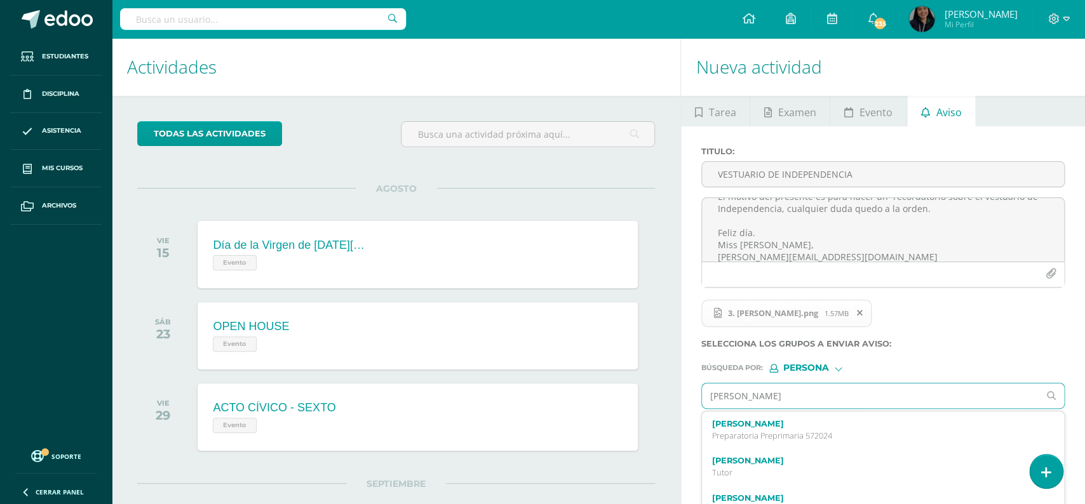
type input "[PERSON_NAME]"
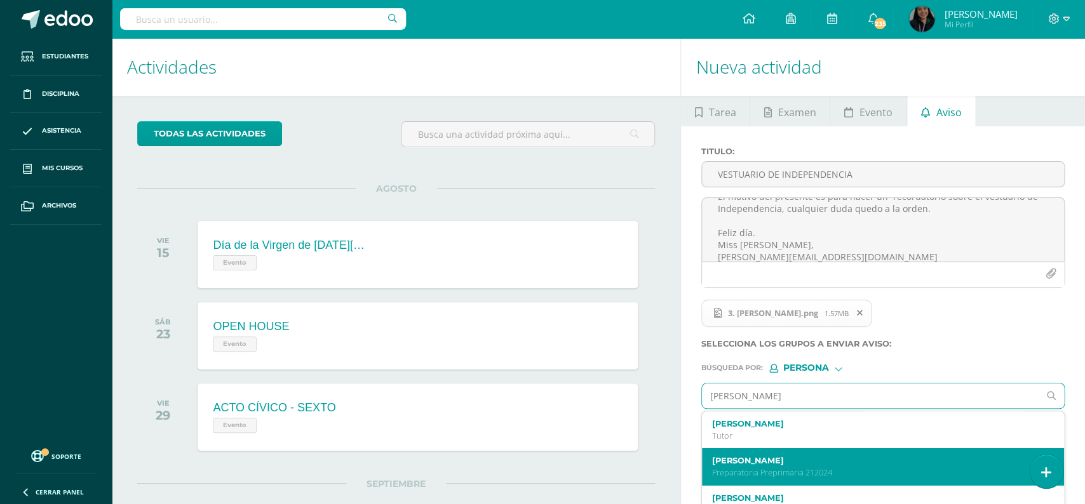
click at [817, 466] on label "[PERSON_NAME]" at bounding box center [875, 461] width 327 height 10
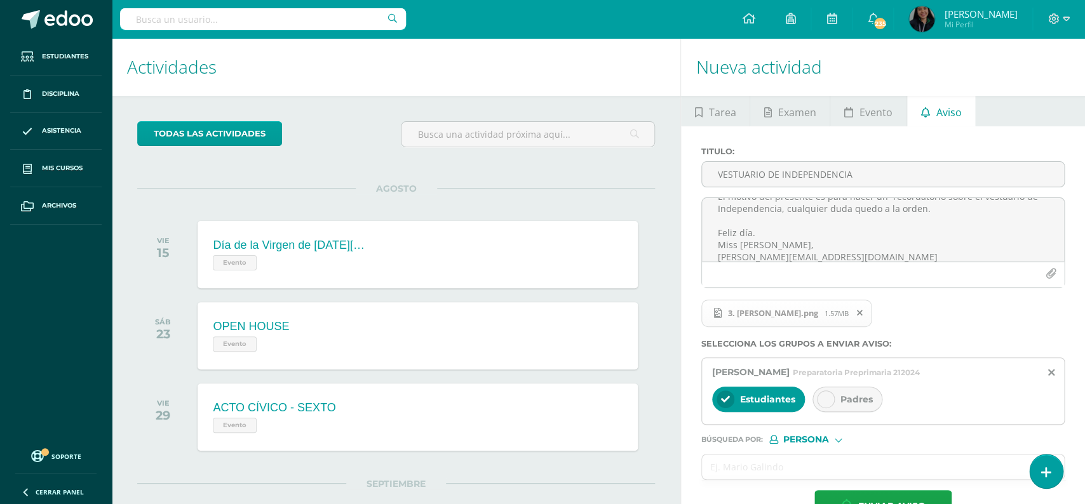
click at [830, 408] on div at bounding box center [826, 400] width 18 height 18
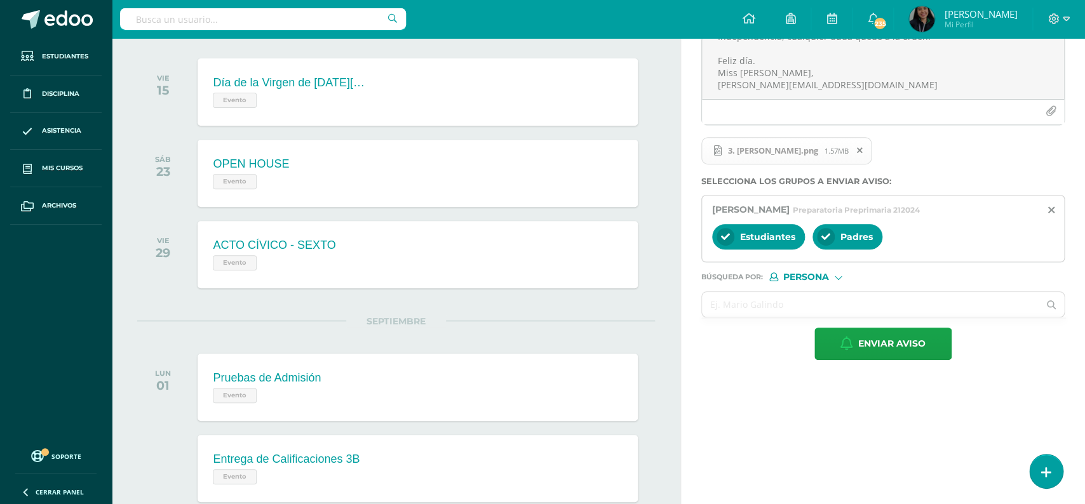
scroll to position [178, 0]
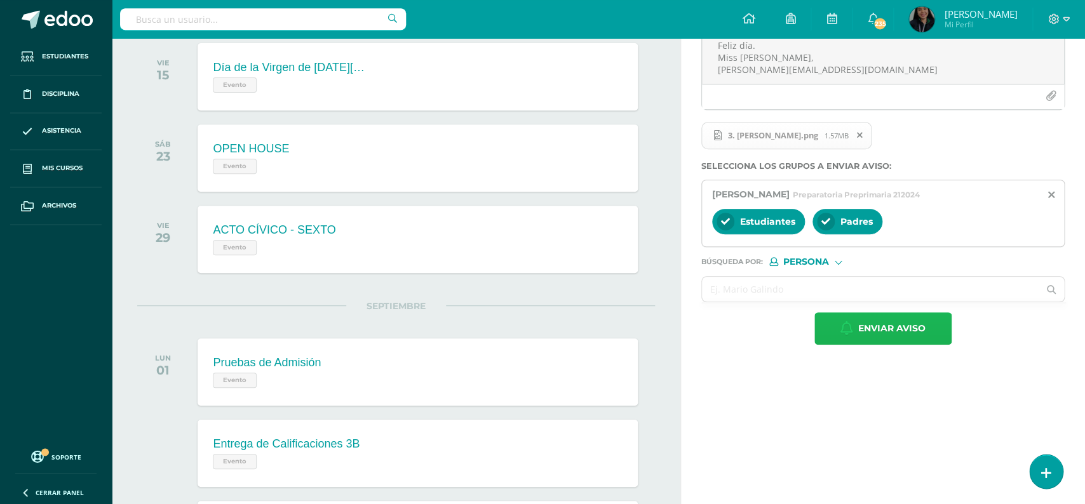
click at [865, 335] on span "Enviar aviso" at bounding box center [891, 328] width 67 height 31
